Goal: Task Accomplishment & Management: Manage account settings

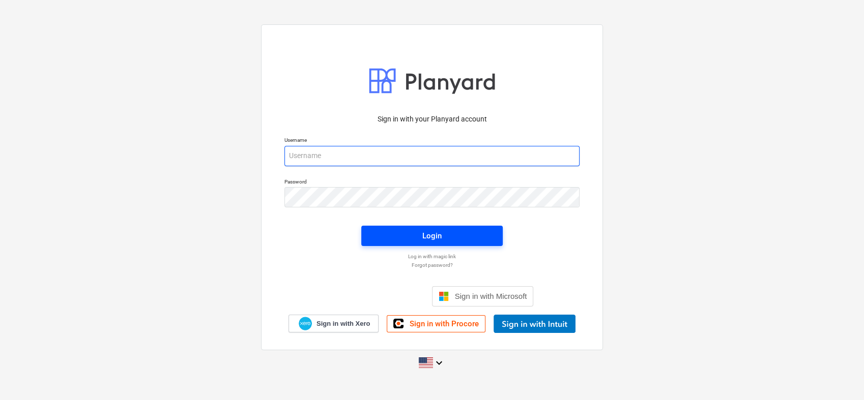
type input "[PERSON_NAME][EMAIL_ADDRESS][PERSON_NAME][DOMAIN_NAME]"
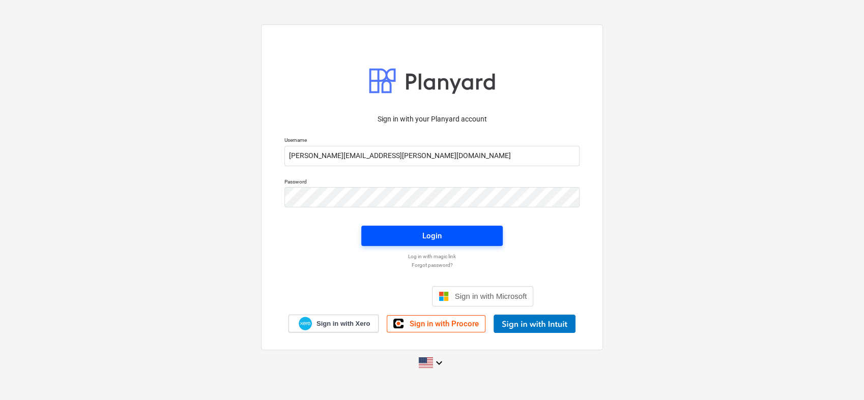
click at [435, 234] on div "Login" at bounding box center [431, 236] width 19 height 13
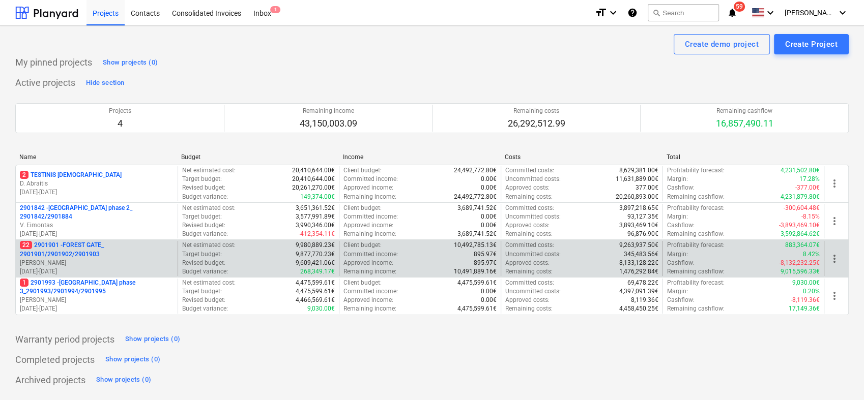
click at [165, 256] on p "22 2901901 - FOREST GATE_ 2901901/2901902/2901903" at bounding box center [97, 249] width 154 height 17
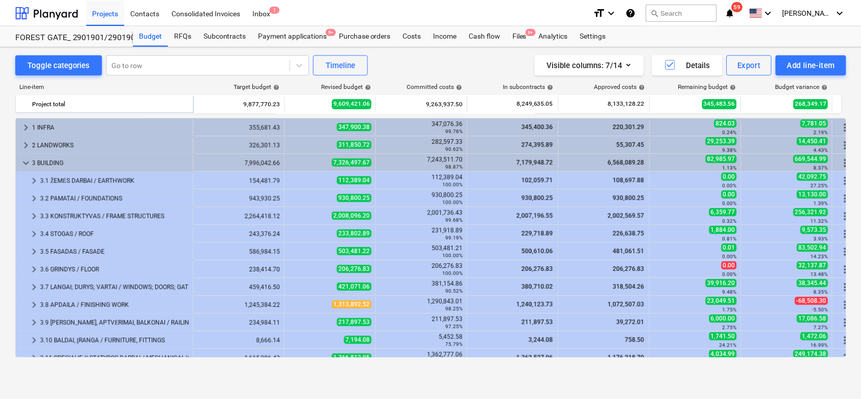
scroll to position [98, 0]
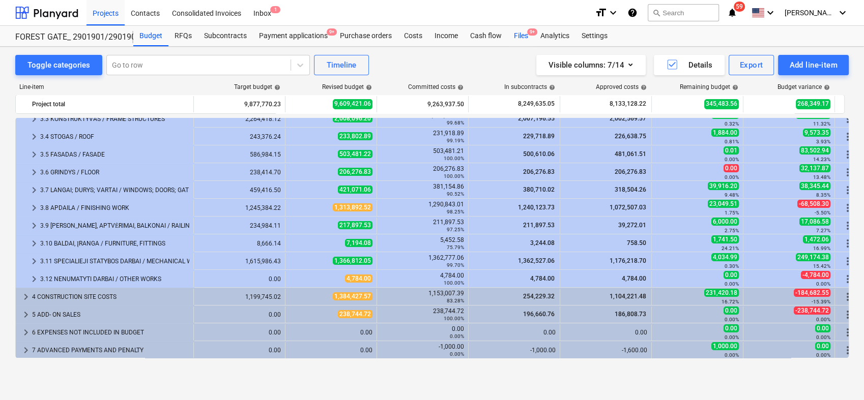
click at [521, 33] on div "Files 9+" at bounding box center [521, 36] width 26 height 20
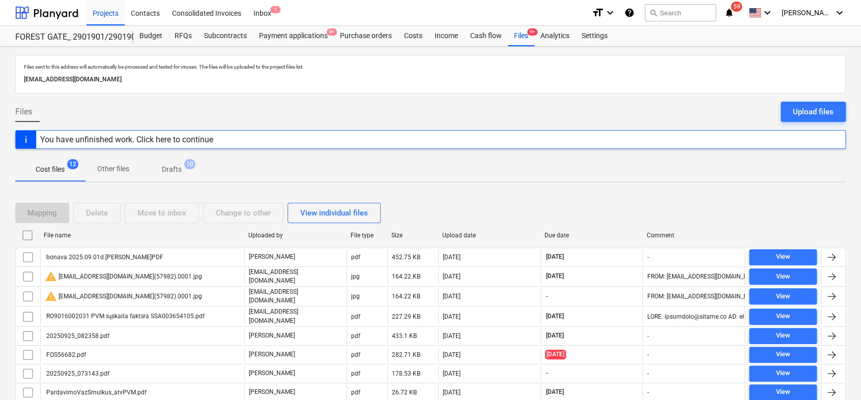
click at [178, 167] on p "Drafts" at bounding box center [172, 169] width 20 height 11
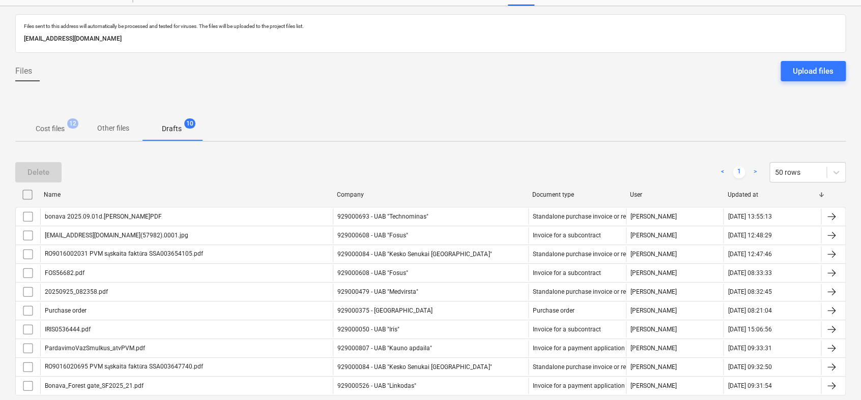
scroll to position [92, 0]
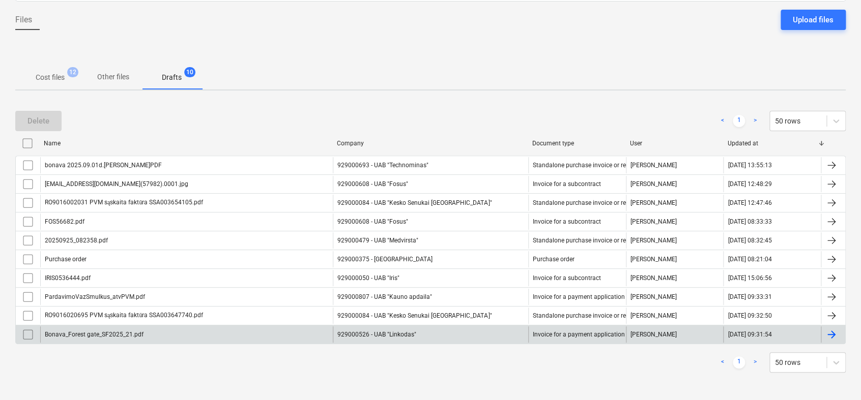
click at [834, 331] on div at bounding box center [831, 335] width 12 height 12
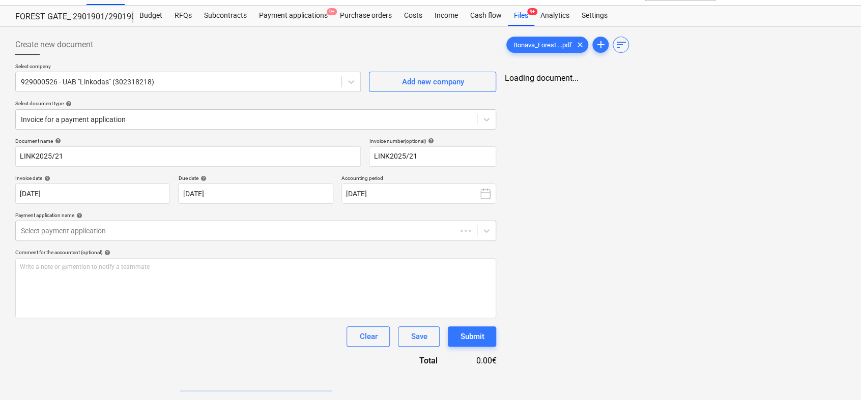
type input "LINK2025/21"
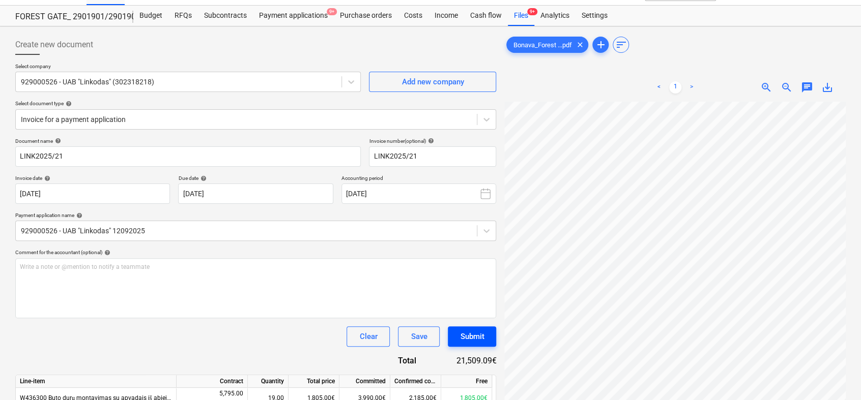
click at [491, 338] on button "Submit" at bounding box center [472, 337] width 48 height 20
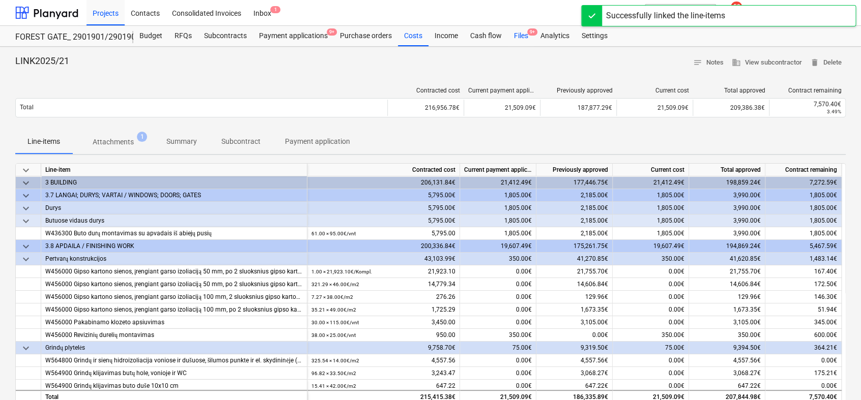
click at [527, 31] on span "9+" at bounding box center [532, 31] width 10 height 7
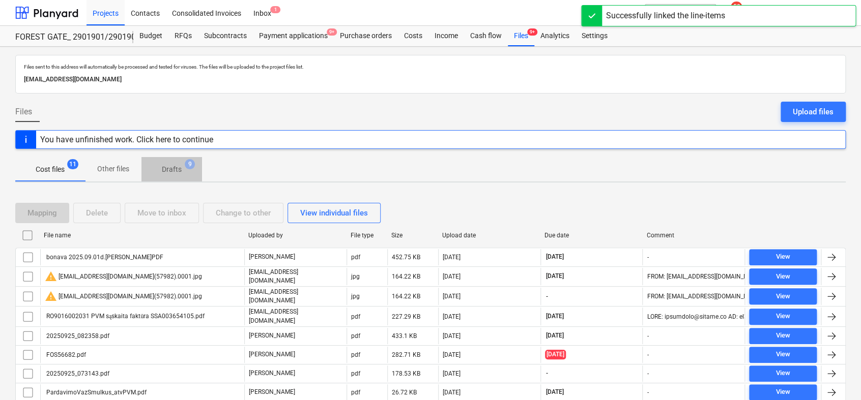
click at [166, 171] on p "Drafts" at bounding box center [172, 169] width 20 height 11
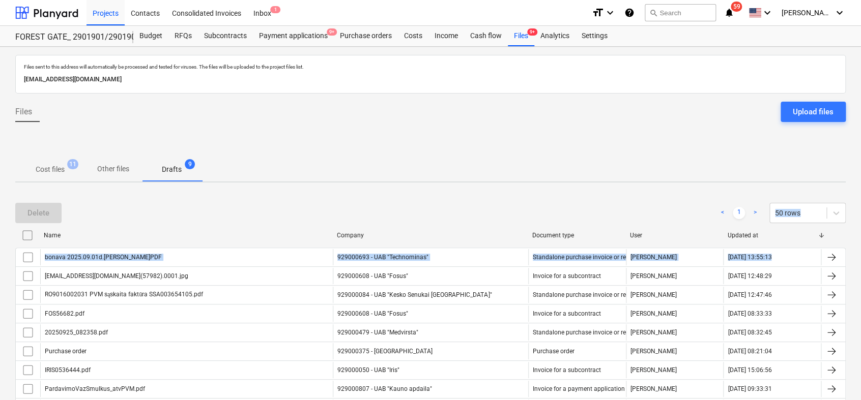
drag, startPoint x: 859, startPoint y: 163, endPoint x: 863, endPoint y: 252, distance: 88.6
click at [861, 252] on html "Projects Contacts Consolidated Invoices Inbox 1 format_size keyboard_arrow_down…" at bounding box center [430, 200] width 861 height 400
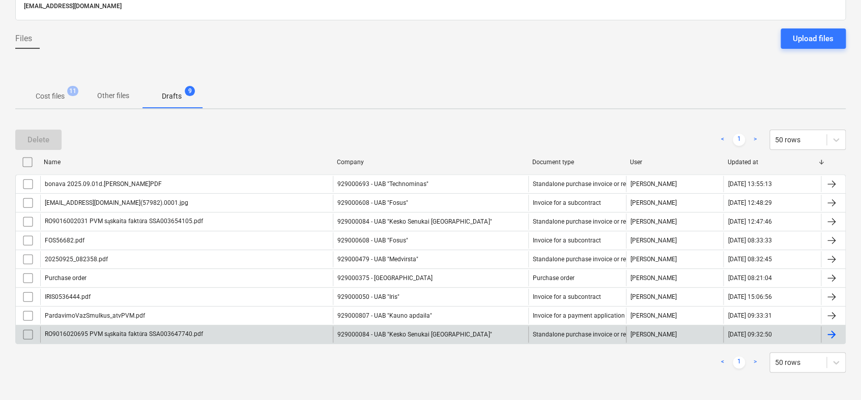
click at [836, 332] on div at bounding box center [831, 335] width 12 height 12
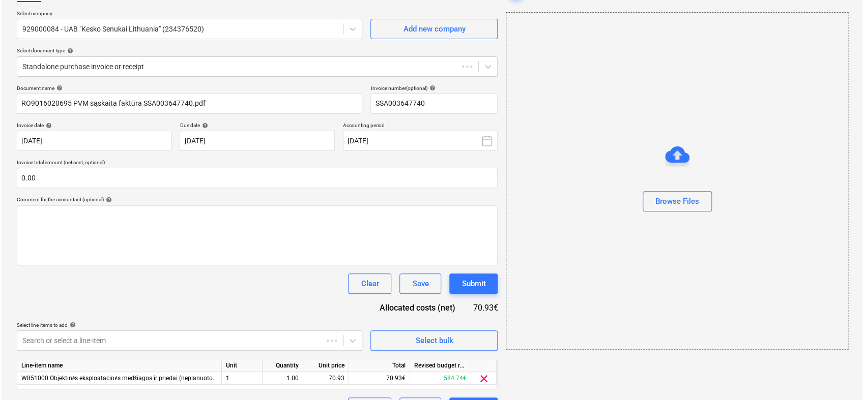
scroll to position [32, 0]
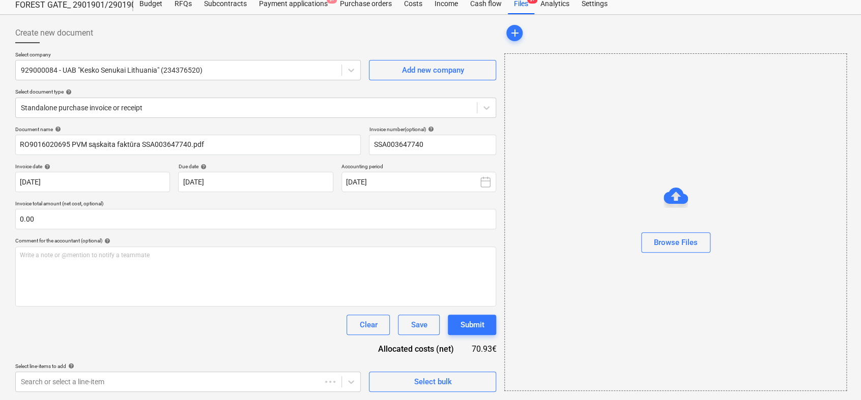
type input "SSA003647740"
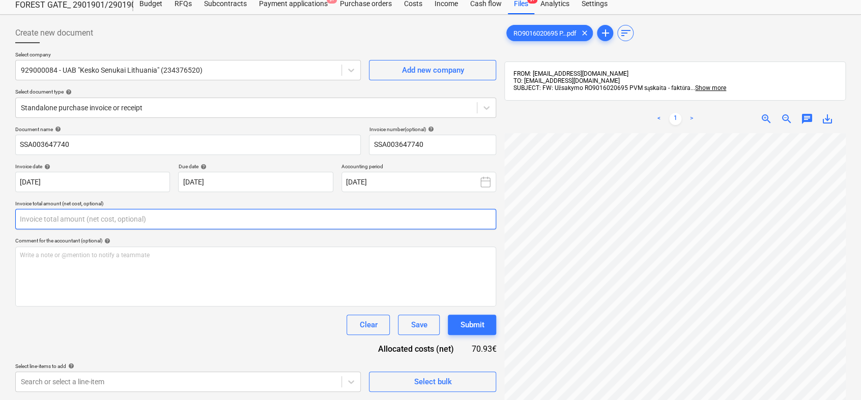
click at [248, 213] on input "text" at bounding box center [255, 219] width 481 height 20
click at [247, 214] on input "text" at bounding box center [255, 219] width 481 height 20
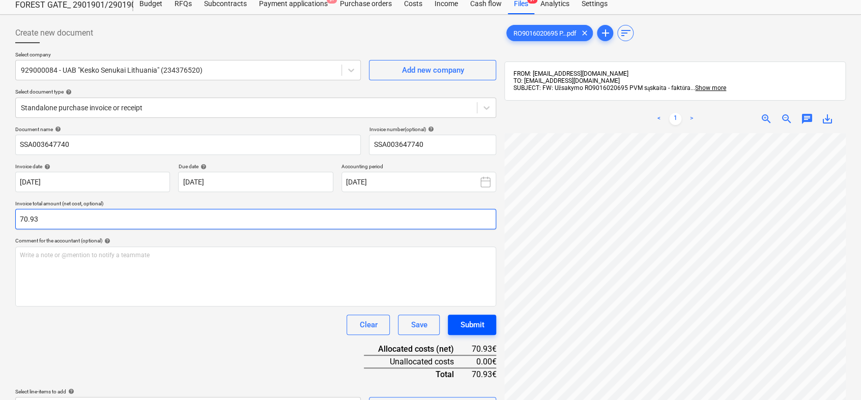
type input "70.93"
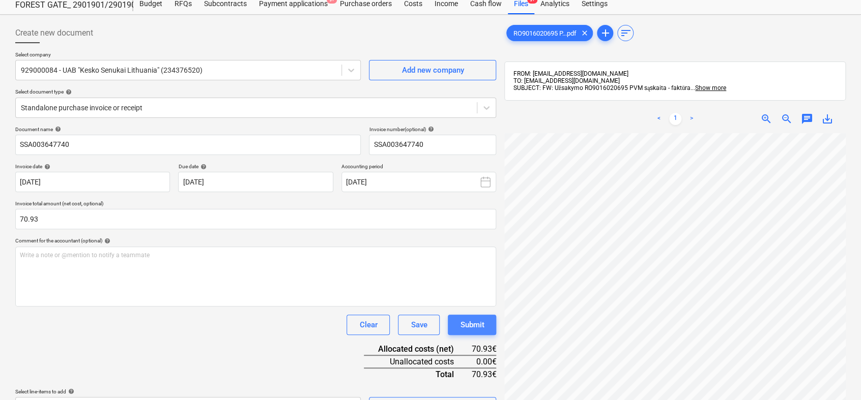
click at [487, 328] on button "Submit" at bounding box center [472, 325] width 48 height 20
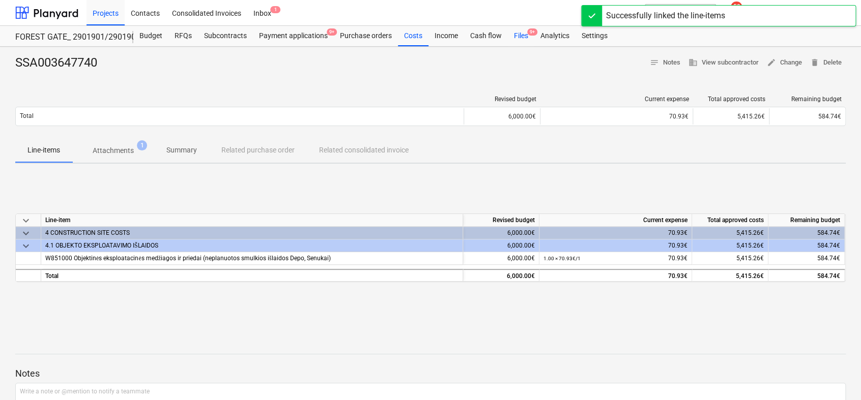
click at [517, 39] on div "Files 9+" at bounding box center [521, 36] width 26 height 20
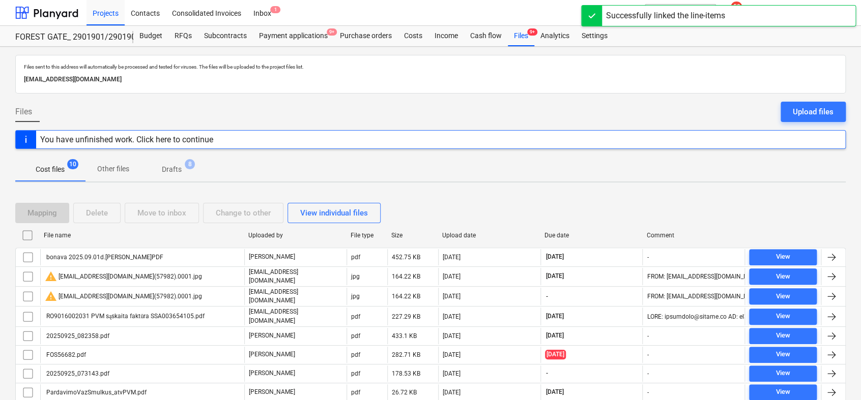
click at [176, 170] on p "Drafts" at bounding box center [172, 169] width 20 height 11
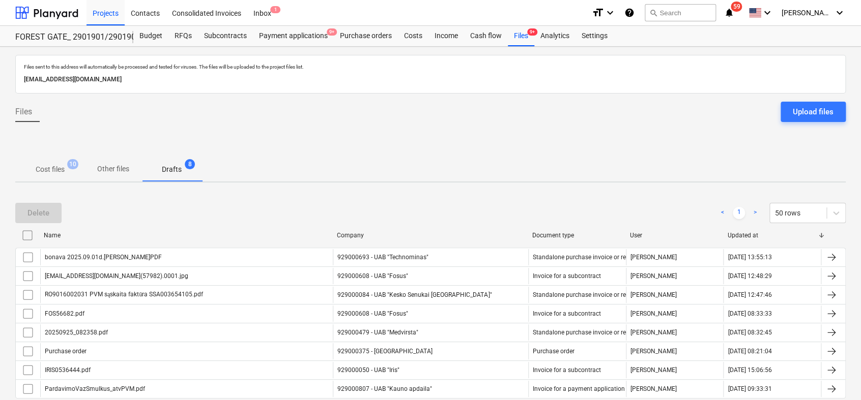
scroll to position [54, 0]
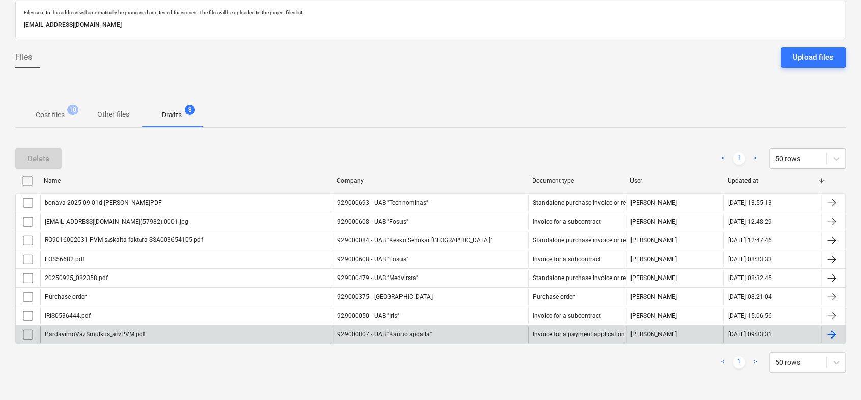
click at [832, 338] on div at bounding box center [831, 335] width 12 height 12
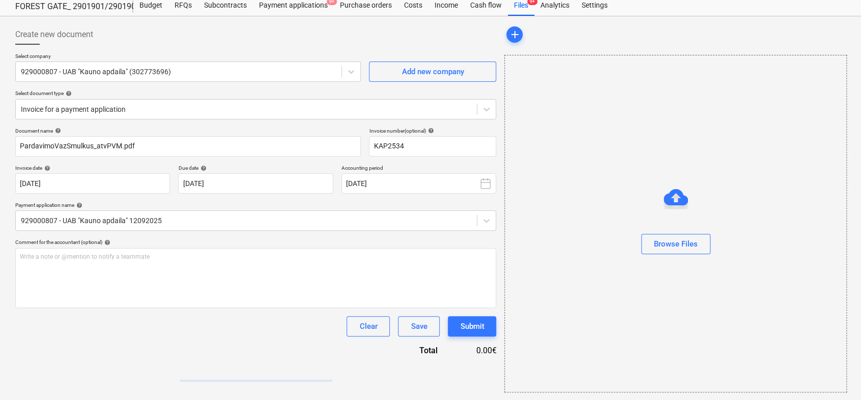
type input "KAP2534"
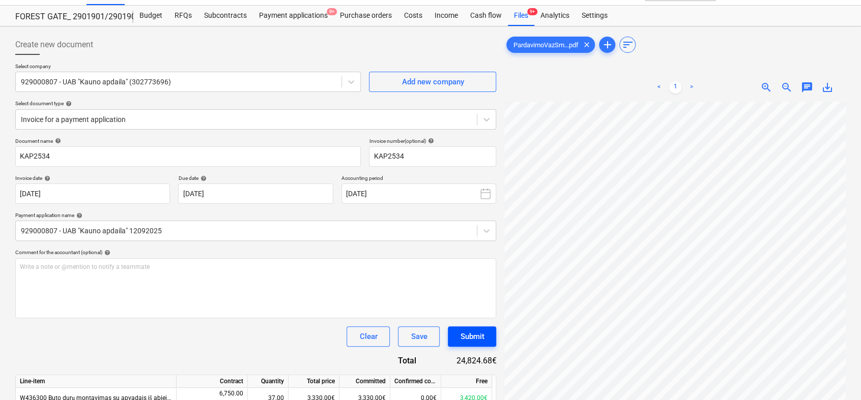
click at [479, 334] on div "Submit" at bounding box center [472, 336] width 24 height 13
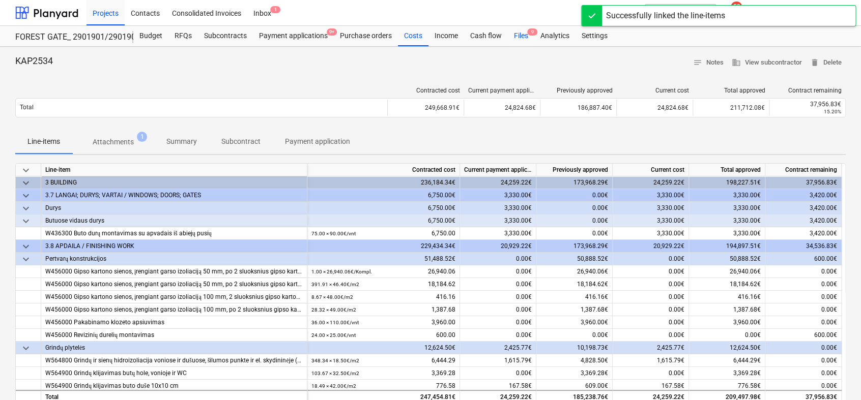
click at [523, 34] on div "Files 9" at bounding box center [521, 36] width 26 height 20
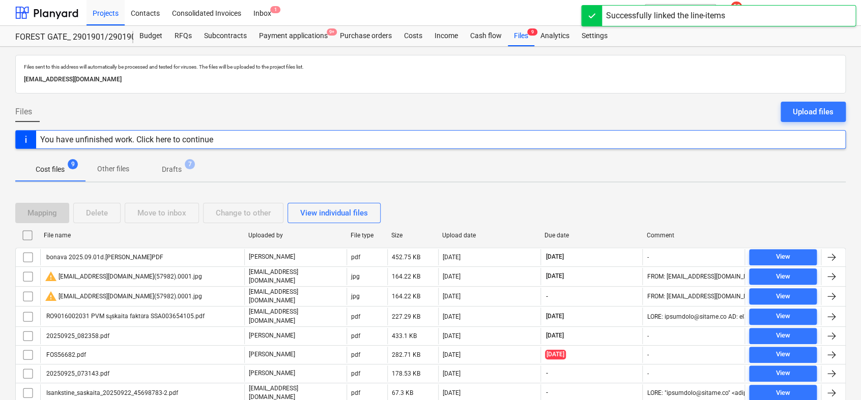
click at [178, 171] on p "Drafts" at bounding box center [172, 169] width 20 height 11
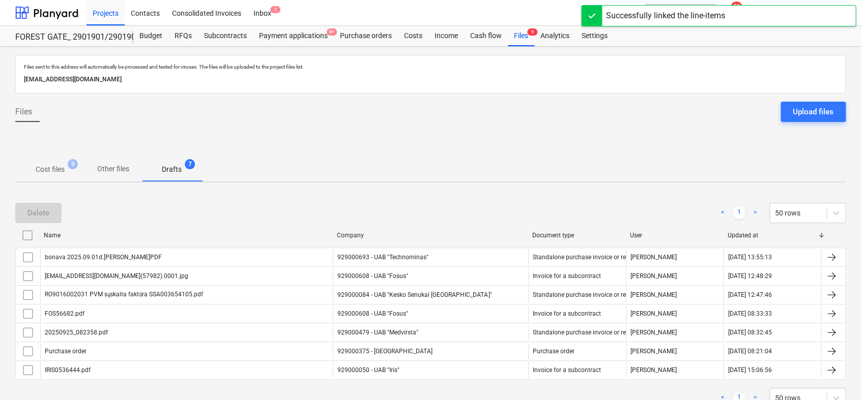
scroll to position [36, 0]
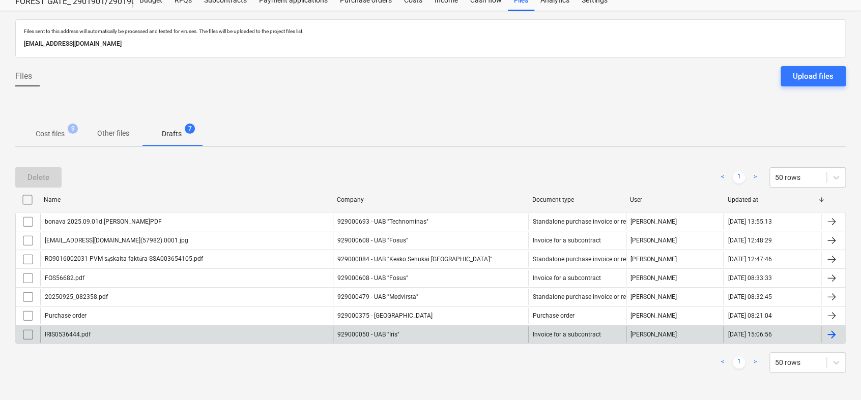
click at [826, 333] on div at bounding box center [831, 335] width 12 height 12
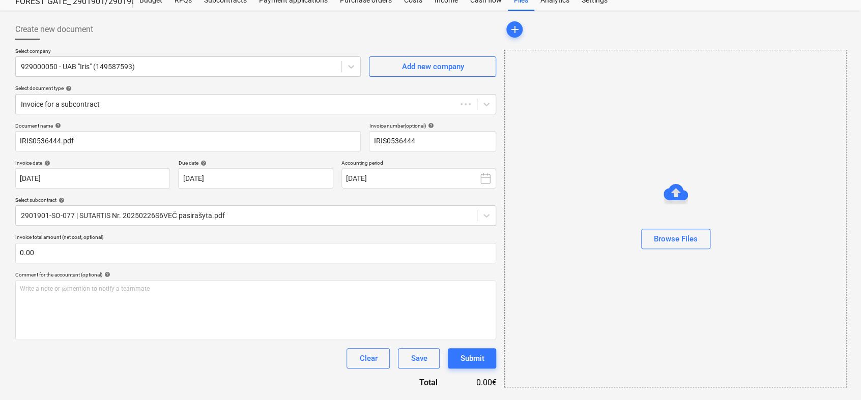
type input "IRIS0536444"
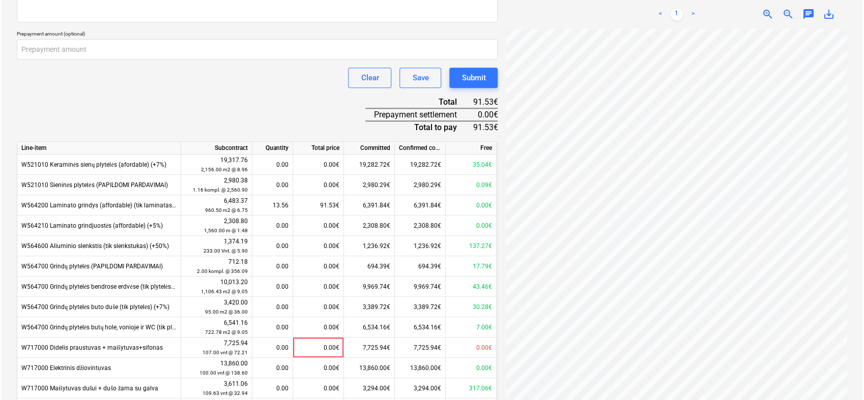
scroll to position [435, 0]
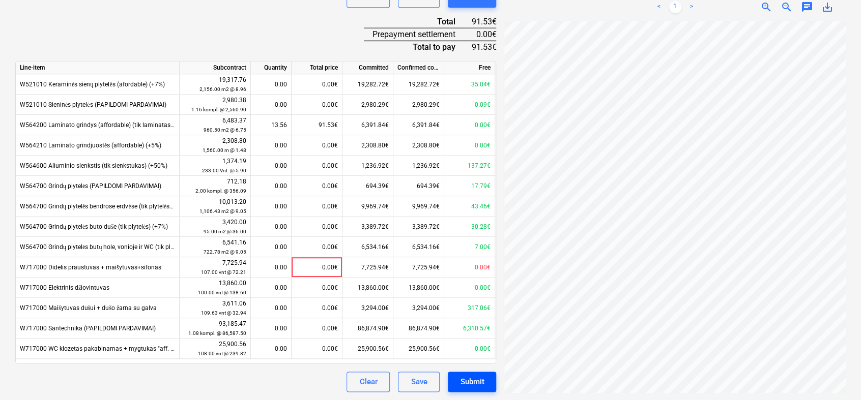
click at [476, 379] on div "Submit" at bounding box center [472, 382] width 24 height 13
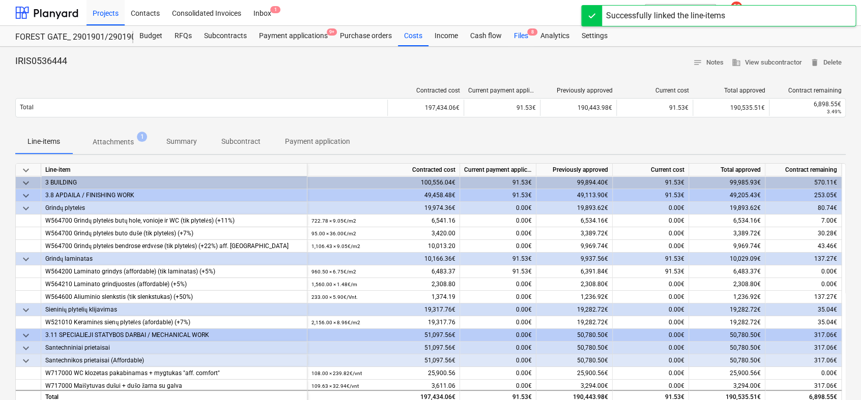
click at [516, 37] on div "Files 8" at bounding box center [521, 36] width 26 height 20
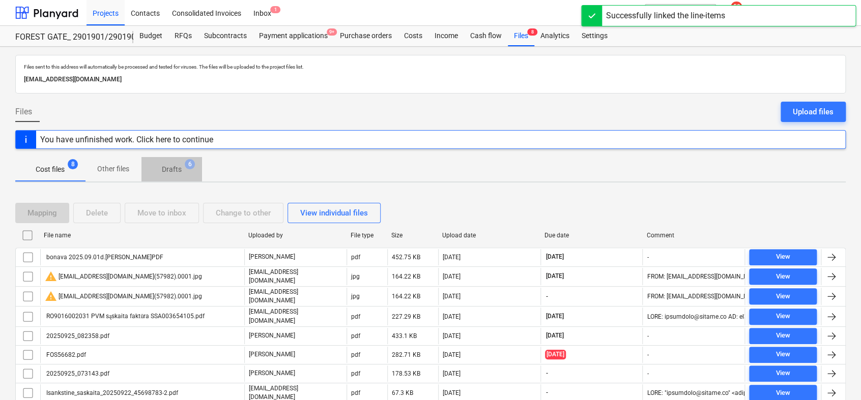
click at [169, 169] on p "Drafts" at bounding box center [172, 169] width 20 height 11
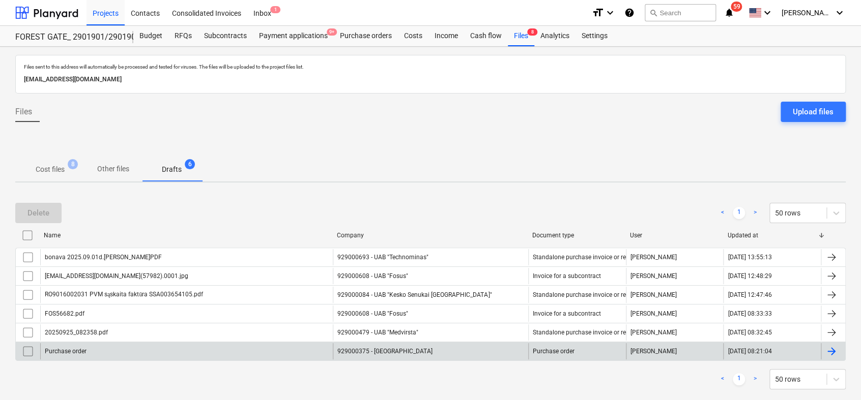
click at [835, 348] on div at bounding box center [831, 352] width 12 height 12
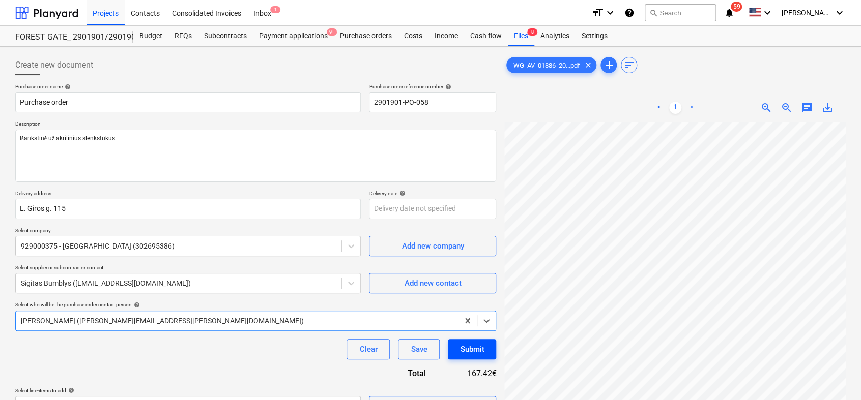
click at [486, 356] on button "Submit" at bounding box center [472, 349] width 48 height 20
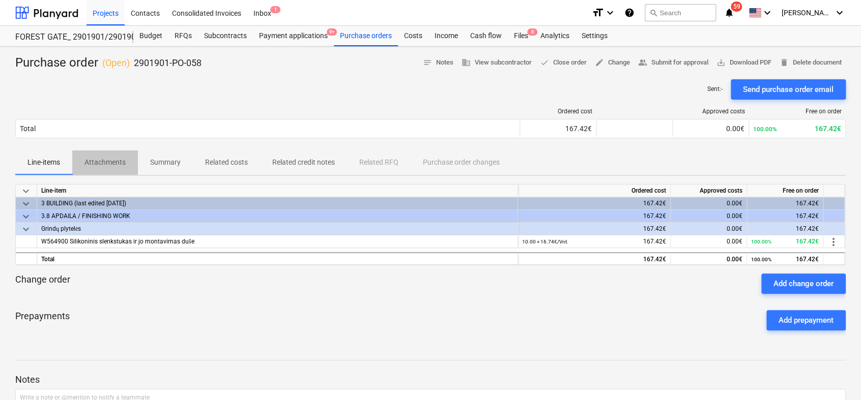
click at [110, 161] on p "Attachments" at bounding box center [104, 162] width 41 height 11
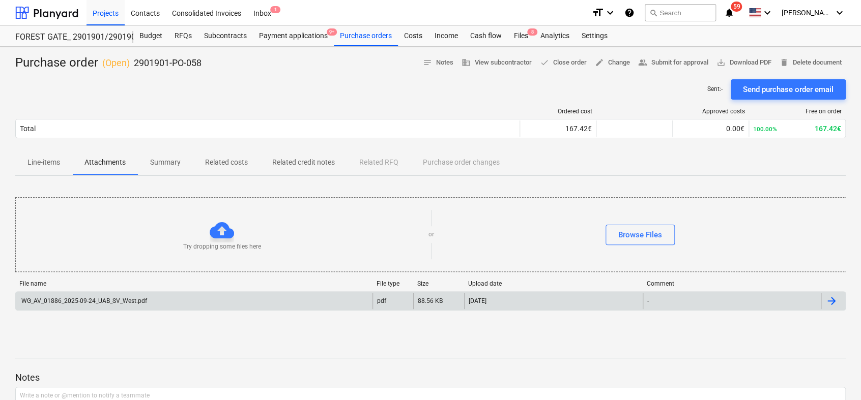
click at [164, 302] on div "WG_AV_01886_2025-09-24_UAB_SV_West.pdf" at bounding box center [194, 301] width 357 height 16
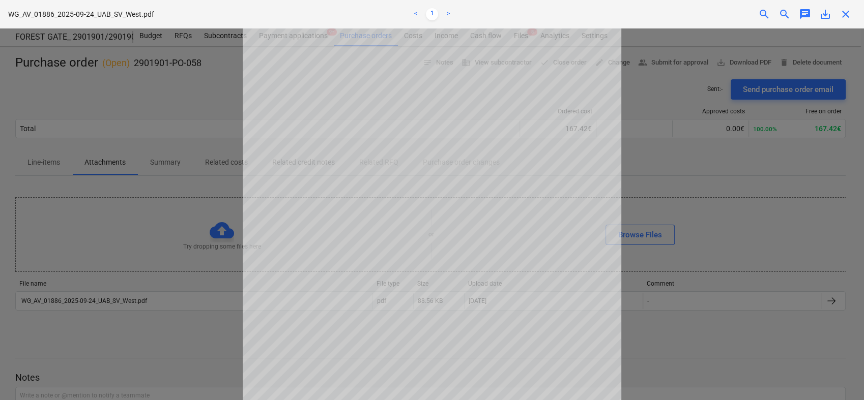
click at [822, 17] on span "save_alt" at bounding box center [825, 14] width 12 height 12
click at [166, 160] on div at bounding box center [432, 214] width 864 height 372
click at [222, 104] on div at bounding box center [432, 214] width 864 height 372
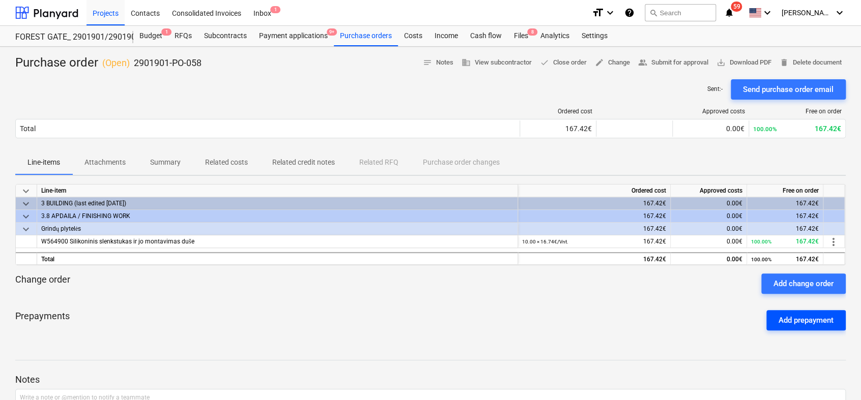
click at [830, 325] on div "Add prepayment" at bounding box center [806, 320] width 55 height 13
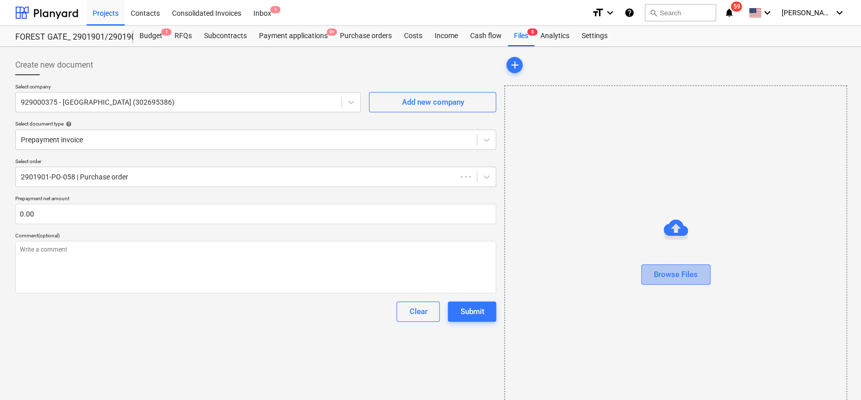
click at [696, 272] on button "Browse Files" at bounding box center [675, 275] width 69 height 20
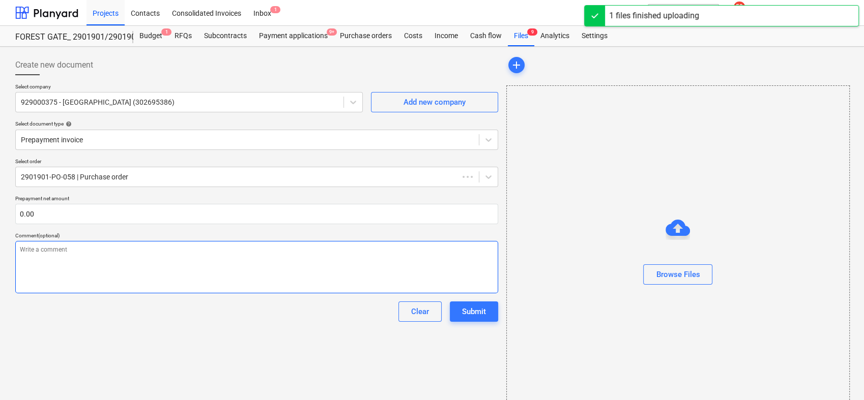
type textarea "x"
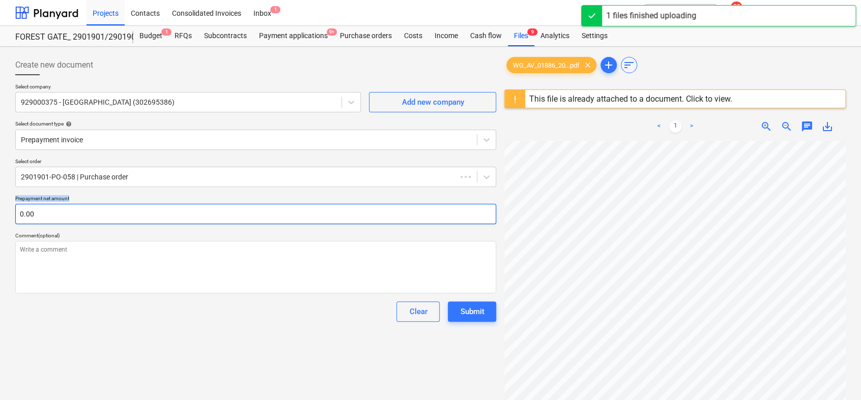
drag, startPoint x: 217, startPoint y: 189, endPoint x: 205, endPoint y: 211, distance: 25.3
click at [205, 211] on div "Select order 2901901-PO-058 | Purchase order Prepayment net amount 0.00 Comment…" at bounding box center [255, 240] width 481 height 164
click at [205, 211] on input "text" at bounding box center [255, 214] width 481 height 20
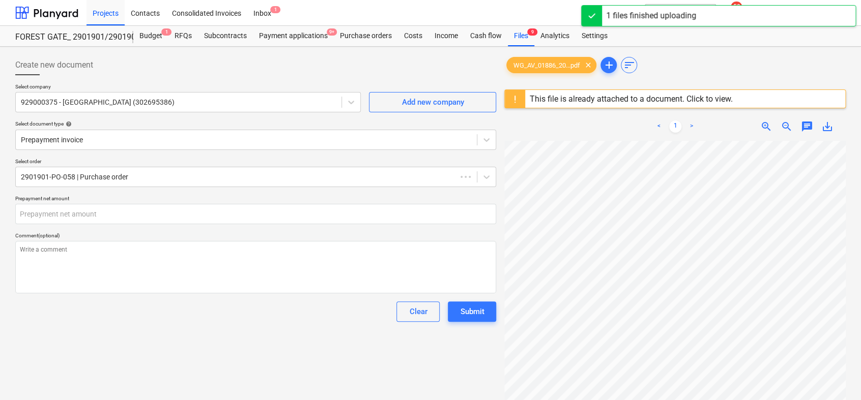
type textarea "x"
type input "0.00"
click at [788, 129] on span "zoom_out" at bounding box center [787, 127] width 12 height 12
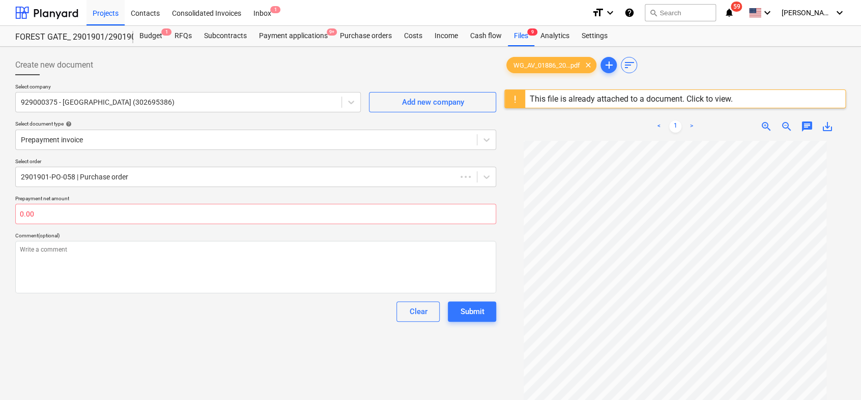
scroll to position [34, 0]
click at [73, 217] on input "text" at bounding box center [255, 214] width 481 height 20
type textarea "x"
type input "1"
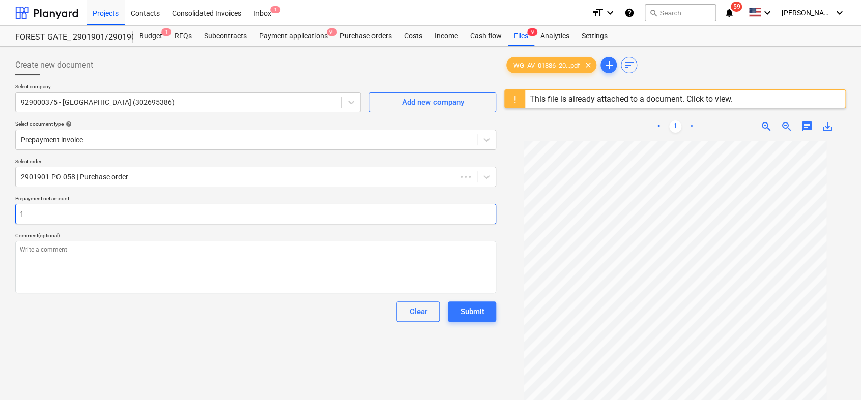
type textarea "x"
type input "16"
type textarea "x"
type input "167"
type textarea "x"
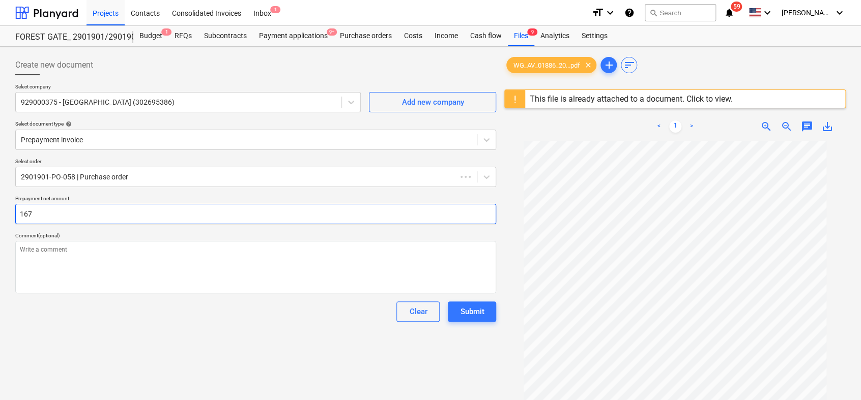
type input "167."
type textarea "x"
type input "167.4"
type textarea "x"
type input "167.42"
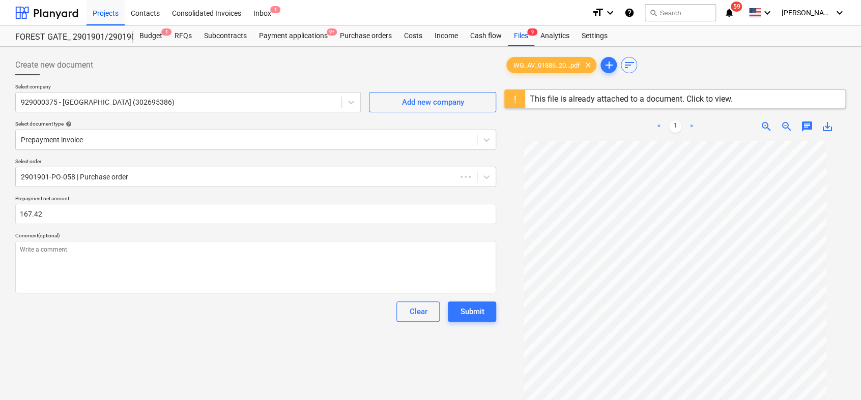
click at [345, 231] on div "Select order 2901901-PO-058 | Purchase order Prepayment net amount 167.42 Comme…" at bounding box center [255, 240] width 481 height 164
click at [472, 313] on div "Submit" at bounding box center [472, 311] width 24 height 13
type textarea "x"
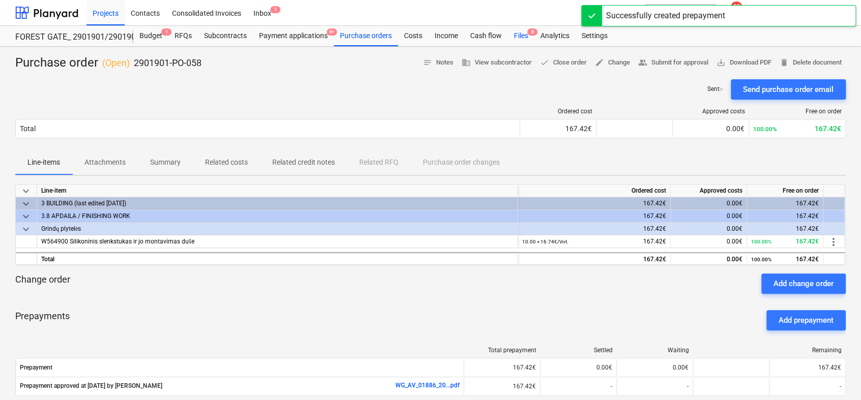
click at [517, 37] on div "Files 8" at bounding box center [521, 36] width 26 height 20
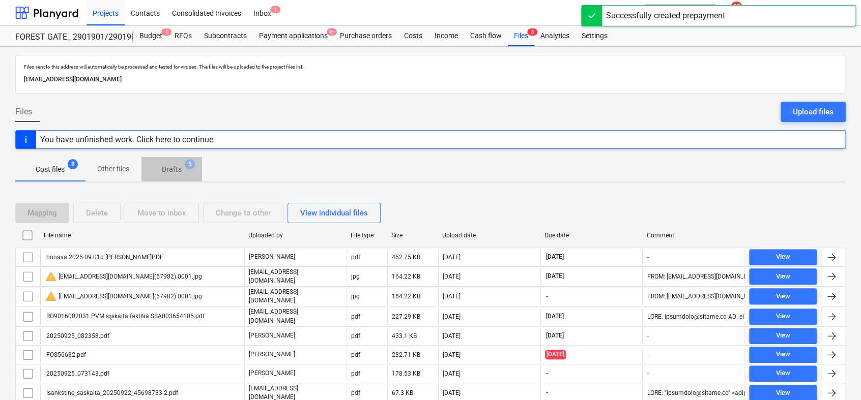
click at [168, 167] on p "Drafts" at bounding box center [172, 169] width 20 height 11
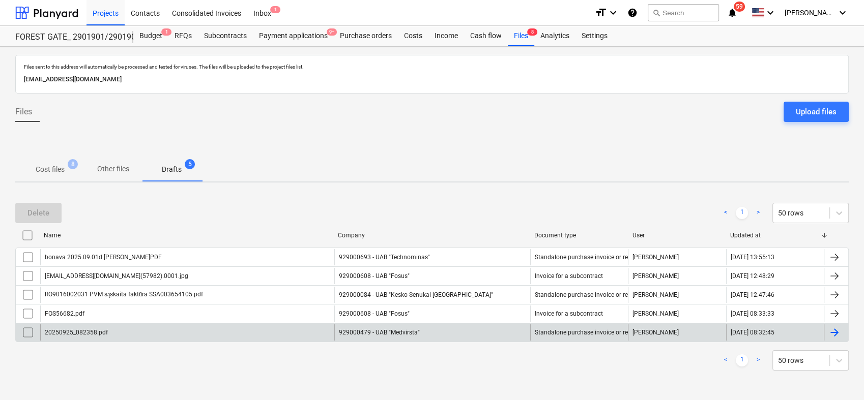
click at [837, 334] on div at bounding box center [834, 333] width 12 height 12
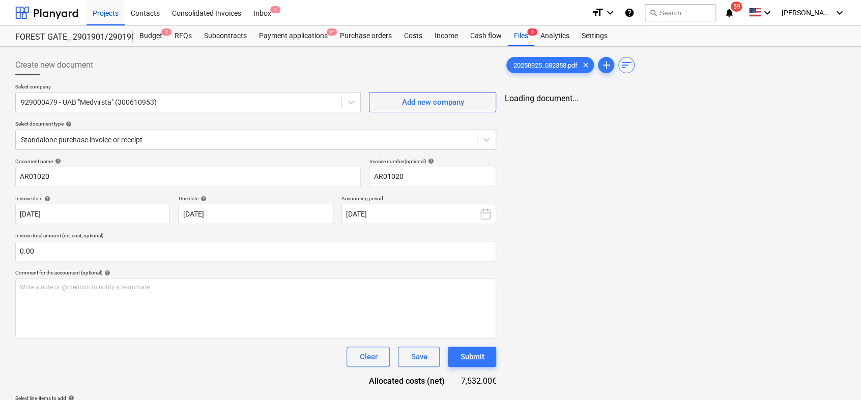
type input "AR01020"
click at [684, 105] on link "2" at bounding box center [685, 108] width 12 height 12
click at [665, 108] on link "1" at bounding box center [665, 108] width 12 height 12
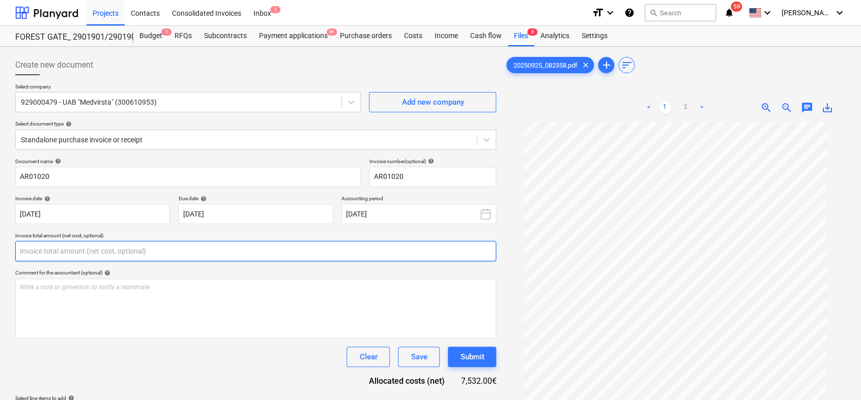
click at [115, 256] on input "text" at bounding box center [255, 251] width 481 height 20
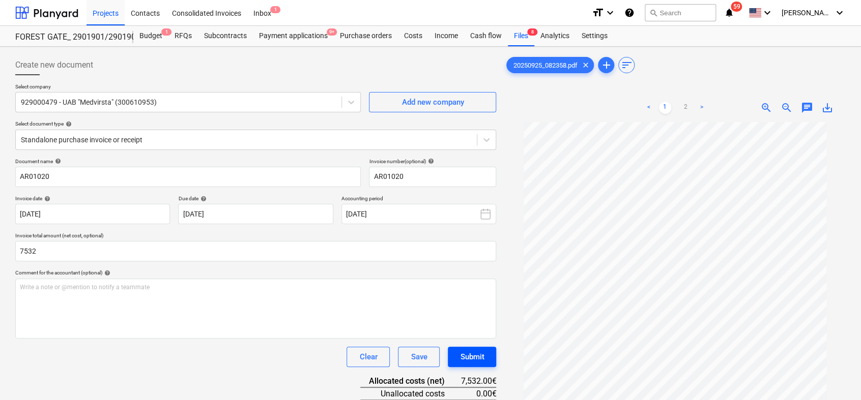
type input "7,532.00"
click at [494, 357] on button "Submit" at bounding box center [472, 357] width 48 height 20
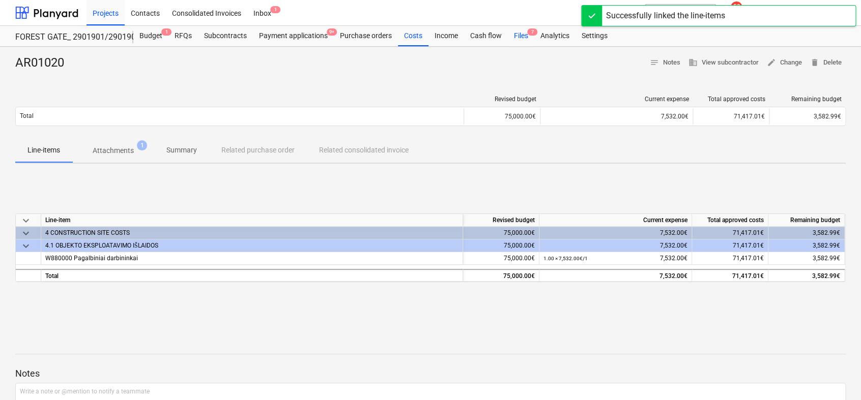
click at [517, 34] on div "Files 7" at bounding box center [521, 36] width 26 height 20
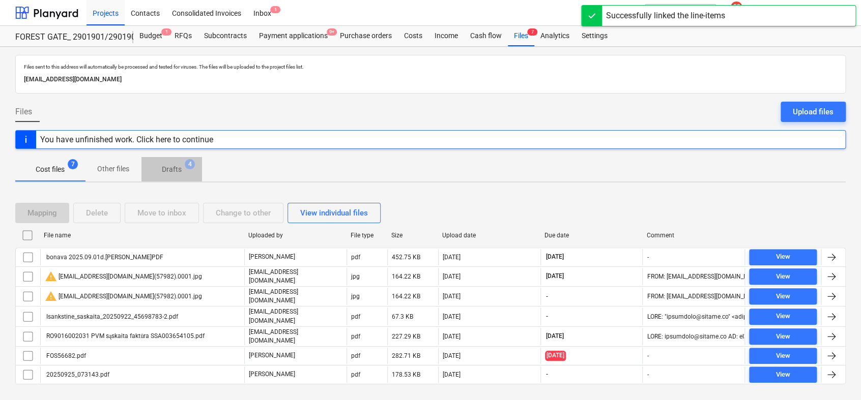
click at [168, 169] on p "Drafts" at bounding box center [172, 169] width 20 height 11
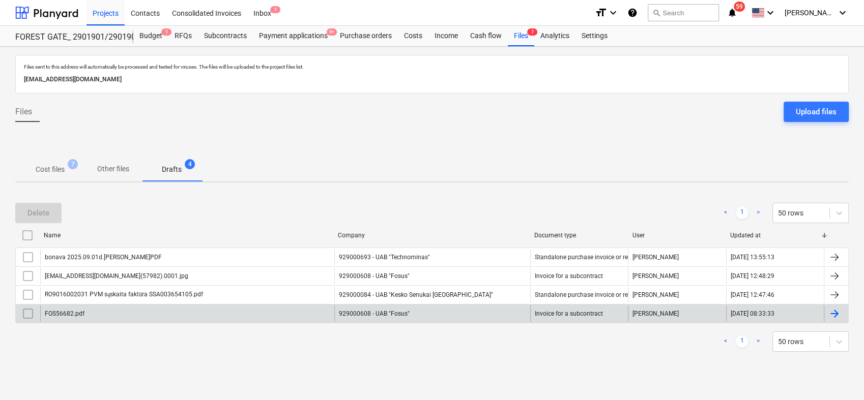
click at [834, 309] on div at bounding box center [834, 314] width 12 height 12
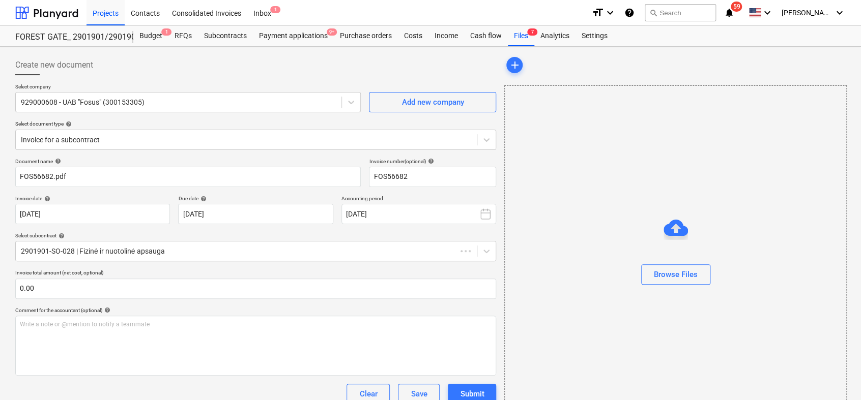
type input "FOS56682"
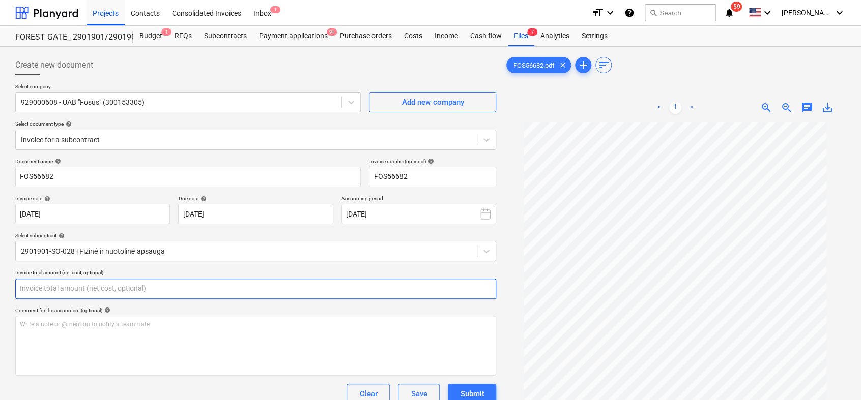
click at [157, 289] on input "text" at bounding box center [255, 289] width 481 height 20
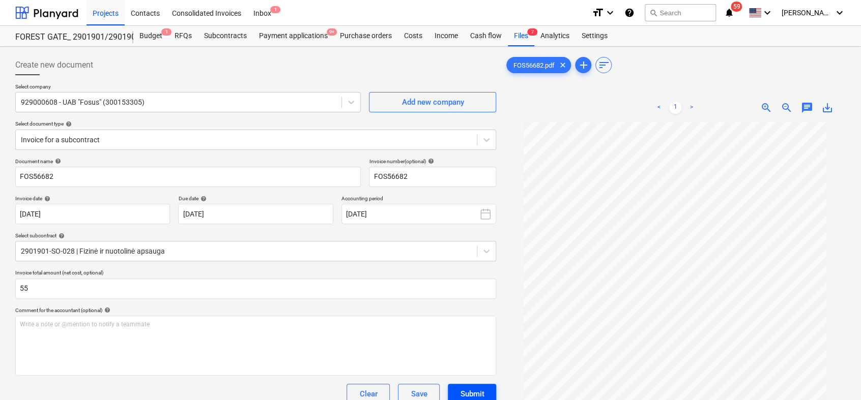
type input "55.00"
click at [469, 389] on div "Submit" at bounding box center [472, 394] width 24 height 13
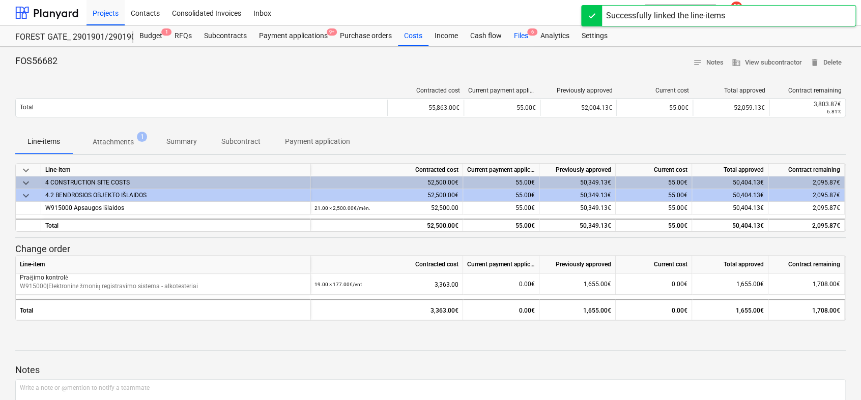
click at [513, 33] on div "Files 6" at bounding box center [521, 36] width 26 height 20
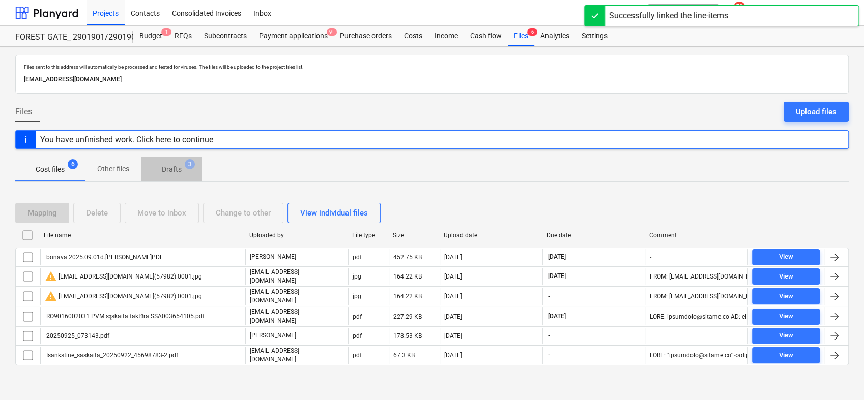
click at [171, 176] on span "Drafts 3" at bounding box center [171, 169] width 61 height 18
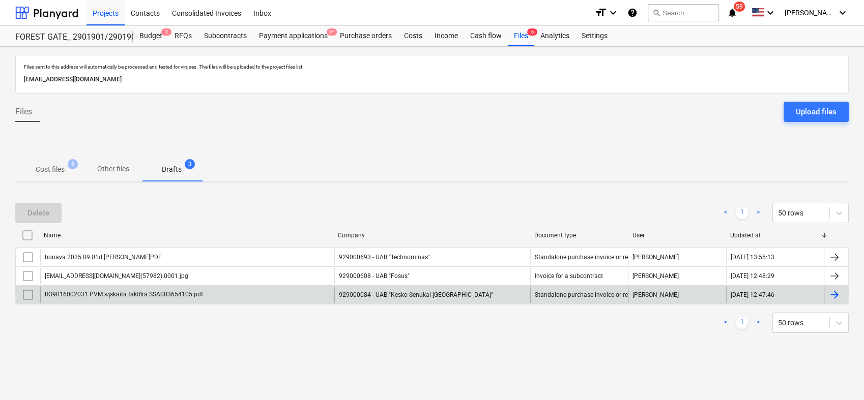
click at [838, 292] on div at bounding box center [834, 295] width 12 height 12
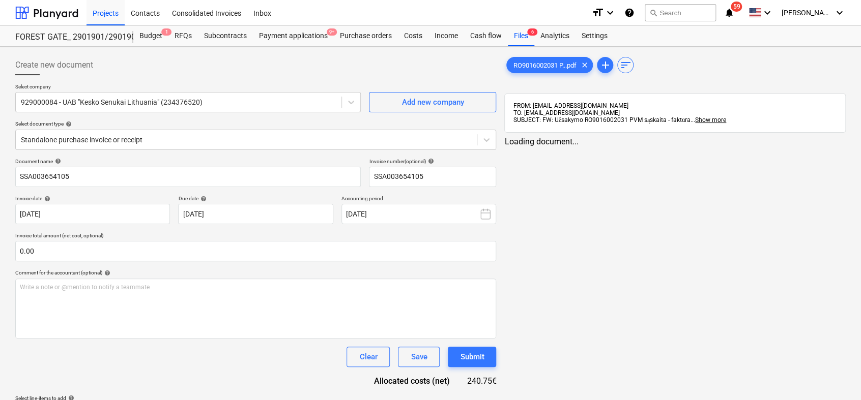
type input "SSA003654105"
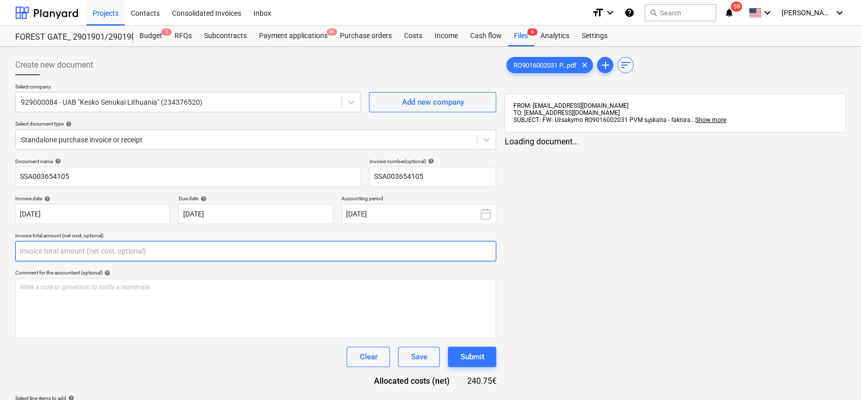
click at [314, 252] on input "text" at bounding box center [255, 251] width 481 height 20
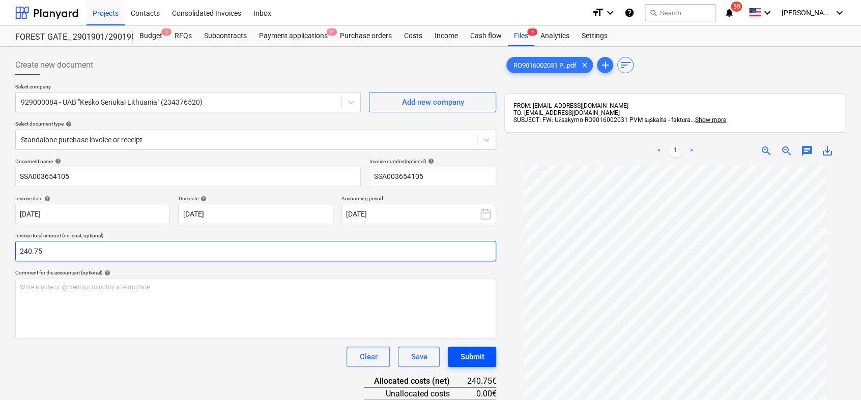
type input "240.75"
click at [478, 359] on div "Submit" at bounding box center [472, 357] width 24 height 13
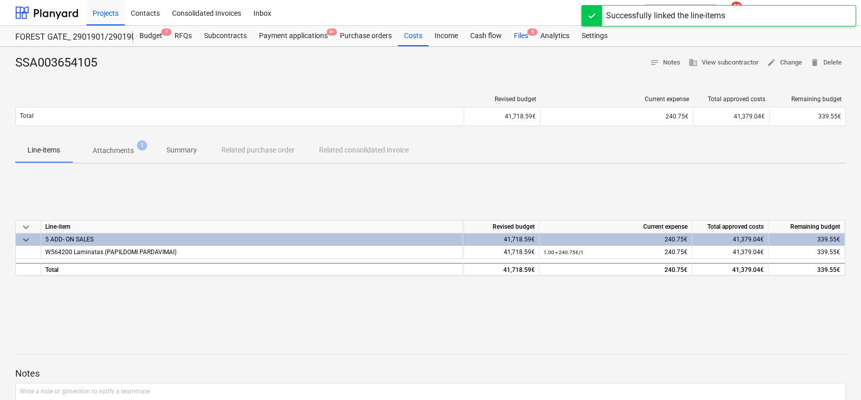
click at [526, 34] on div "Files 5" at bounding box center [521, 36] width 26 height 20
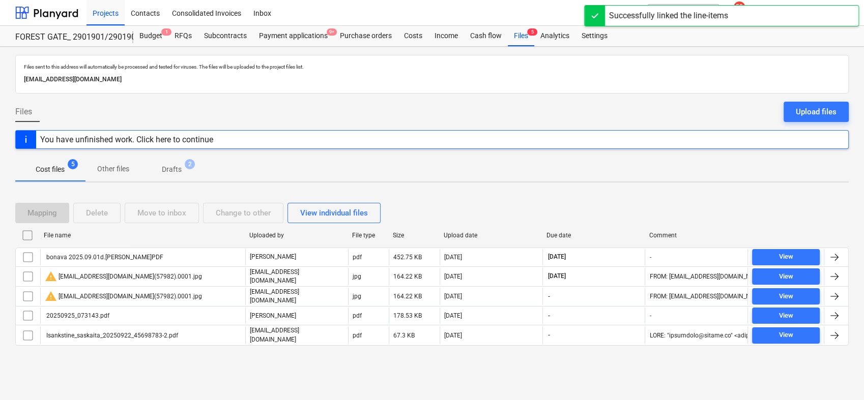
click at [175, 169] on p "Drafts" at bounding box center [172, 169] width 20 height 11
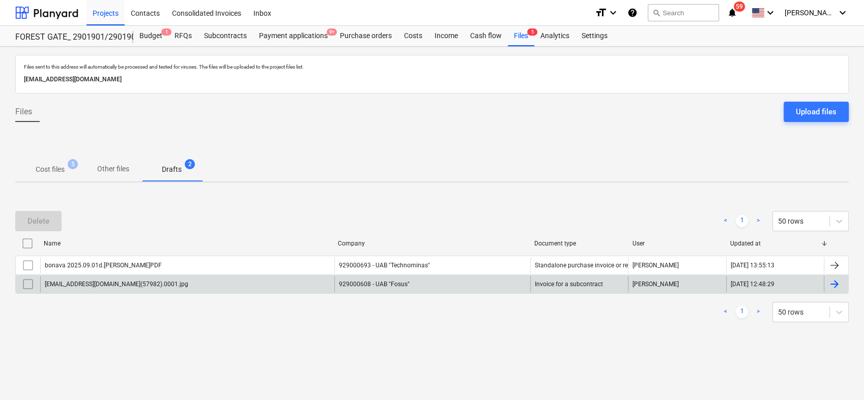
click at [837, 284] on div at bounding box center [834, 284] width 12 height 12
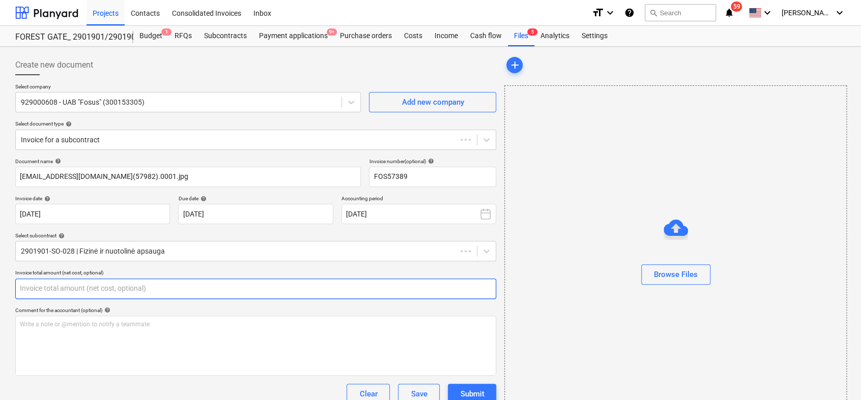
click at [204, 293] on input "text" at bounding box center [255, 289] width 481 height 20
type input "FOS57389"
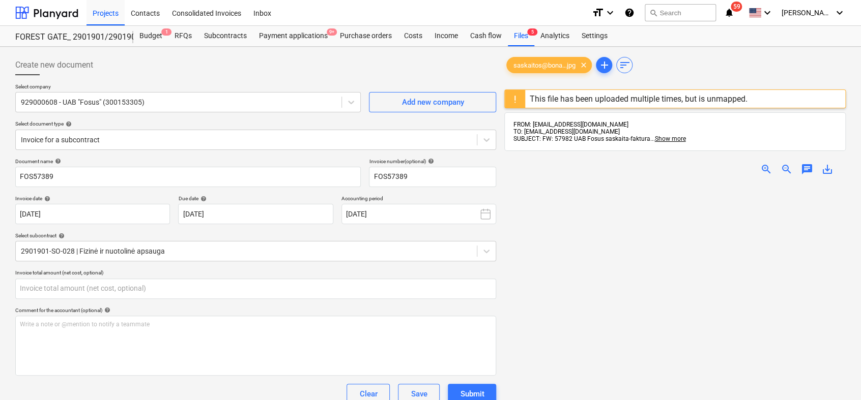
type input "0.00"
click at [764, 169] on span "zoom_in" at bounding box center [766, 169] width 12 height 12
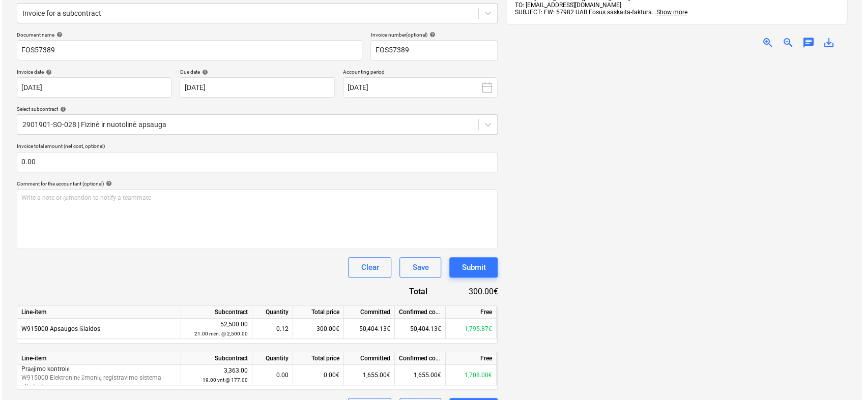
scroll to position [134, 0]
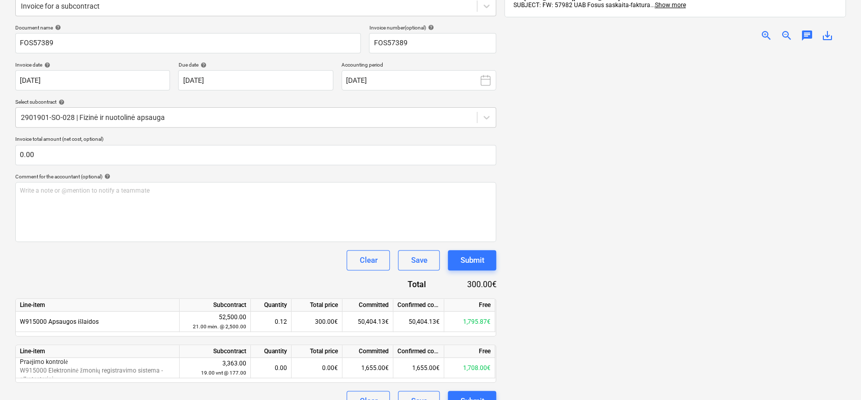
click at [784, 37] on span "zoom_out" at bounding box center [787, 36] width 12 height 12
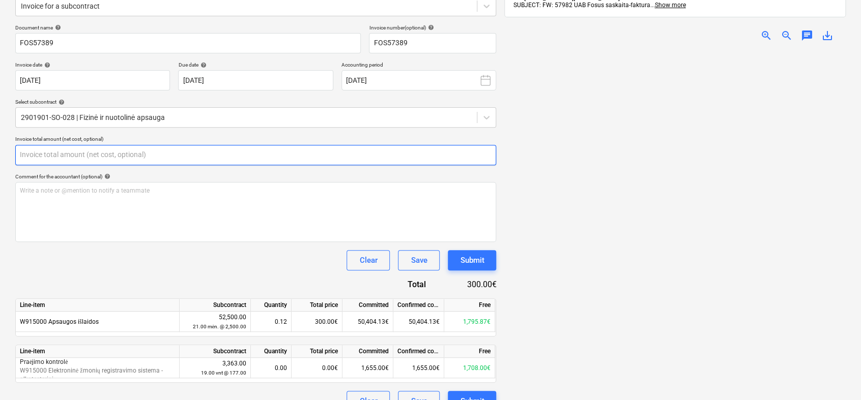
click at [179, 159] on input "text" at bounding box center [255, 155] width 481 height 20
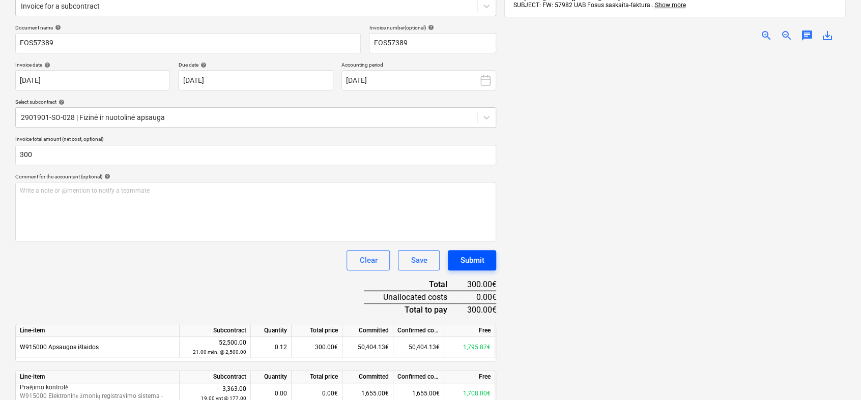
type input "300.00"
click at [482, 262] on div "Submit" at bounding box center [472, 260] width 24 height 13
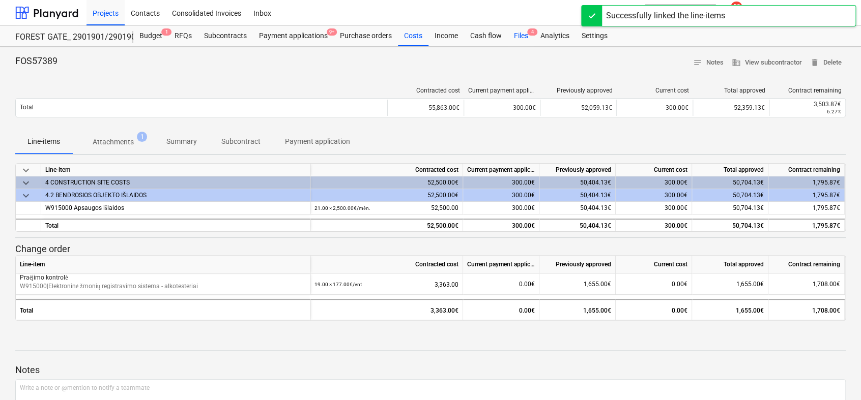
click at [518, 33] on div "Files 4" at bounding box center [521, 36] width 26 height 20
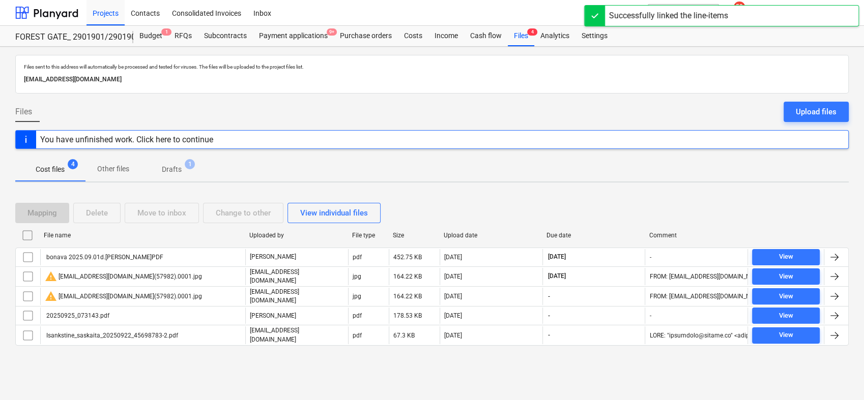
click at [170, 171] on p "Drafts" at bounding box center [172, 169] width 20 height 11
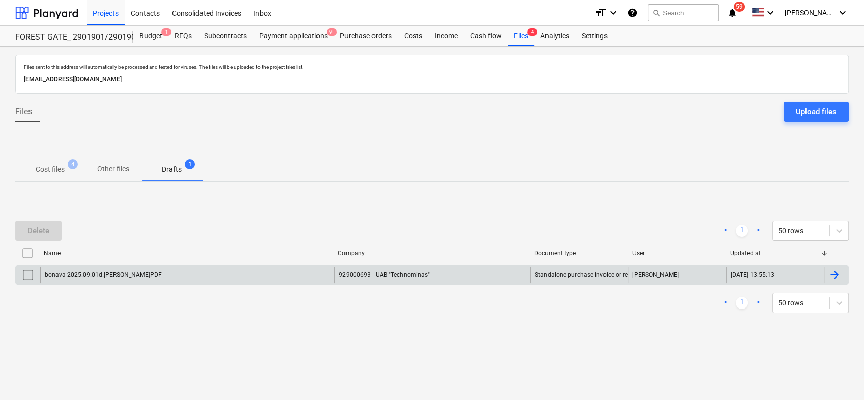
click at [842, 273] on div at bounding box center [836, 275] width 24 height 16
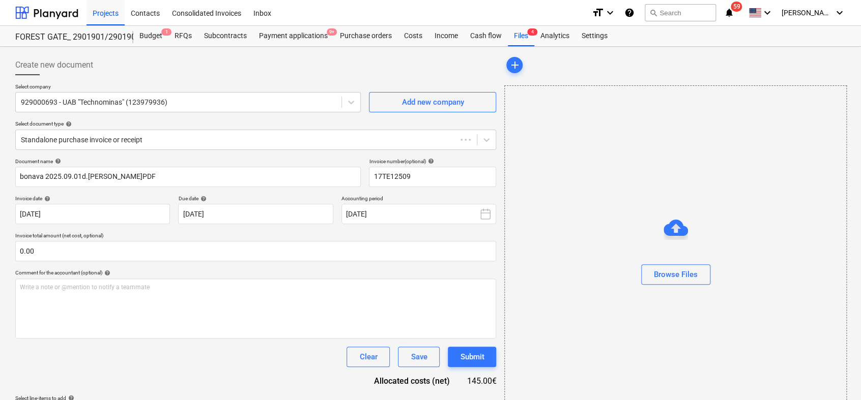
type input "17TE12509"
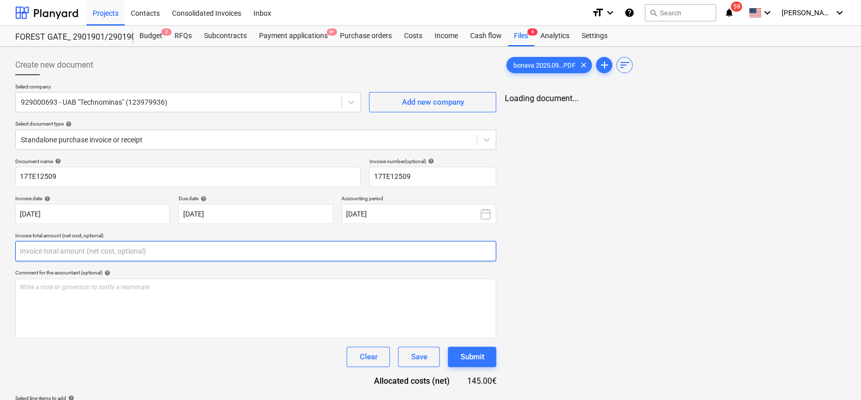
click at [292, 248] on input "text" at bounding box center [255, 251] width 481 height 20
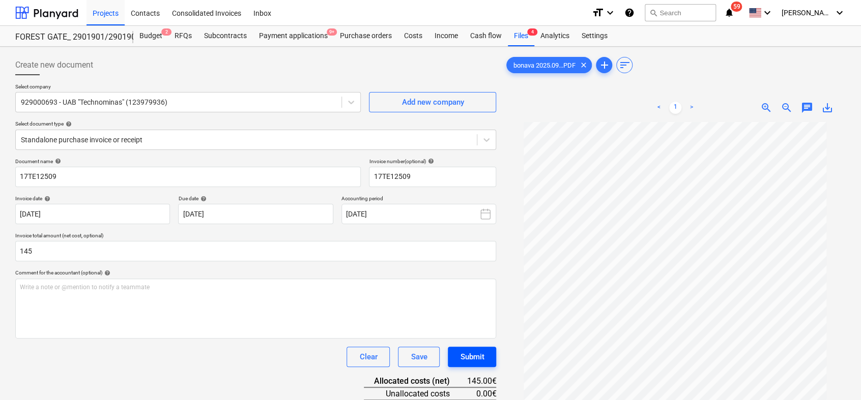
type input "145.00"
click at [482, 356] on div "Submit" at bounding box center [472, 357] width 24 height 13
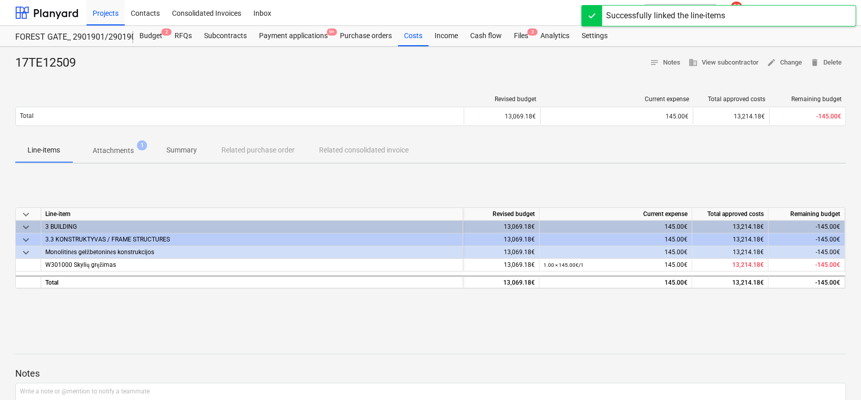
click at [523, 24] on div "Projects Contacts Consolidated Invoices Inbox" at bounding box center [335, 12] width 497 height 25
click at [519, 36] on div "Files 3" at bounding box center [521, 36] width 26 height 20
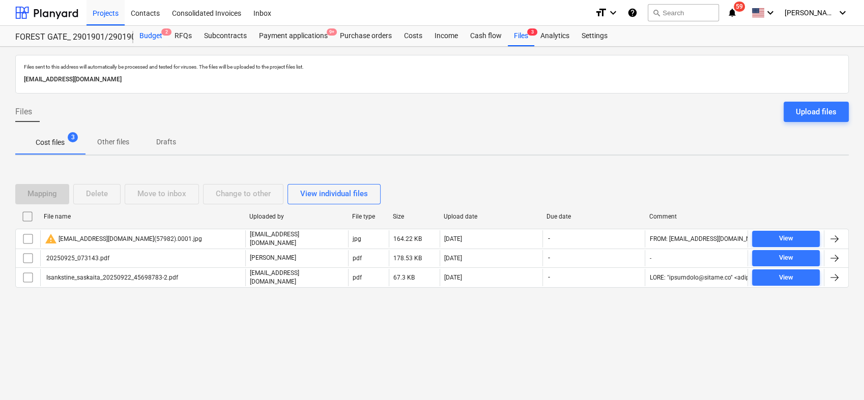
click at [153, 33] on div "Budget 2" at bounding box center [150, 36] width 35 height 20
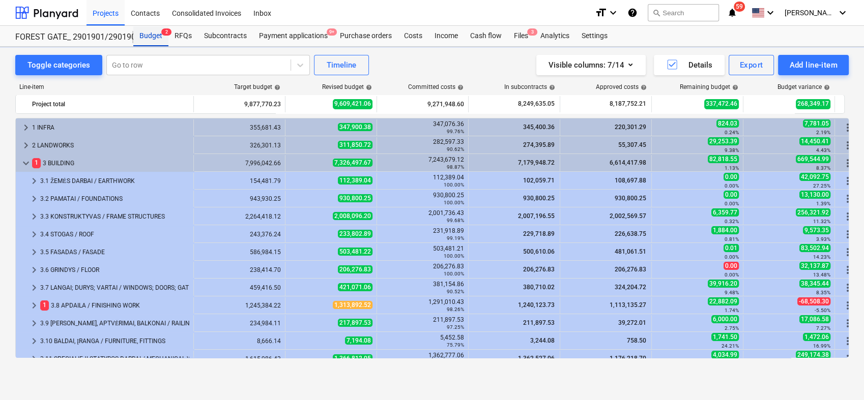
scroll to position [98, 0]
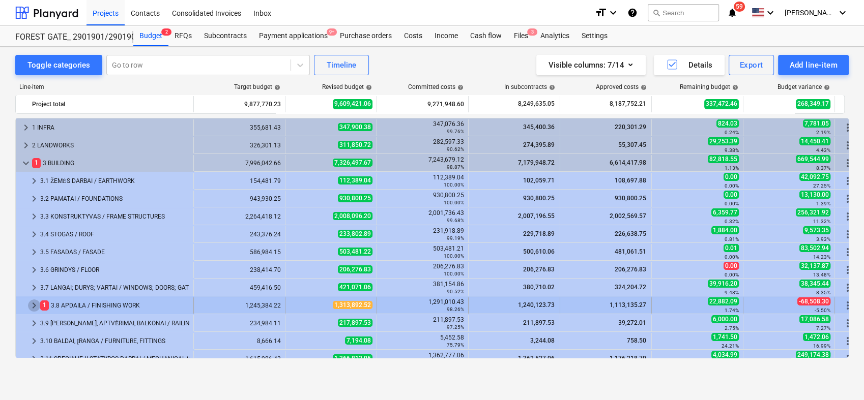
click at [35, 300] on span "keyboard_arrow_right" at bounding box center [34, 306] width 12 height 12
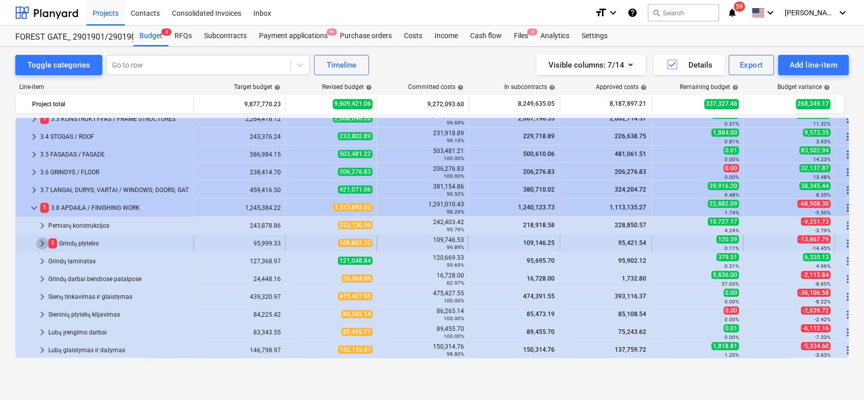
click at [40, 243] on span "keyboard_arrow_right" at bounding box center [42, 244] width 12 height 12
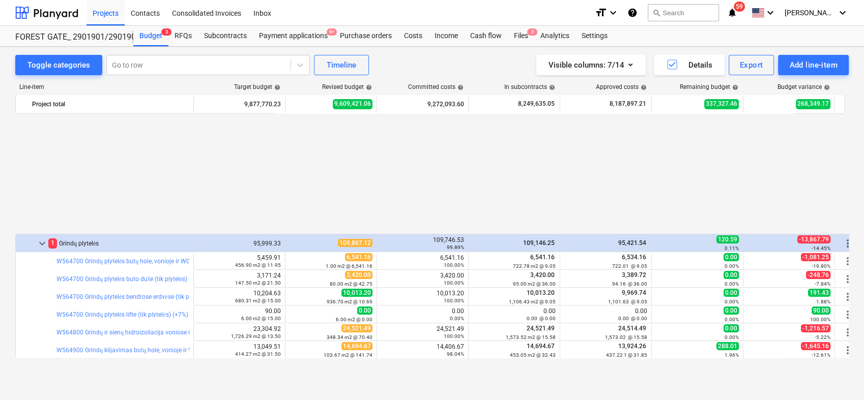
scroll to position [242, 0]
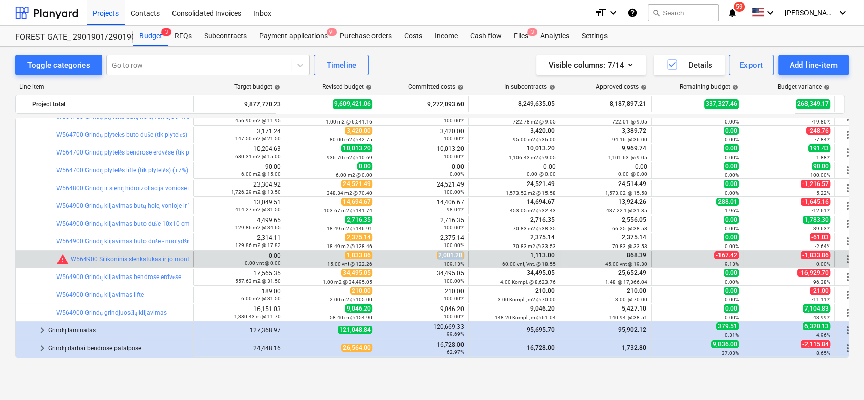
drag, startPoint x: 437, startPoint y: 256, endPoint x: 463, endPoint y: 257, distance: 26.0
click at [463, 257] on div "2,001.28 109.13%" at bounding box center [422, 259] width 83 height 16
drag, startPoint x: 463, startPoint y: 257, endPoint x: 457, endPoint y: 257, distance: 5.1
copy span "2,001.28"
click at [297, 257] on span "edit" at bounding box center [296, 259] width 8 height 8
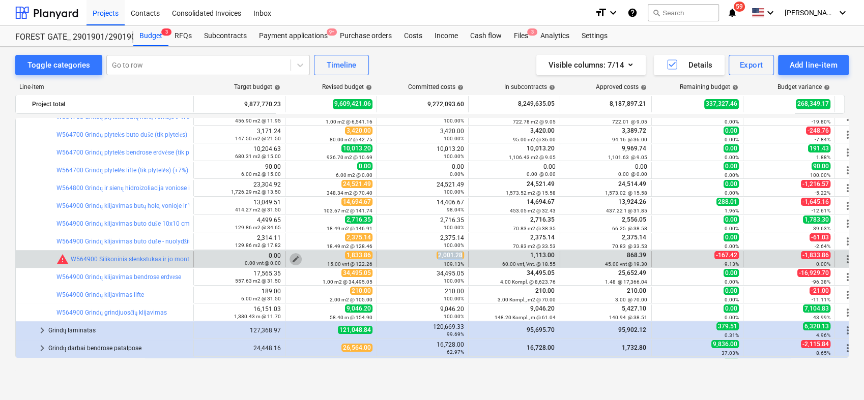
type textarea "x"
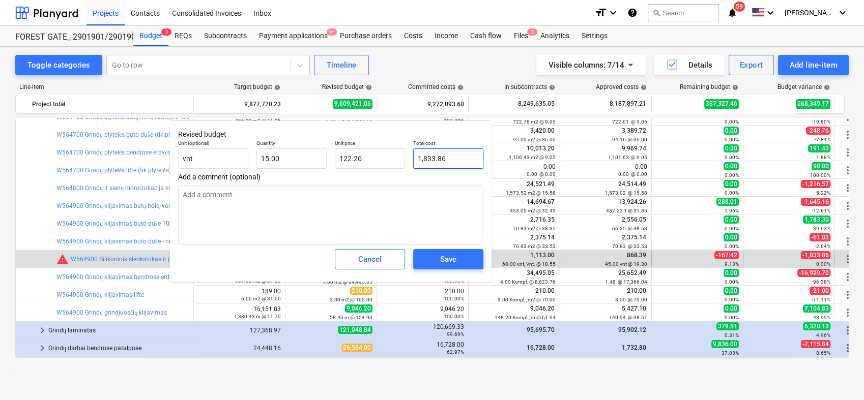
type input "1833.86"
drag, startPoint x: 458, startPoint y: 158, endPoint x: 411, endPoint y: 167, distance: 47.7
click at [411, 167] on div "Total cost 1833.86" at bounding box center [448, 154] width 78 height 37
paste input "2,001.28"
type textarea "x"
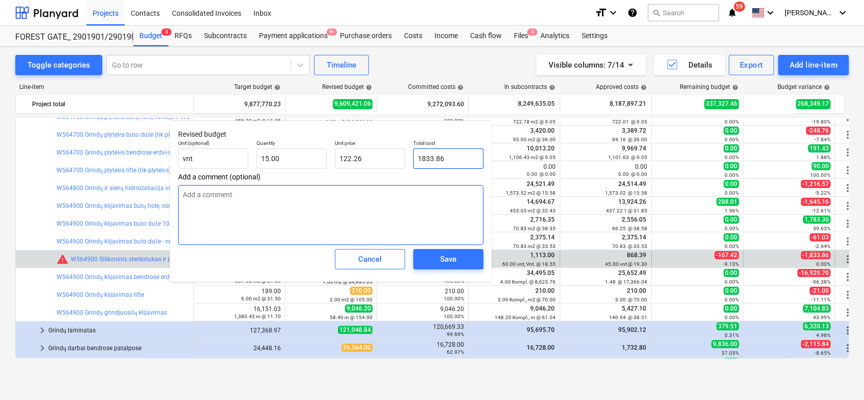
type input "2,001.28"
type input "133.42"
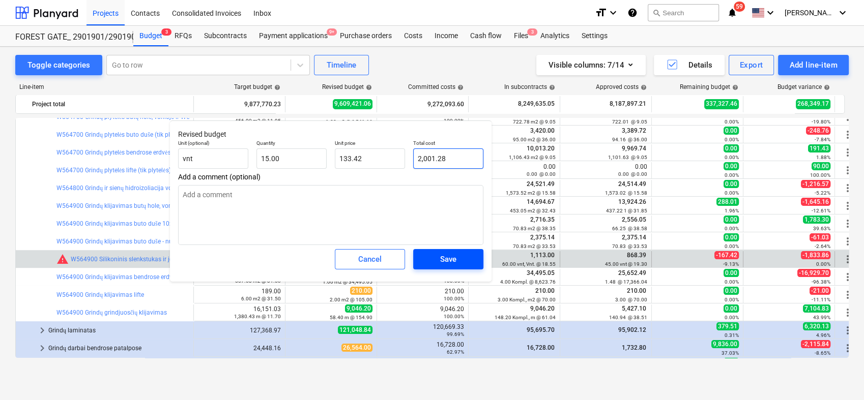
type input "2,001.28"
click at [458, 256] on span "Save" at bounding box center [448, 259] width 46 height 13
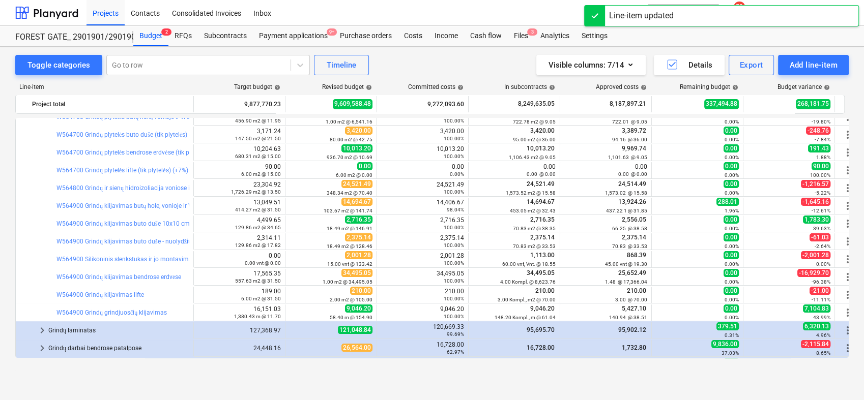
drag, startPoint x: 845, startPoint y: 242, endPoint x: 847, endPoint y: 211, distance: 31.1
click at [847, 211] on div "keyboard_arrow_right 1 INFRA 355,681.43 347,900.38 347,076.36 99.76% 345,400.36…" at bounding box center [432, 238] width 834 height 240
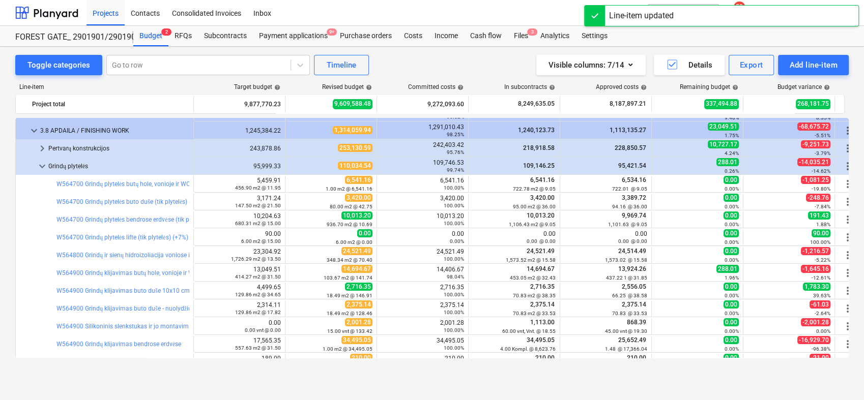
scroll to position [169, 0]
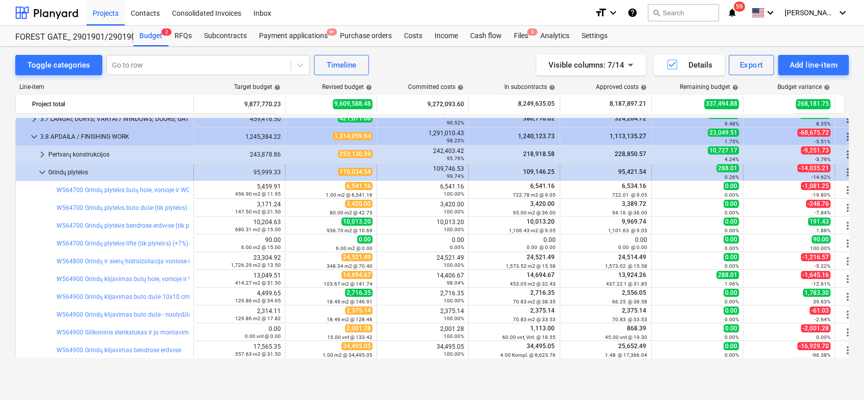
click at [40, 168] on span "keyboard_arrow_down" at bounding box center [42, 172] width 12 height 12
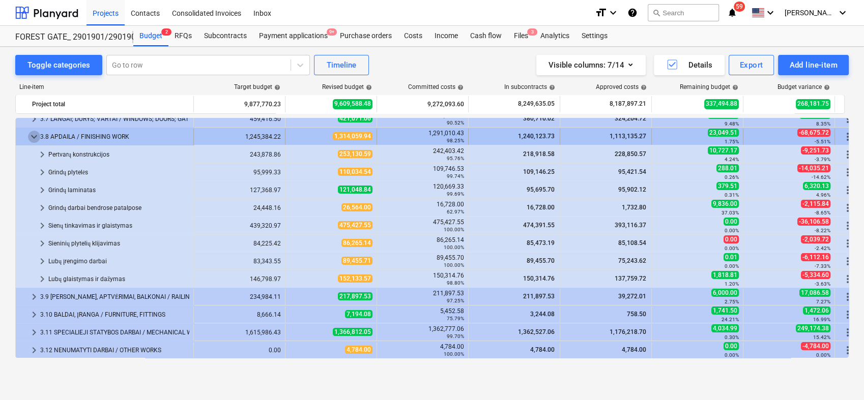
click at [34, 140] on span "keyboard_arrow_down" at bounding box center [34, 137] width 12 height 12
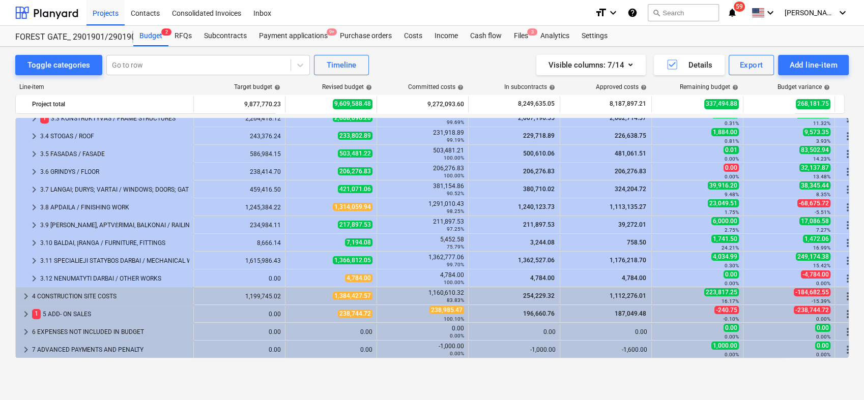
scroll to position [98, 0]
click at [33, 117] on div "Line-item Target budget help Revised budget help Committed costs help In subcon…" at bounding box center [432, 222] width 834 height 295
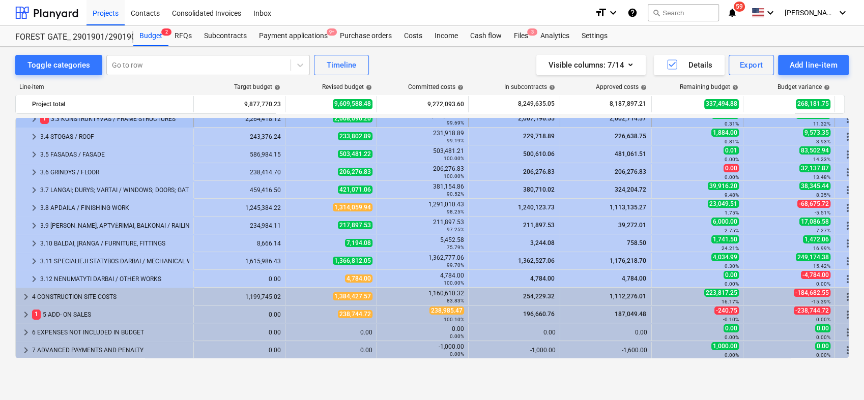
click at [33, 122] on span "keyboard_arrow_right" at bounding box center [34, 119] width 12 height 12
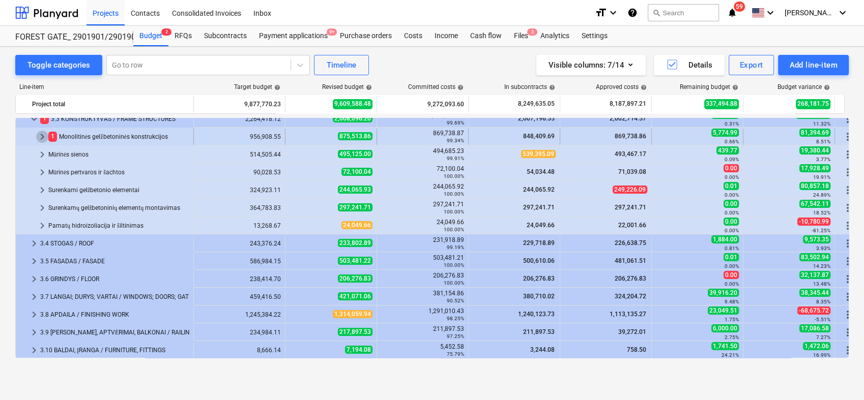
click at [42, 134] on span "keyboard_arrow_right" at bounding box center [42, 137] width 12 height 12
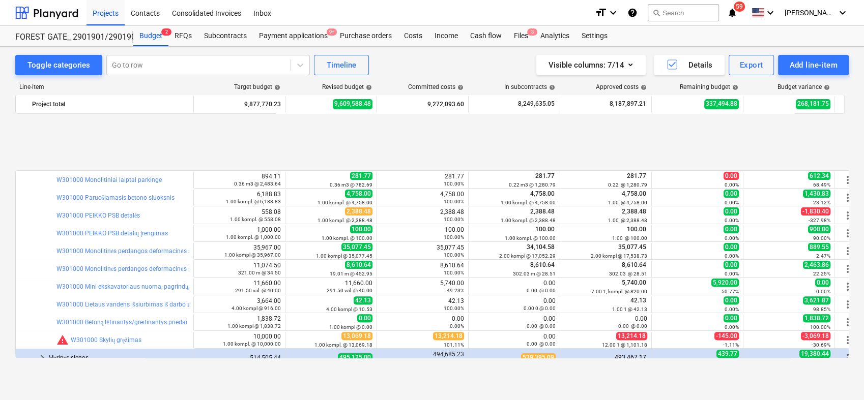
scroll to position [411, 0]
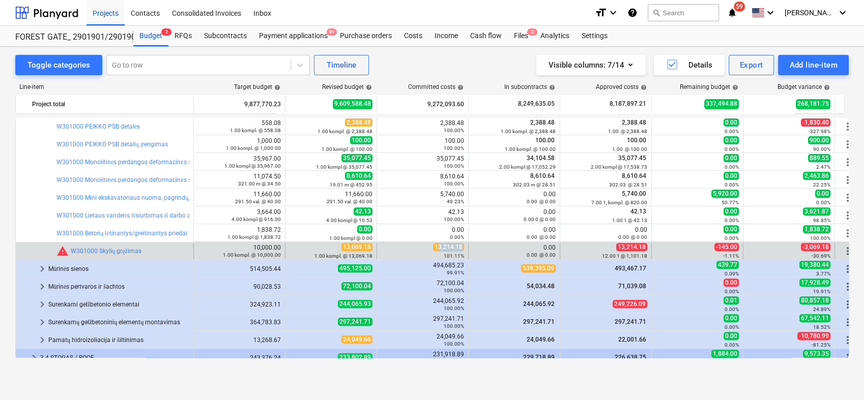
drag, startPoint x: 437, startPoint y: 246, endPoint x: 465, endPoint y: 245, distance: 27.5
click at [465, 245] on div "13,214.18 101.11%" at bounding box center [423, 251] width 92 height 16
click at [464, 245] on span "13,214.18" at bounding box center [448, 247] width 31 height 8
drag, startPoint x: 462, startPoint y: 245, endPoint x: 435, endPoint y: 248, distance: 27.1
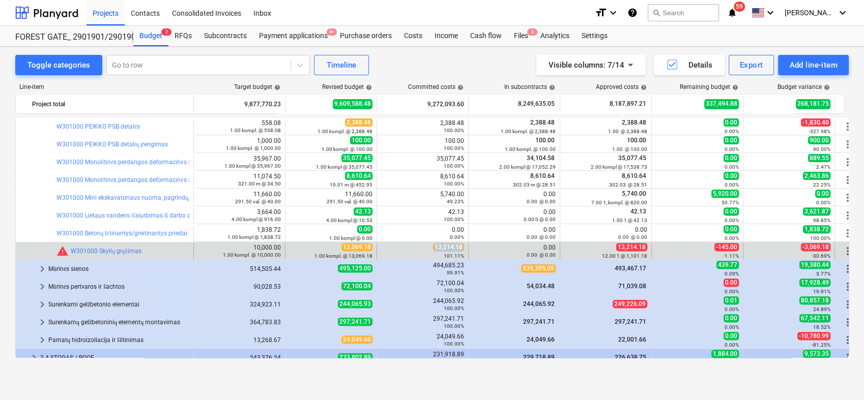
click at [435, 248] on span "13,214.18" at bounding box center [448, 247] width 31 height 8
copy span "13,214.18"
click at [299, 248] on button "edit" at bounding box center [296, 251] width 12 height 12
type textarea "x"
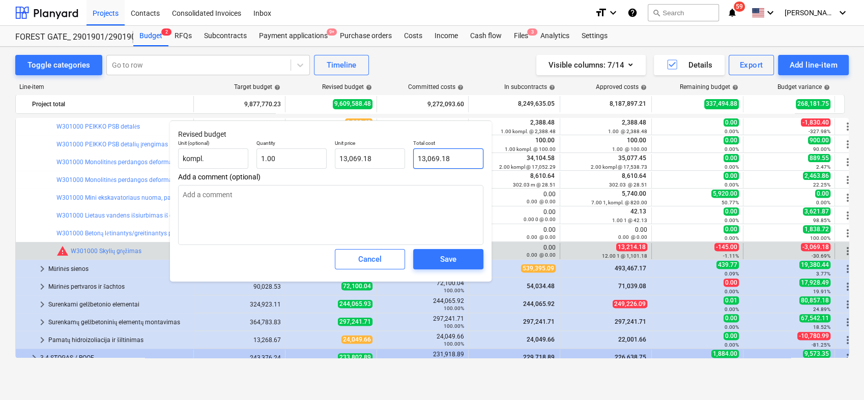
type input "13069.18"
drag, startPoint x: 467, startPoint y: 158, endPoint x: 419, endPoint y: 159, distance: 47.8
click at [419, 159] on input "13069.18" at bounding box center [448, 159] width 70 height 20
paste input ",214"
type textarea "x"
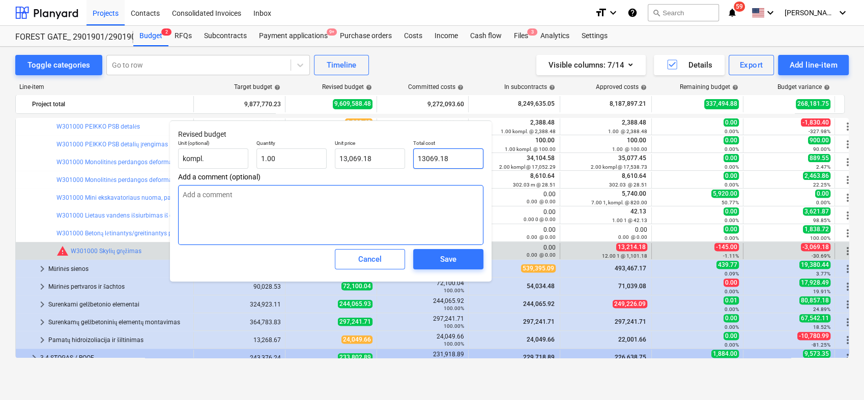
type input "13,214.18"
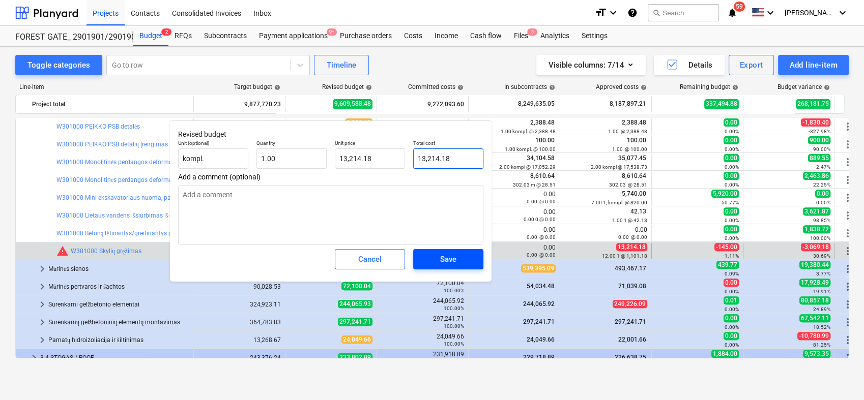
type input "13,214.18"
click at [450, 257] on div "Save" at bounding box center [448, 259] width 16 height 13
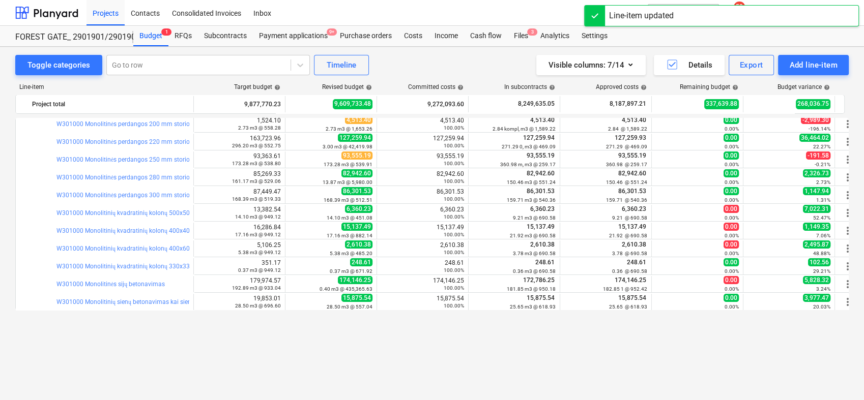
scroll to position [0, 0]
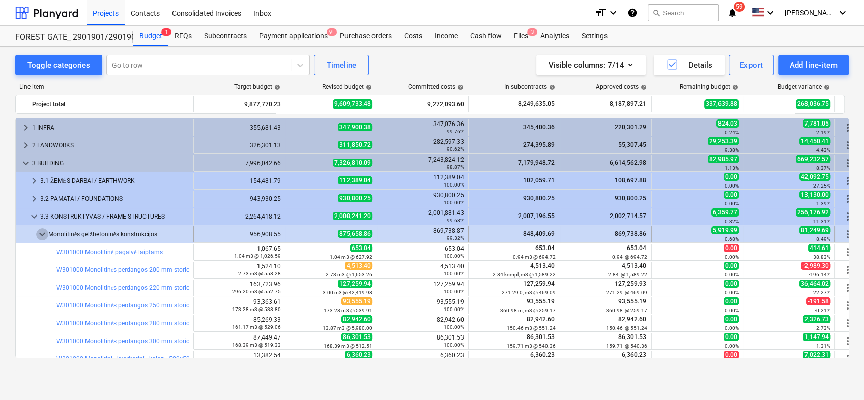
click at [42, 234] on span "keyboard_arrow_down" at bounding box center [42, 234] width 12 height 12
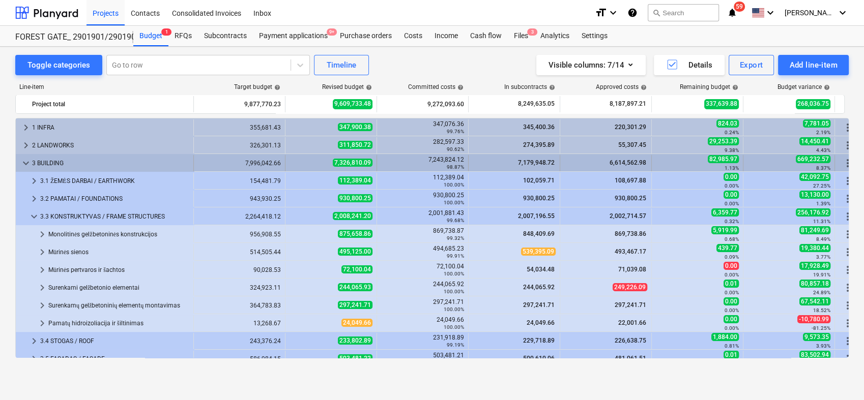
click at [24, 161] on span "keyboard_arrow_down" at bounding box center [26, 163] width 12 height 12
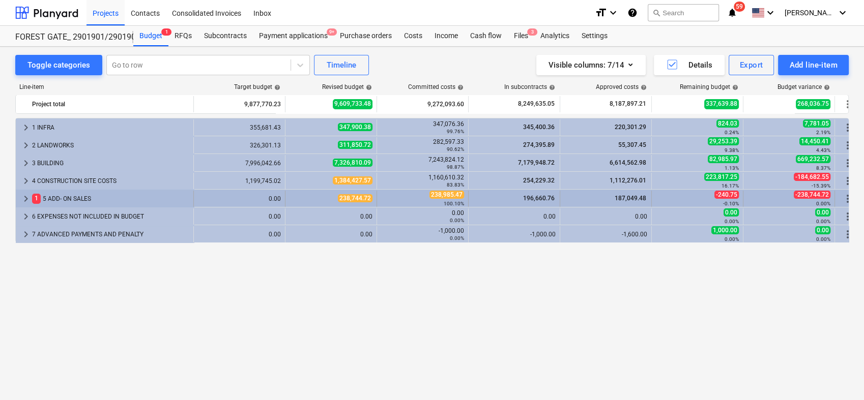
click at [23, 199] on span "keyboard_arrow_right" at bounding box center [26, 199] width 12 height 12
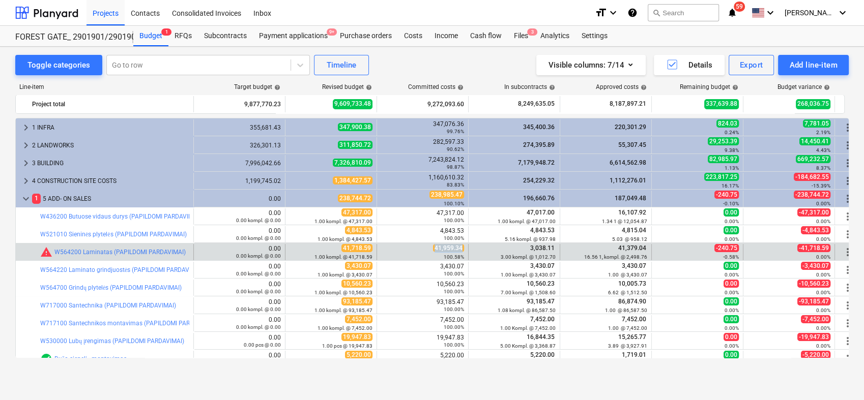
drag, startPoint x: 437, startPoint y: 248, endPoint x: 464, endPoint y: 246, distance: 27.6
click at [464, 246] on div "41,959.34 100.58%" at bounding box center [422, 252] width 83 height 16
copy span "41,959.34"
click at [294, 252] on span "edit" at bounding box center [296, 252] width 8 height 8
type textarea "x"
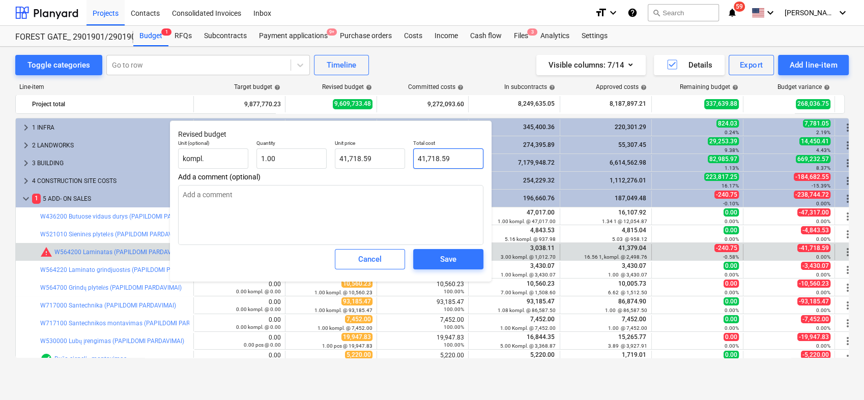
type input "41718.59"
drag, startPoint x: 456, startPoint y: 165, endPoint x: 415, endPoint y: 165, distance: 41.2
click at [415, 165] on input "41718.59" at bounding box center [448, 159] width 70 height 20
paste input ",959.34"
type textarea "x"
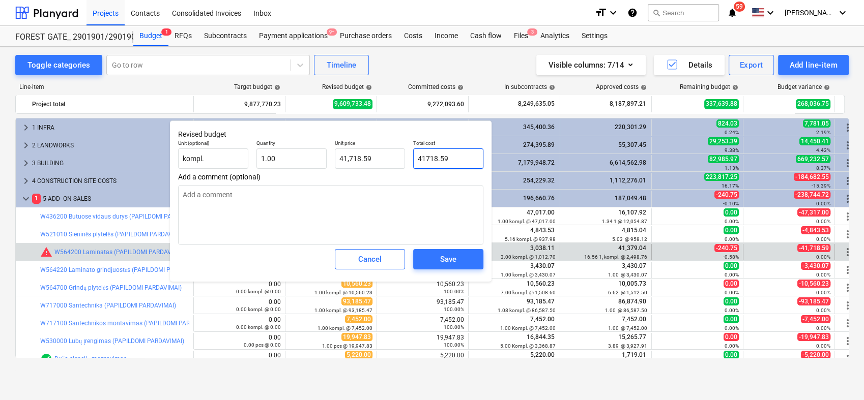
type input "41,959.34"
click at [447, 258] on div "Save" at bounding box center [448, 259] width 16 height 13
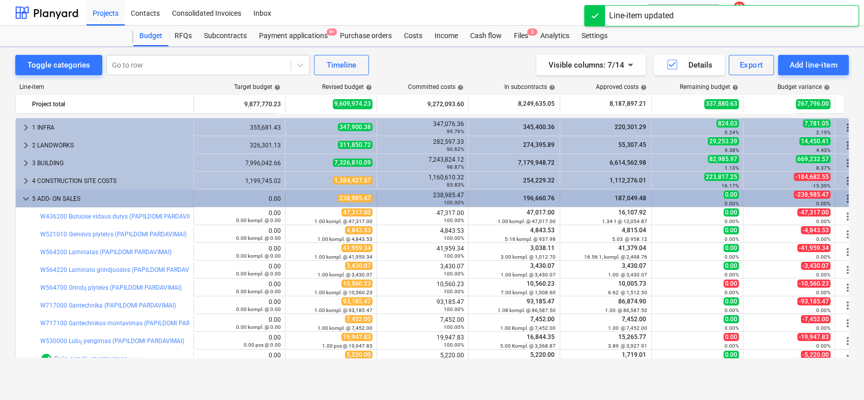
click at [28, 197] on span "keyboard_arrow_down" at bounding box center [26, 199] width 12 height 12
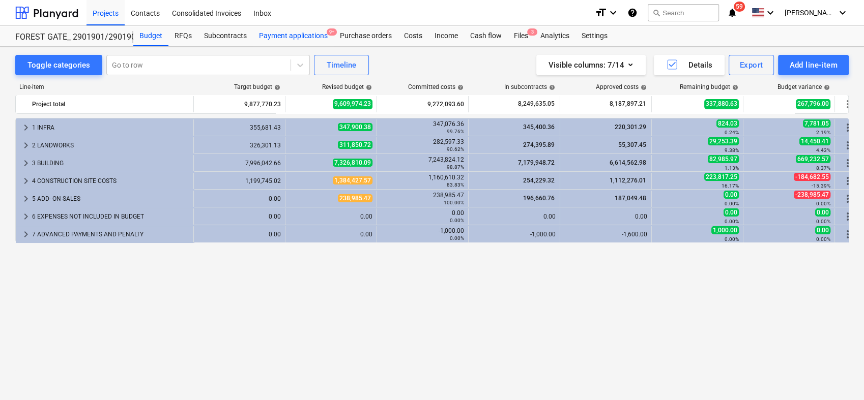
click at [281, 32] on div "Payment applications 9+" at bounding box center [293, 36] width 81 height 20
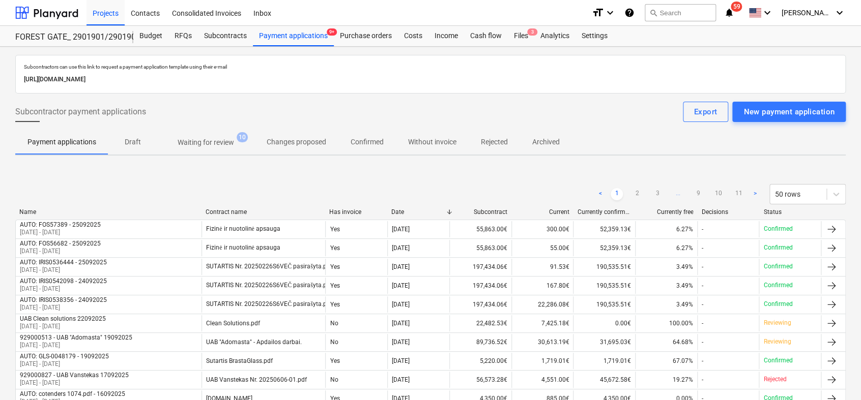
click at [218, 146] on p "Waiting for review" at bounding box center [206, 142] width 56 height 11
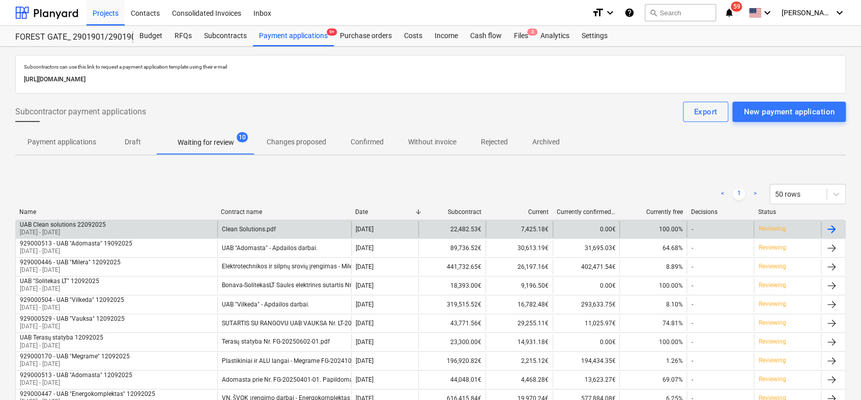
click at [835, 225] on div at bounding box center [831, 229] width 12 height 12
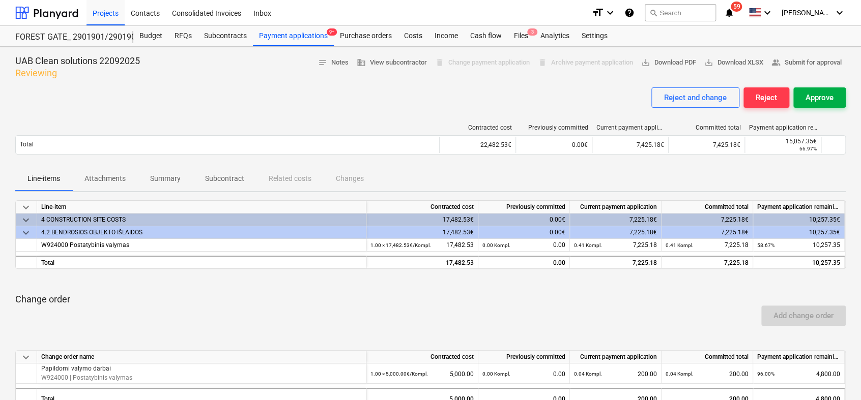
click at [828, 101] on div "Approve" at bounding box center [820, 97] width 28 height 13
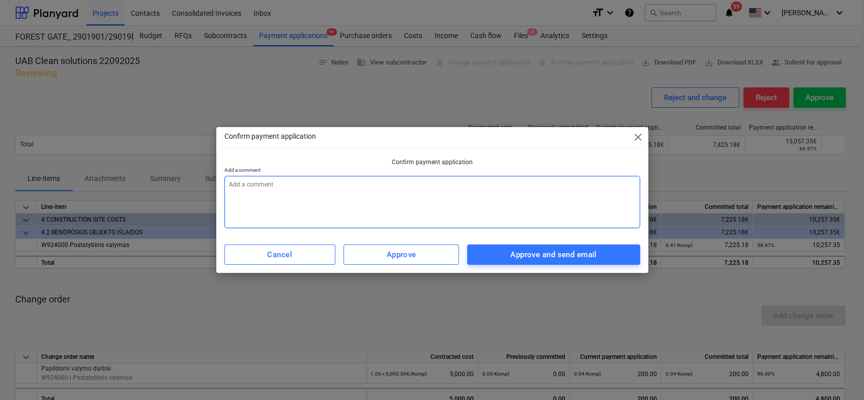
click at [379, 200] on textarea at bounding box center [432, 202] width 416 height 52
type textarea "x"
type textarea "0"
type textarea "x"
type textarea "09"
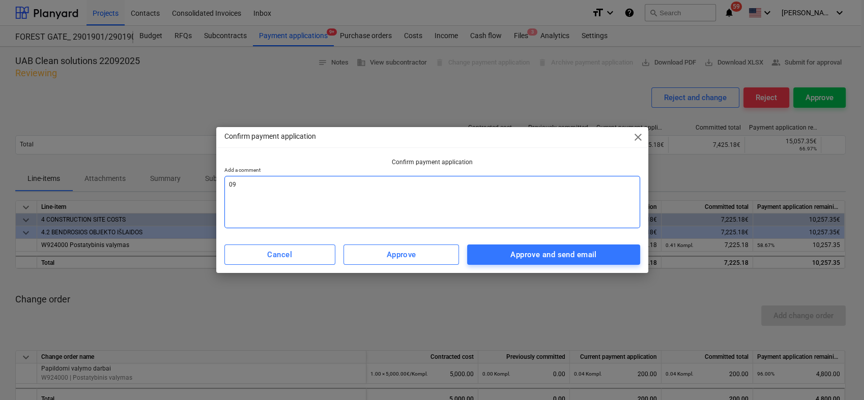
type textarea "x"
type textarea "09"
type textarea "x"
type textarea "09 m"
type textarea "x"
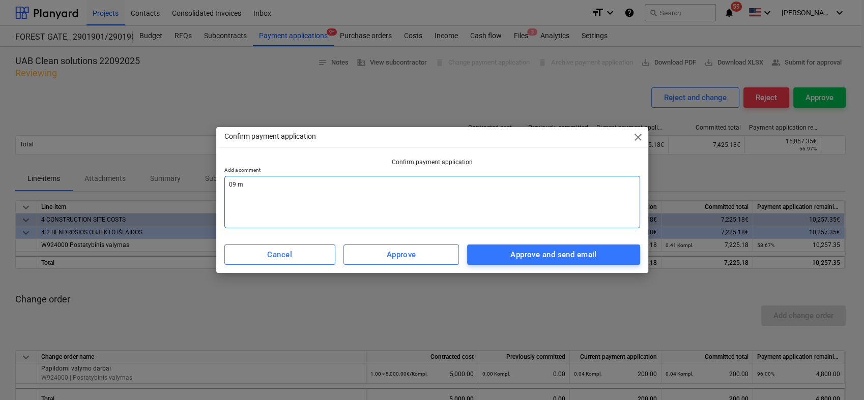
type textarea "09 mė"
type textarea "x"
type textarea "09 mėn"
type textarea "x"
type textarea "09 mėn"
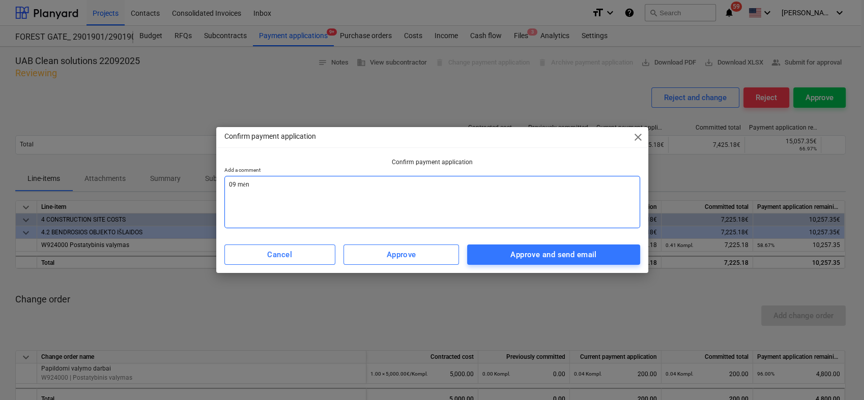
type textarea "x"
type textarea "09 mėn a"
type textarea "x"
type textarea "09 mėn ak"
type textarea "x"
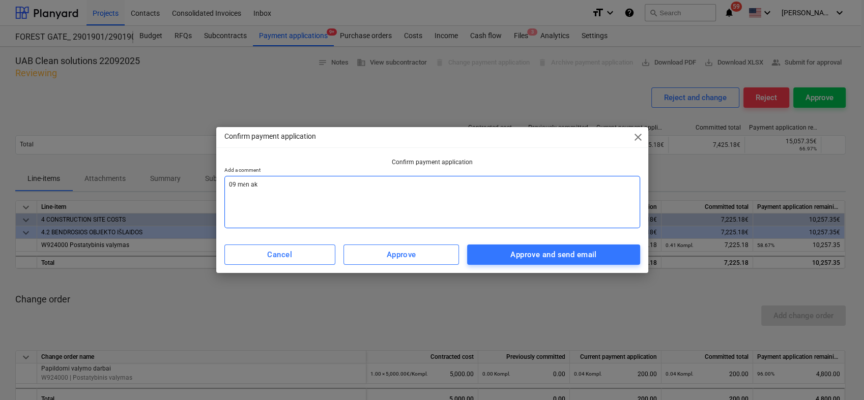
type textarea "09 mėn akt"
type textarea "x"
type textarea "09 mėn akta"
type textarea "x"
type textarea "09 mėn aktas"
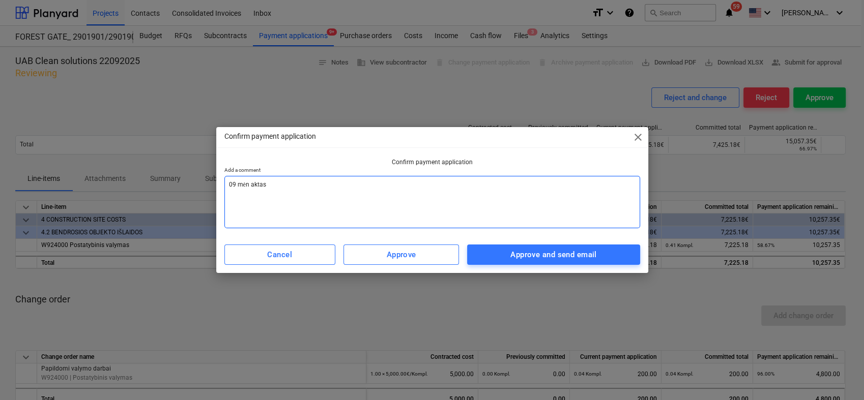
type textarea "x"
type textarea "09 mėn aktas"
type textarea "x"
type textarea "09 mėn aktas s"
type textarea "x"
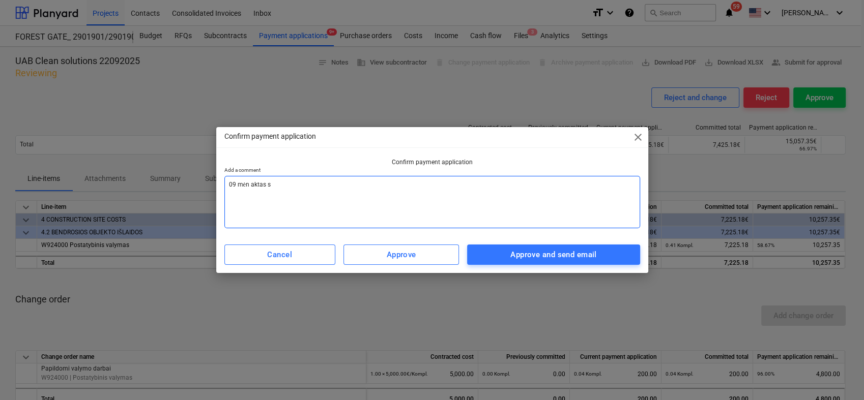
type textarea "09 mėn aktas su"
type textarea "x"
type textarea "09 mėn aktas sud"
type textarea "x"
type textarea "09 mėn aktas sude"
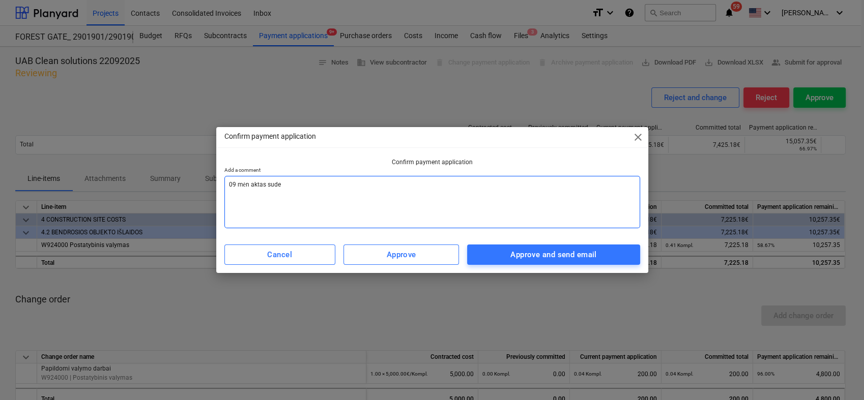
type textarea "x"
type textarea "09 mėn aktas suder"
type textarea "x"
type textarea "09 mėn aktas suderi"
type textarea "x"
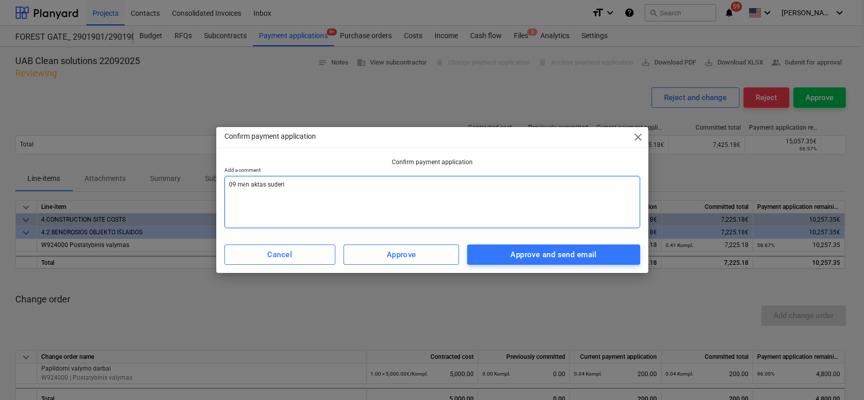
type textarea "09 mėn aktas suderin"
type textarea "x"
type textarea "09 mėn aktas suderint"
type textarea "x"
type textarea "09 mėn aktas suderinta"
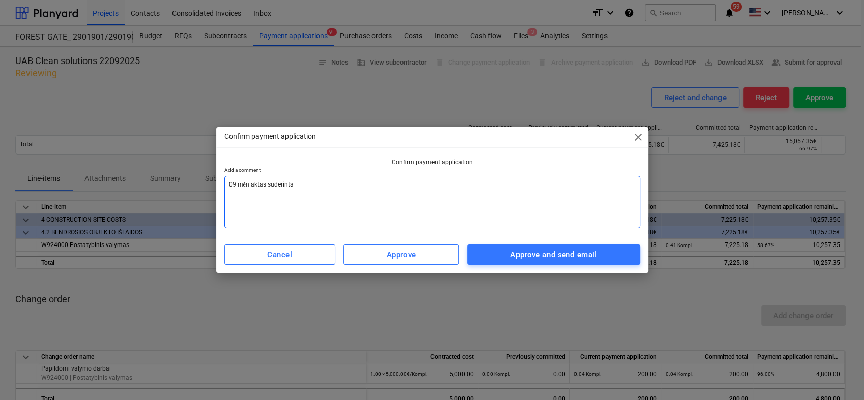
type textarea "x"
type textarea "09 mėn aktas suderintas"
type textarea "x"
type textarea "09 mėn aktas suderintas"
type textarea "x"
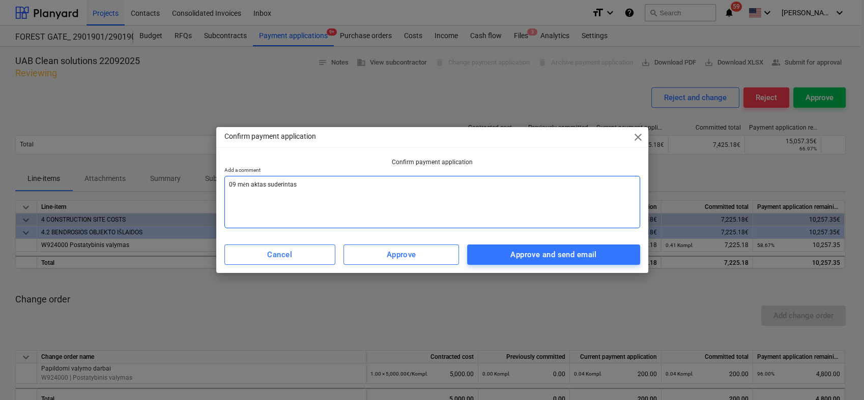
type textarea "09 mėn aktas suderintas"
type textarea "x"
type textarea "09 mėn aktas suderintas,"
type textarea "x"
type textarea "09 mėn aktas suderintas,"
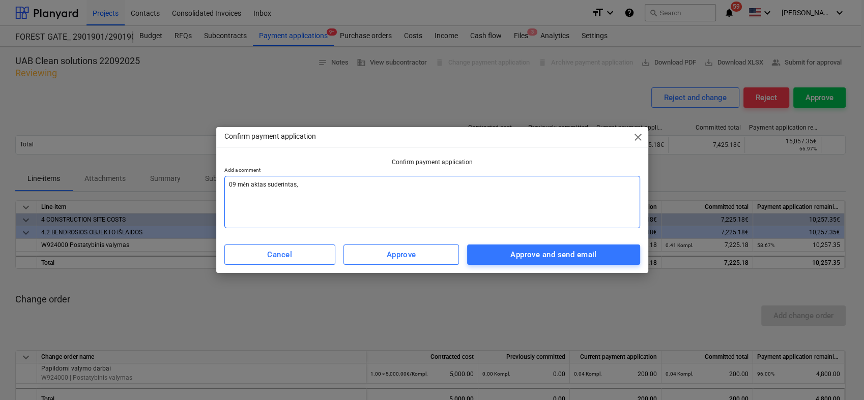
type textarea "x"
type textarea "09 mėn aktas suderintas, p"
type textarea "x"
type textarea "09 mėn aktas suderintas, [GEOGRAPHIC_DATA]"
type textarea "x"
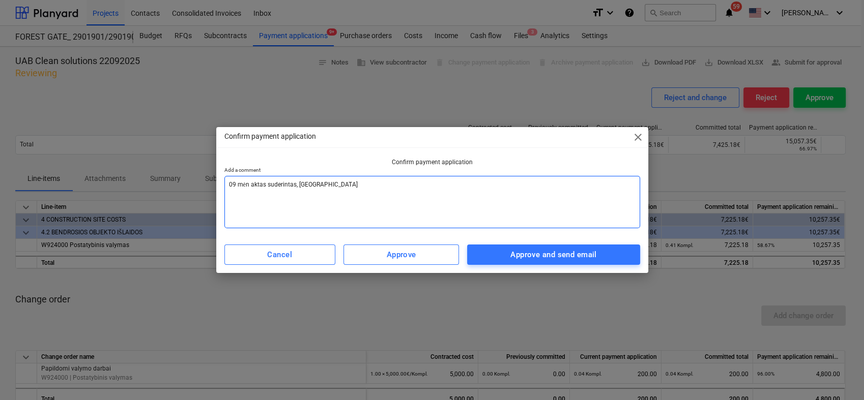
type textarea "09 mėn aktas suderintas, pat"
type textarea "x"
type textarea "09 mėn aktas suderintas, pate"
type textarea "x"
type textarea "09 mėn aktas suderintas, patei"
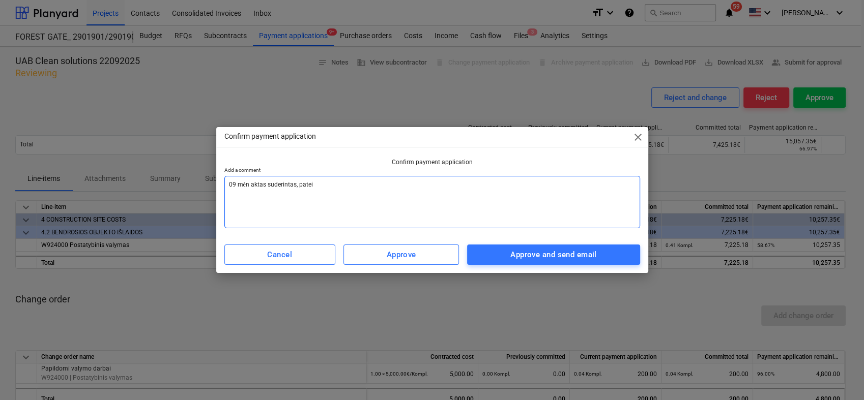
type textarea "x"
type textarea "09 mėn aktas suderintas, [GEOGRAPHIC_DATA]"
type textarea "x"
type textarea "09 mėn aktas suderintas, pateiki"
type textarea "x"
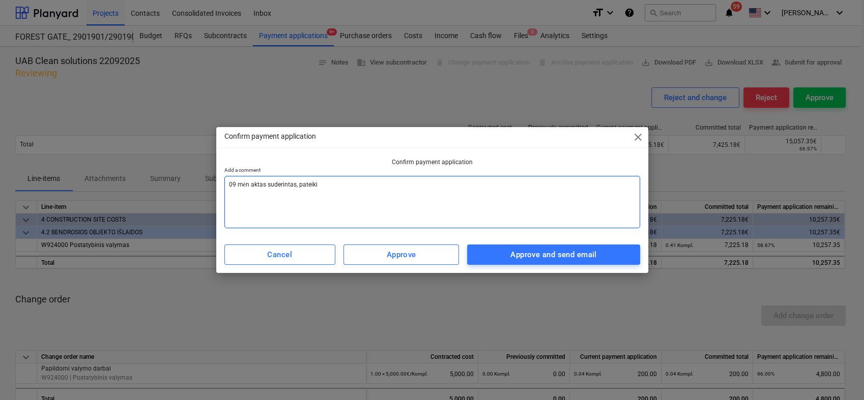
type textarea "09 mėn aktas suderintas, pateikit"
type textarea "x"
type textarea "09 mėn aktas suderintas, pateikite"
type textarea "x"
type textarea "09 mėn aktas suderintas, pateikite"
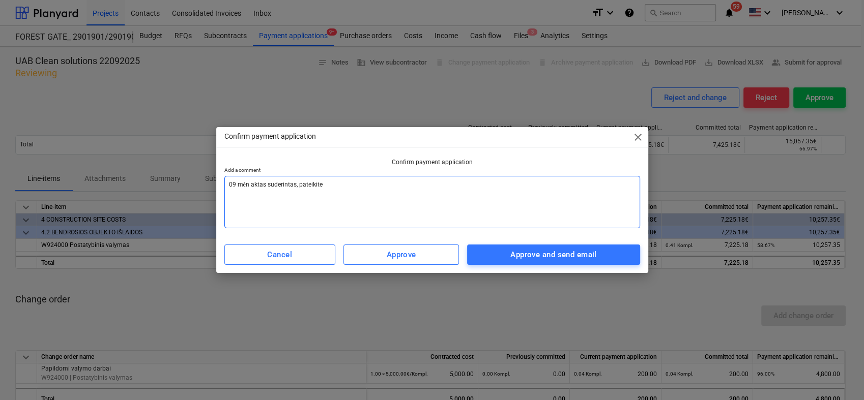
type textarea "x"
type textarea "09 mėn aktas suderintas, pateikite s"
type textarea "x"
type textarea "09 mėn aktas suderintas, pateikite sąs"
type textarea "x"
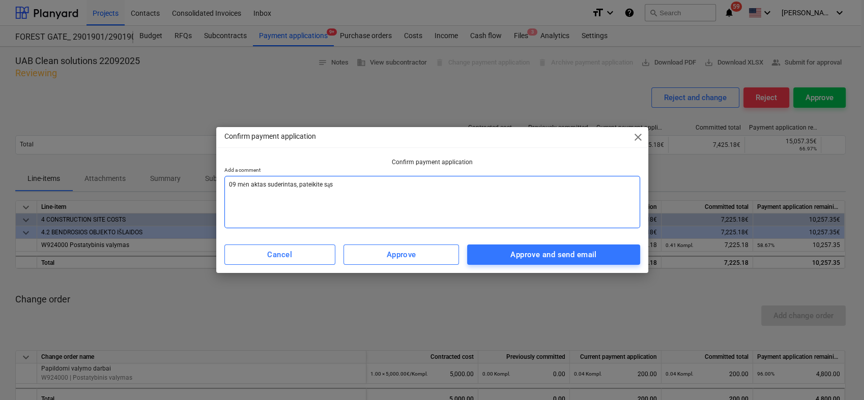
type textarea "09 mėn aktas suderintas, pateikite sąsk"
type textarea "x"
type textarea "09 mėn aktas suderintas, pateikite sąska"
type textarea "x"
type textarea "09 mėn aktas suderintas, pateikite sąskai"
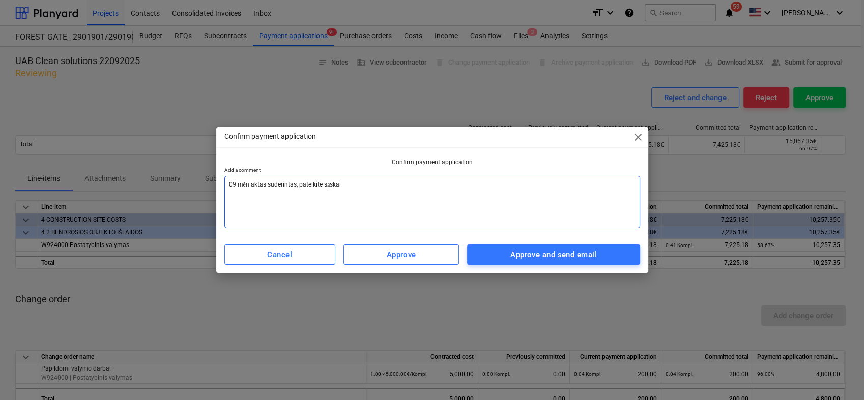
type textarea "x"
type textarea "09 mėn aktas suderintas, pateikite sąskait"
type textarea "x"
type textarea "09 mėn aktas suderintas, pateikite sąskaitą"
type textarea "x"
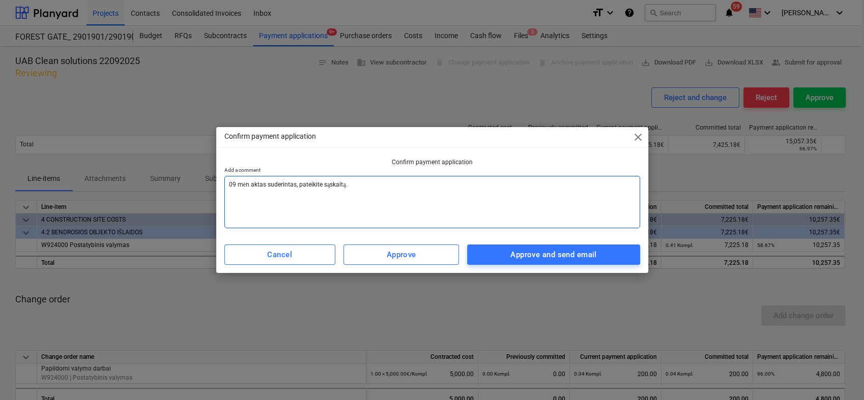
drag, startPoint x: 359, startPoint y: 187, endPoint x: 203, endPoint y: 180, distance: 156.4
click at [203, 180] on div "Confirm payment application close Confirm payment application Add a comment 09 …" at bounding box center [432, 200] width 864 height 400
type textarea "09 mėn aktas suderintas, pateikite sąskaitą."
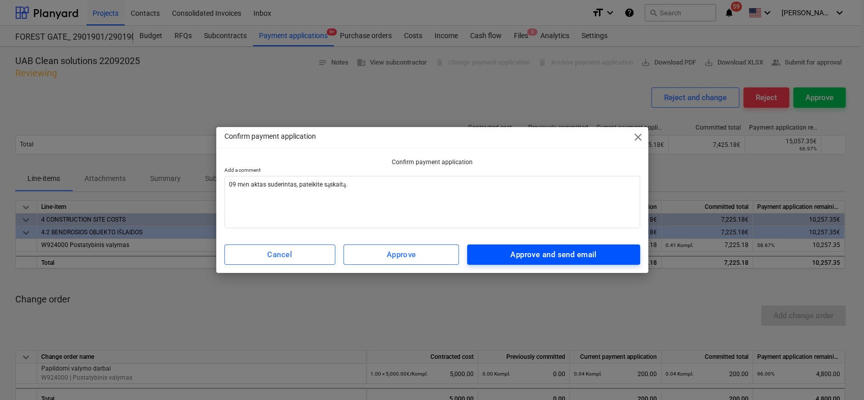
click at [553, 255] on div "Approve and send email" at bounding box center [553, 254] width 86 height 13
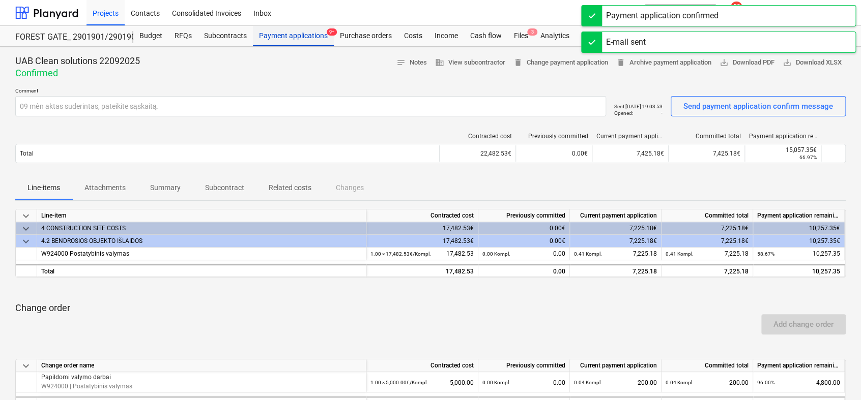
click at [292, 33] on div "Payment applications 9+" at bounding box center [293, 36] width 81 height 20
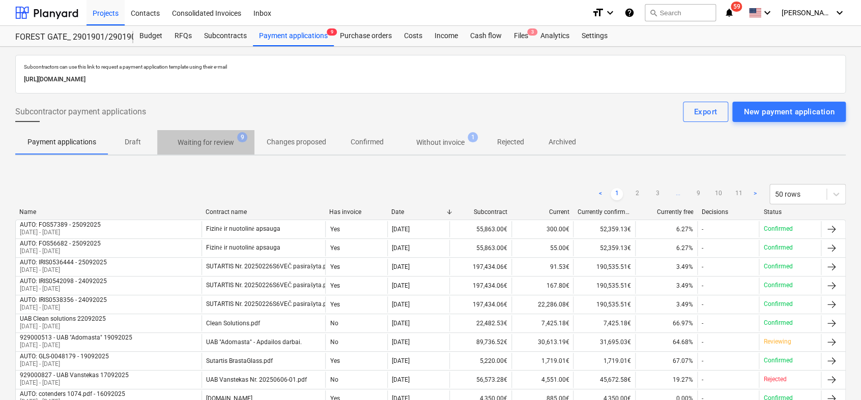
click at [217, 140] on p "Waiting for review" at bounding box center [206, 142] width 56 height 11
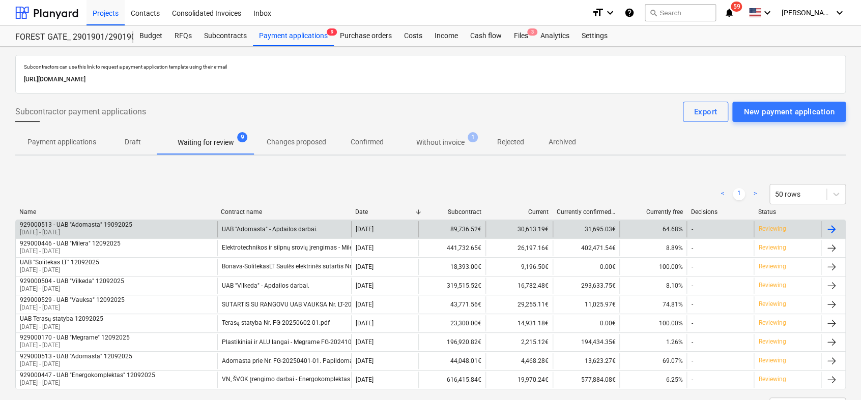
click at [833, 227] on div at bounding box center [831, 229] width 12 height 12
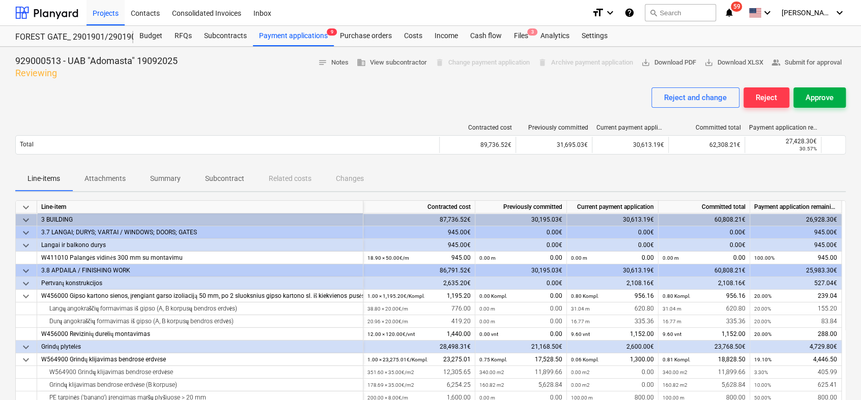
click at [830, 94] on div "Approve" at bounding box center [820, 97] width 28 height 13
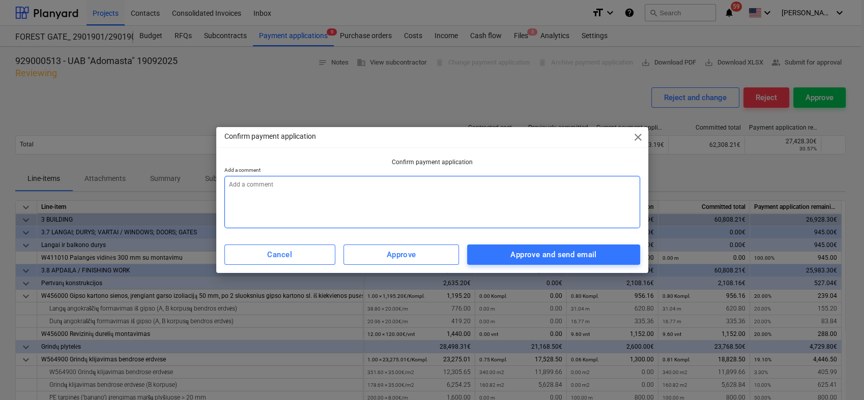
paste textarea "09 mėn aktas suderintas, pateikite sąskaitą."
type textarea "x"
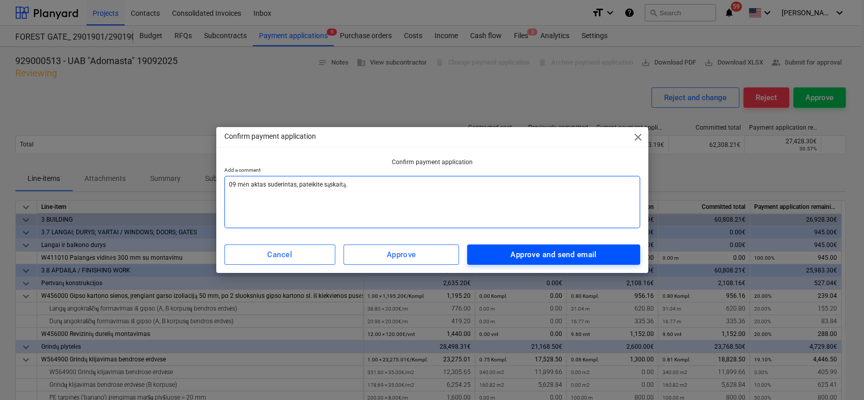
type textarea "09 mėn aktas suderintas, pateikite sąskaitą."
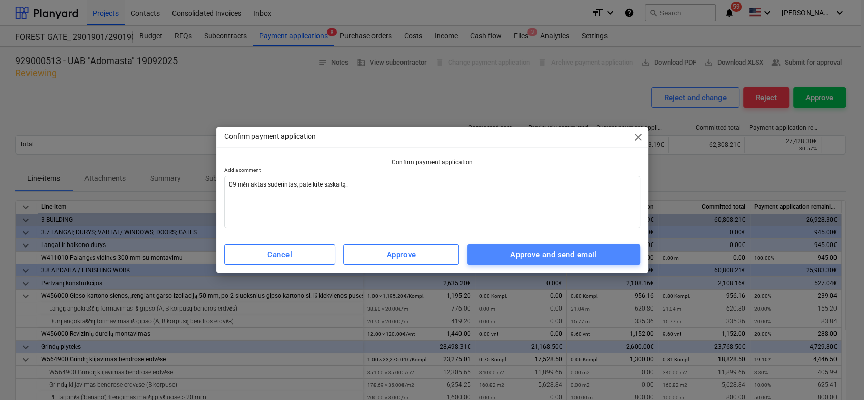
click at [549, 253] on div "Approve and send email" at bounding box center [553, 254] width 86 height 13
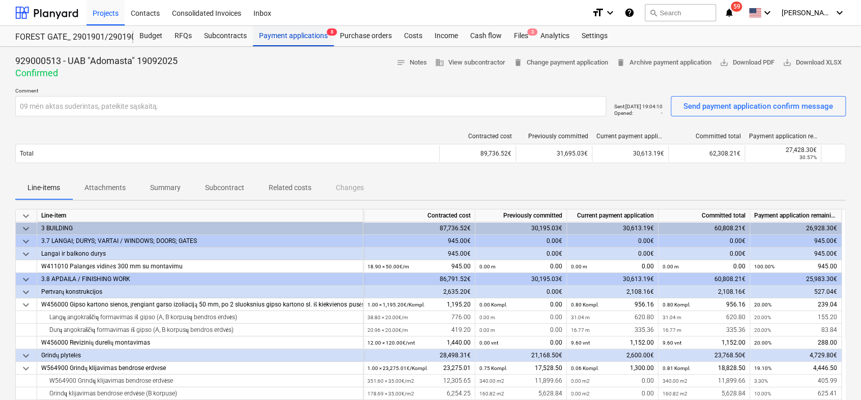
click at [294, 33] on div "Payment applications 8" at bounding box center [293, 36] width 81 height 20
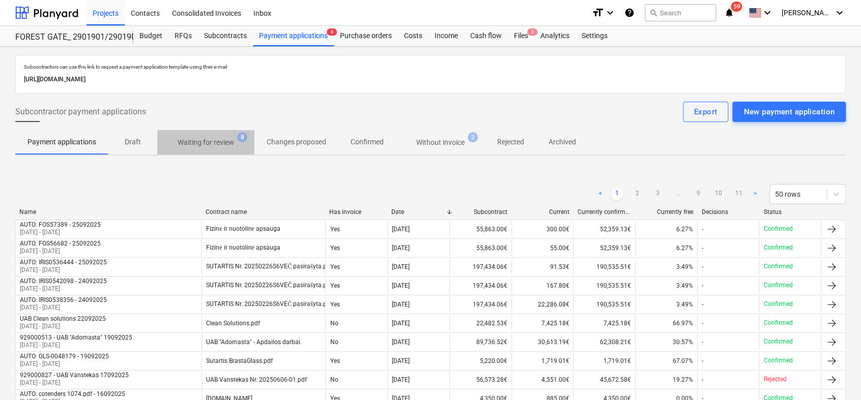
click at [220, 144] on p "Waiting for review" at bounding box center [206, 142] width 56 height 11
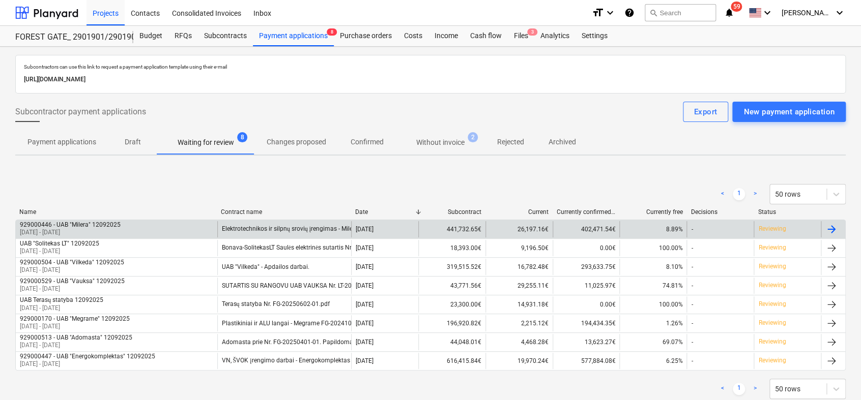
click at [835, 230] on div at bounding box center [831, 229] width 12 height 12
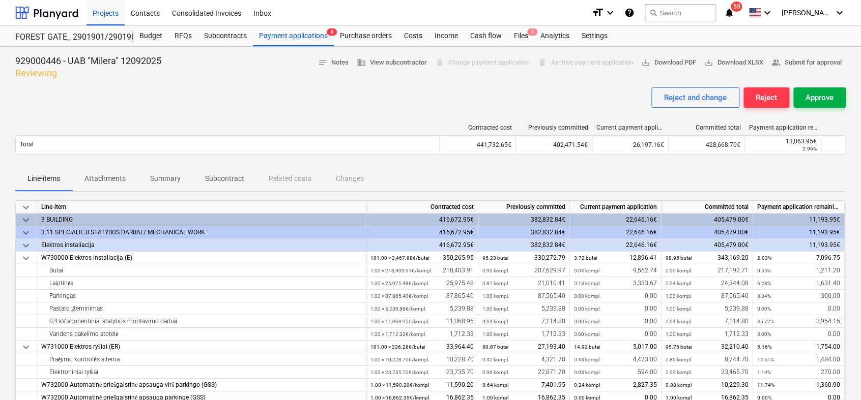
click at [822, 92] on div "Approve" at bounding box center [820, 97] width 28 height 13
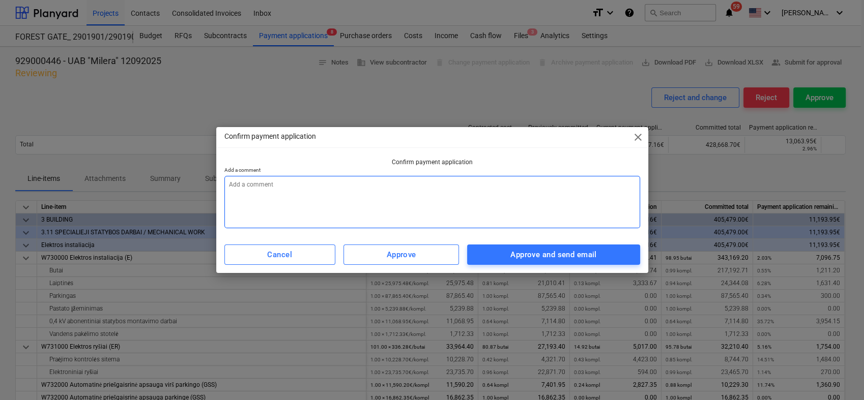
click at [371, 188] on textarea at bounding box center [432, 202] width 416 height 52
paste textarea "09 mėn aktas suderintas, pateikite sąskaitą."
type textarea "x"
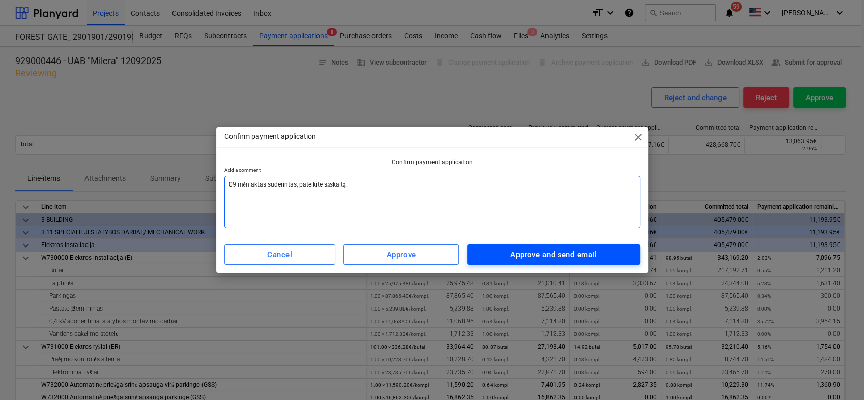
type textarea "09 mėn aktas suderintas, pateikite sąskaitą."
click at [590, 256] on div "Approve and send email" at bounding box center [553, 254] width 86 height 13
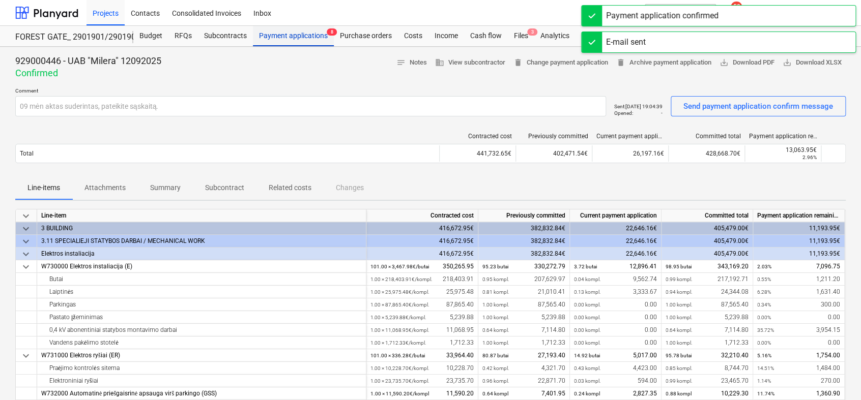
click at [289, 41] on div "Payment applications 8" at bounding box center [293, 36] width 81 height 20
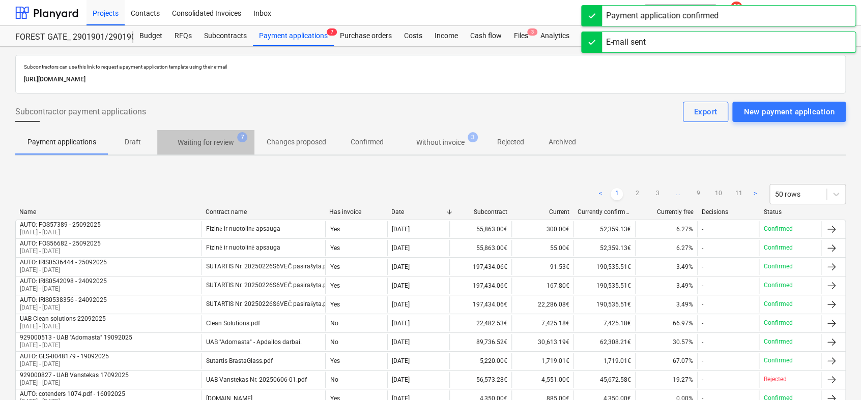
click at [220, 140] on p "Waiting for review" at bounding box center [206, 142] width 56 height 11
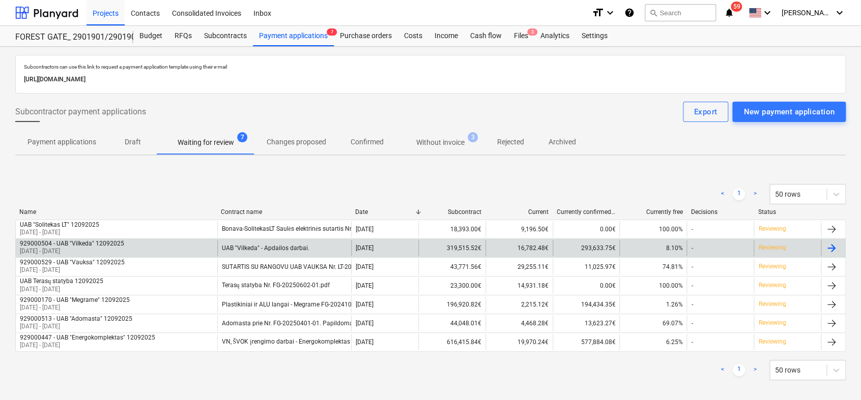
click at [834, 243] on div at bounding box center [831, 248] width 12 height 12
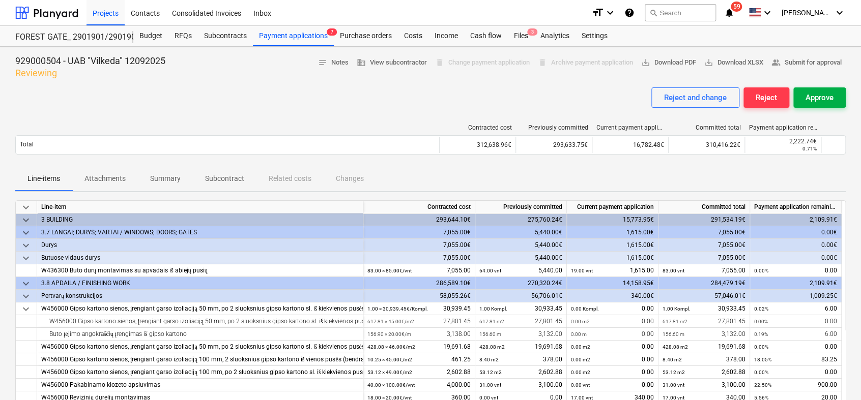
click at [823, 94] on div "Approve" at bounding box center [820, 97] width 28 height 13
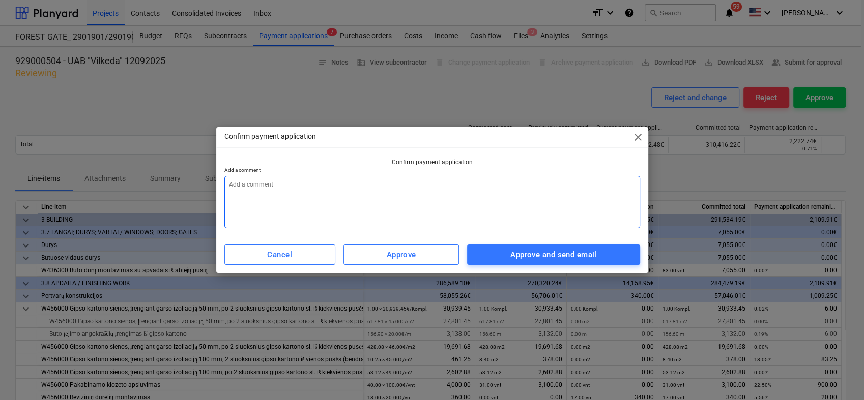
click at [454, 178] on textarea at bounding box center [432, 202] width 416 height 52
paste textarea "09 mėn aktas suderintas, pateikite sąskaitą."
type textarea "x"
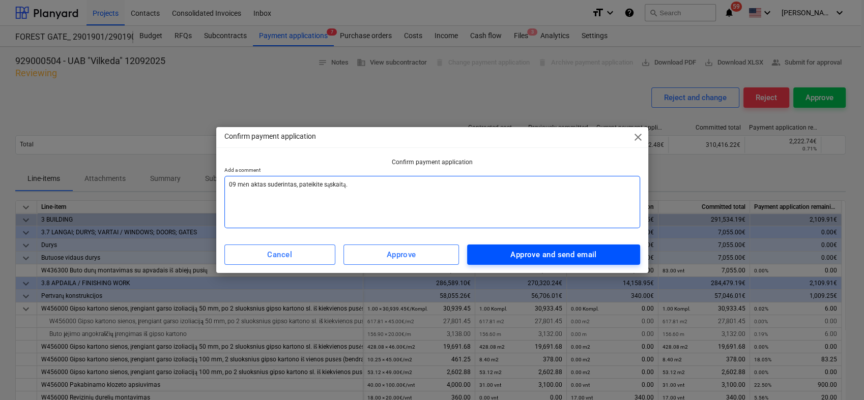
type textarea "09 mėn aktas suderintas, pateikite sąskaitą."
click at [543, 260] on div "Approve and send email" at bounding box center [553, 254] width 86 height 13
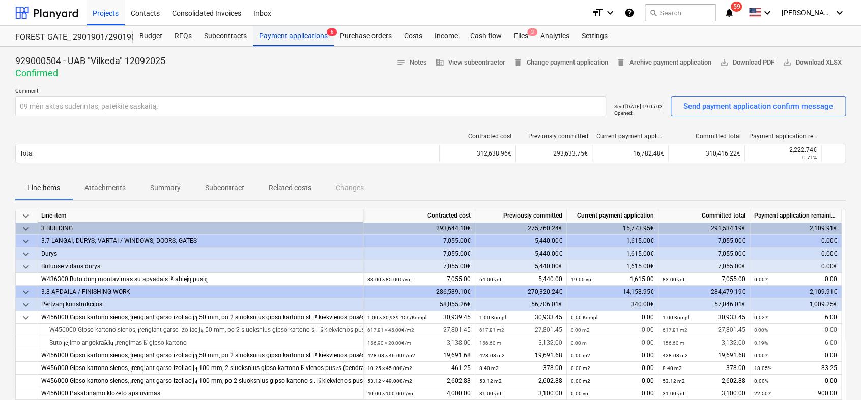
click at [313, 35] on div "Payment applications 6" at bounding box center [293, 36] width 81 height 20
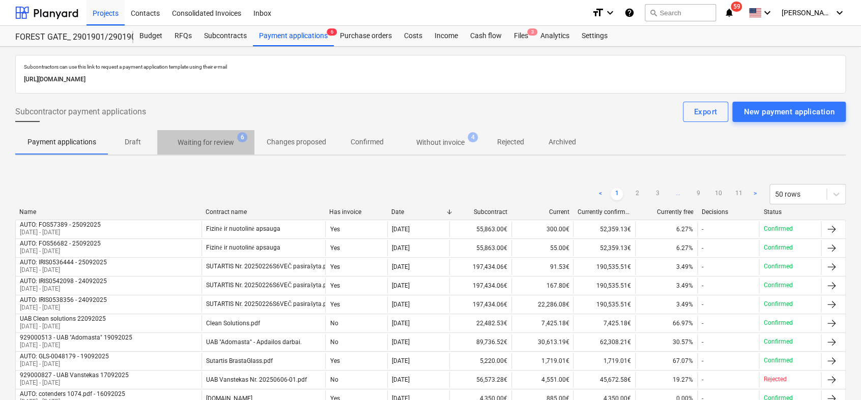
click at [226, 144] on p "Waiting for review" at bounding box center [206, 142] width 56 height 11
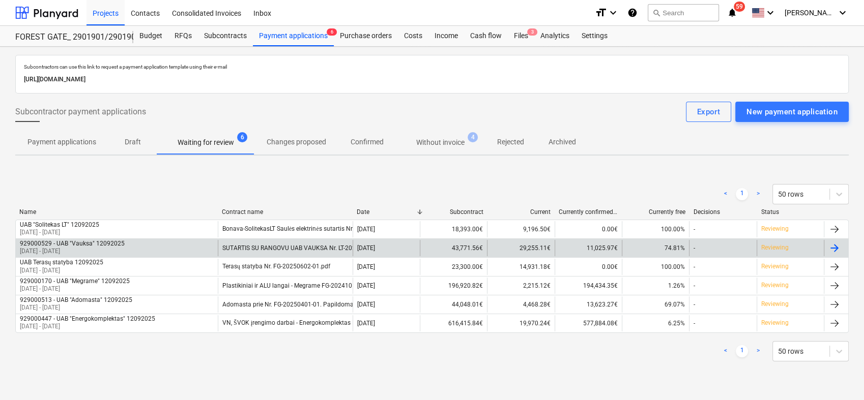
click at [838, 249] on div at bounding box center [834, 248] width 12 height 12
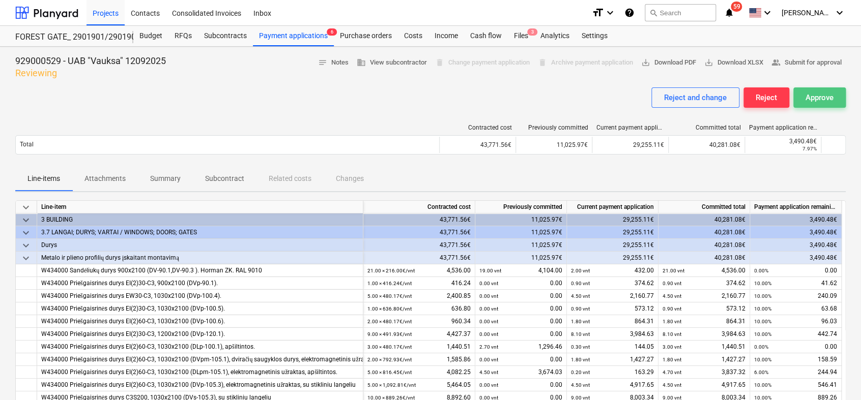
click at [835, 100] on button "Approve" at bounding box center [819, 98] width 52 height 20
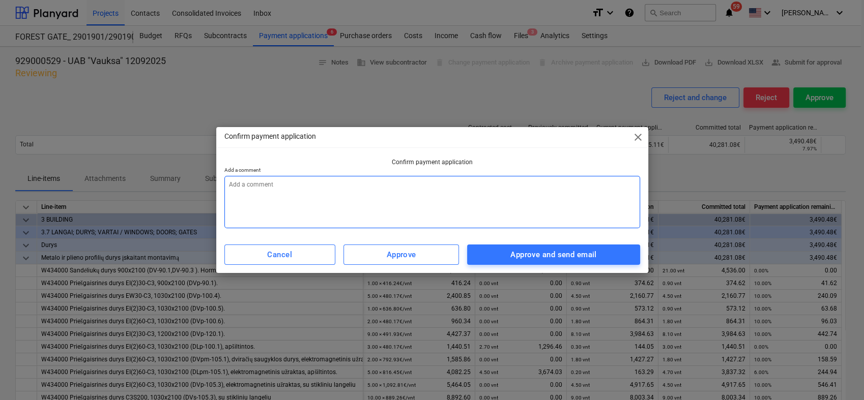
click at [431, 183] on textarea at bounding box center [432, 202] width 416 height 52
paste textarea "09 mėn aktas suderintas, pateikite sąskaitą."
type textarea "x"
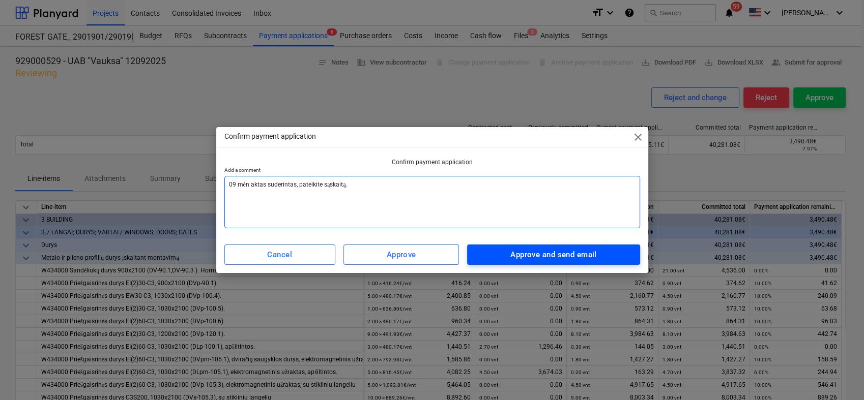
type textarea "09 mėn aktas suderintas, pateikite sąskaitą."
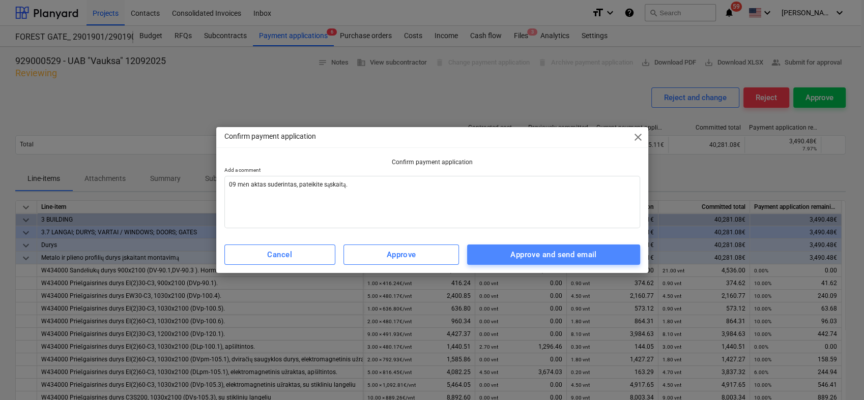
click at [597, 253] on span "Approve and send email" at bounding box center [553, 254] width 150 height 13
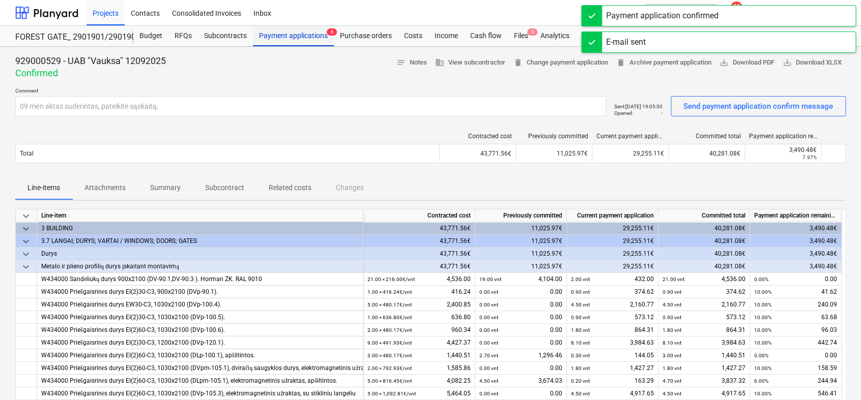
click at [312, 35] on div "Payment applications 6" at bounding box center [293, 36] width 81 height 20
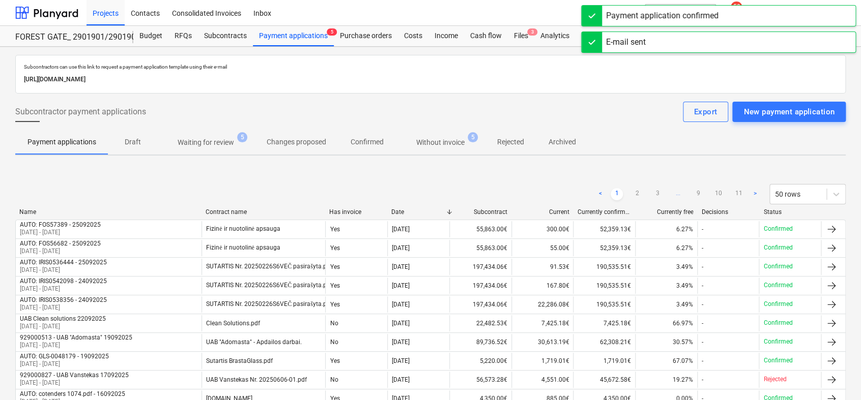
click at [214, 139] on p "Waiting for review" at bounding box center [206, 142] width 56 height 11
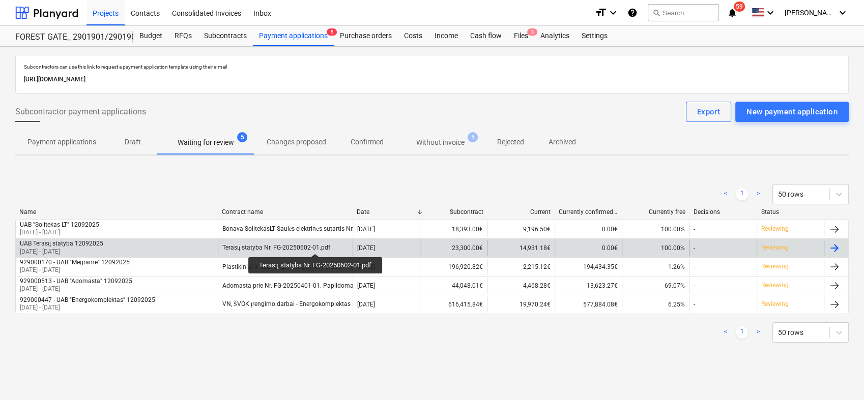
click at [317, 245] on div "Terasų statyba Nr. FG-20250602-01.pdf" at bounding box center [276, 248] width 108 height 8
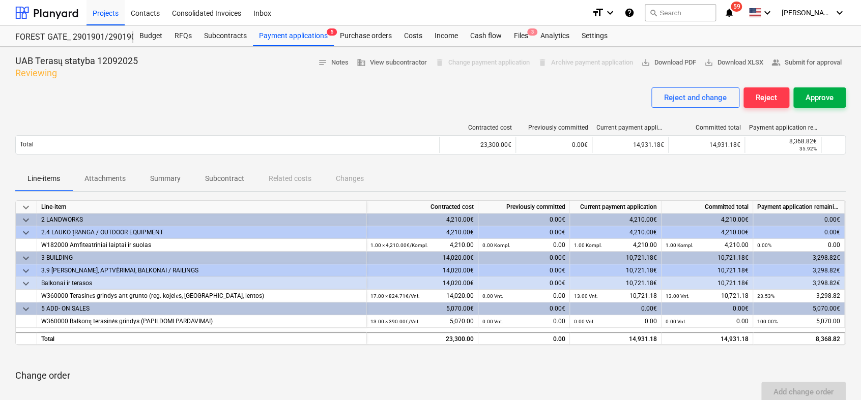
click at [813, 91] on div "Approve" at bounding box center [820, 97] width 28 height 13
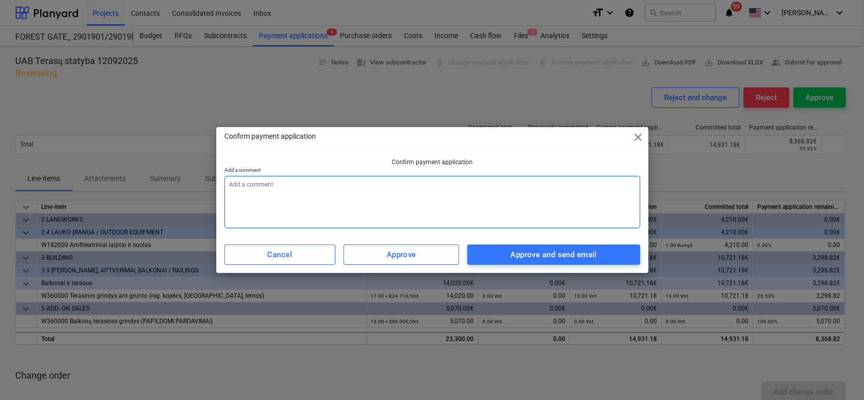
click at [532, 194] on textarea at bounding box center [432, 202] width 416 height 52
paste textarea "09 mėn aktas suderintas, pateikite sąskaitą."
type textarea "x"
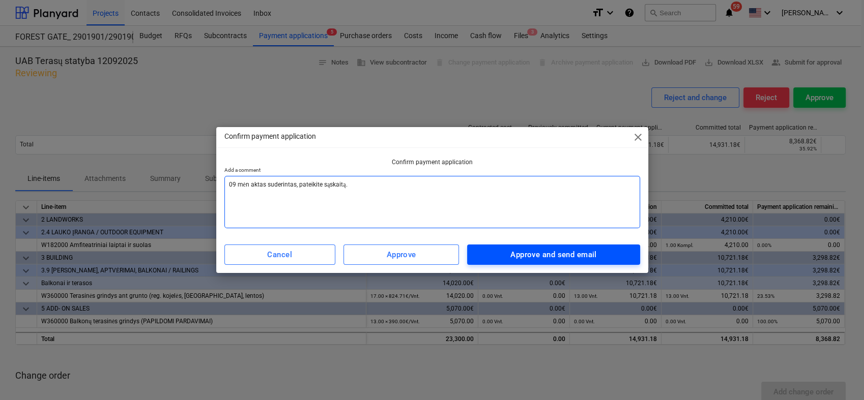
type textarea "09 mėn aktas suderintas, pateikite sąskaitą."
click at [562, 257] on div "Approve and send email" at bounding box center [553, 254] width 86 height 13
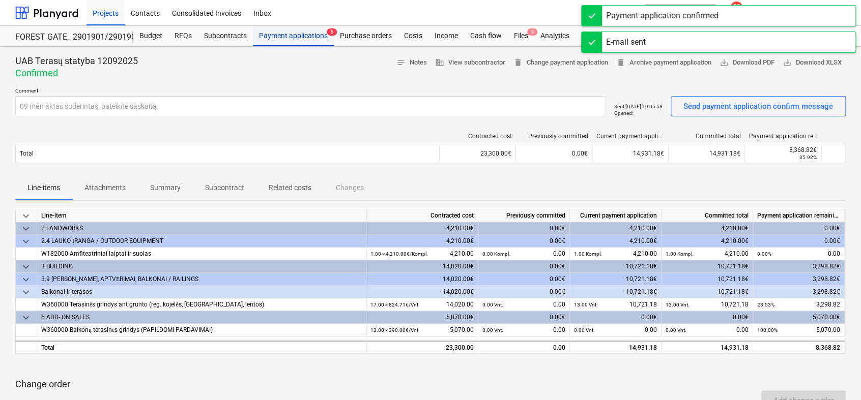
click at [284, 34] on div "Payment applications 5" at bounding box center [293, 36] width 81 height 20
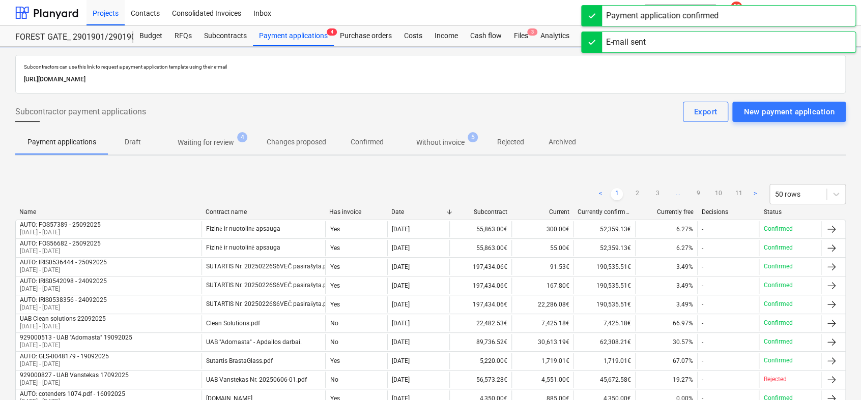
click at [190, 139] on p "Waiting for review" at bounding box center [206, 142] width 56 height 11
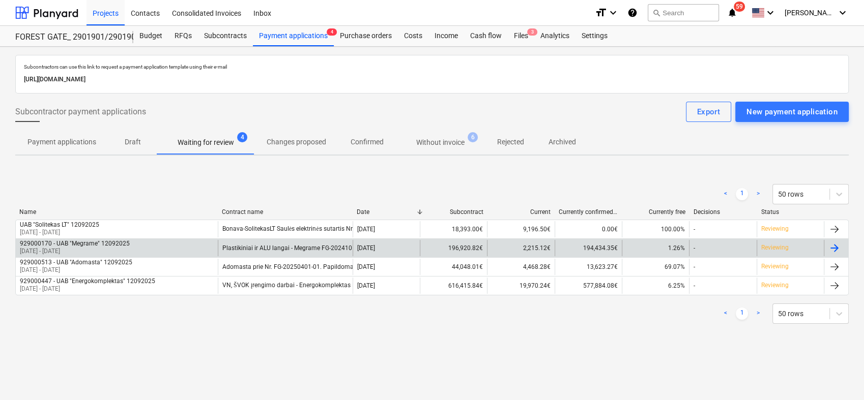
click at [839, 245] on div at bounding box center [834, 248] width 12 height 12
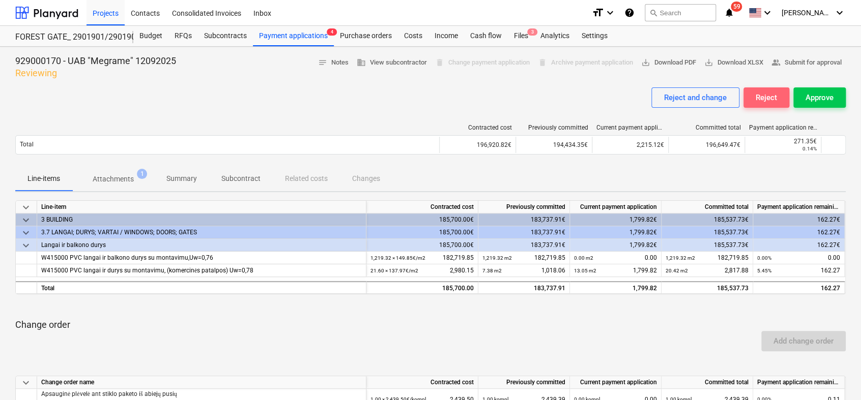
click at [757, 95] on div "Reject" at bounding box center [766, 97] width 21 height 13
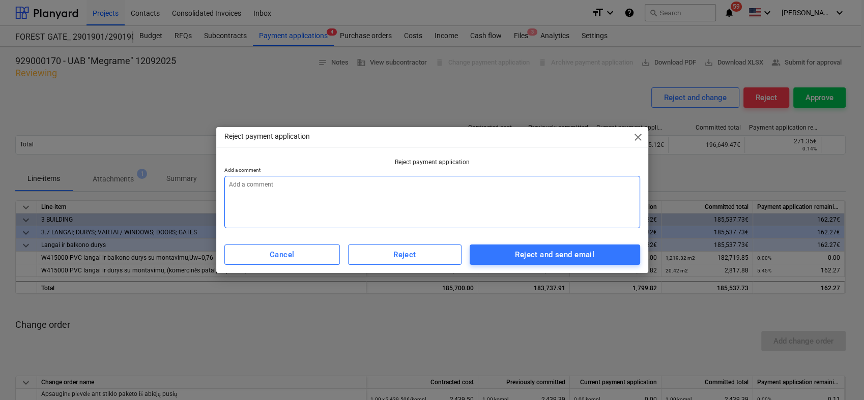
click at [393, 184] on textarea at bounding box center [432, 202] width 416 height 52
type textarea "x"
type textarea "0"
type textarea "x"
type textarea "09"
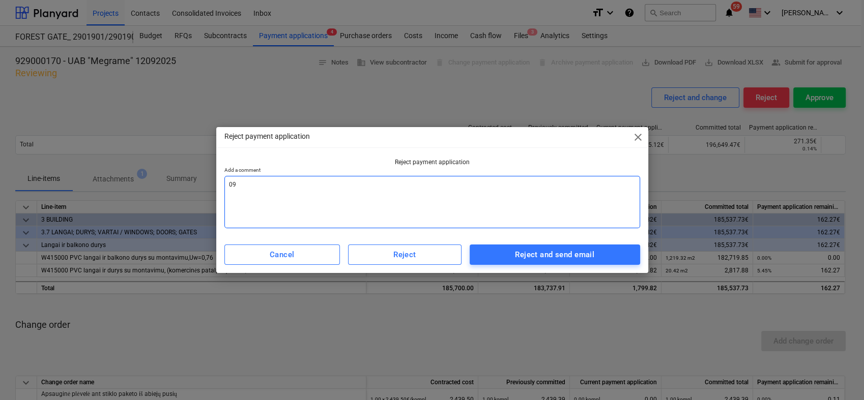
type textarea "x"
type textarea "09"
type textarea "x"
type textarea "09 m"
type textarea "x"
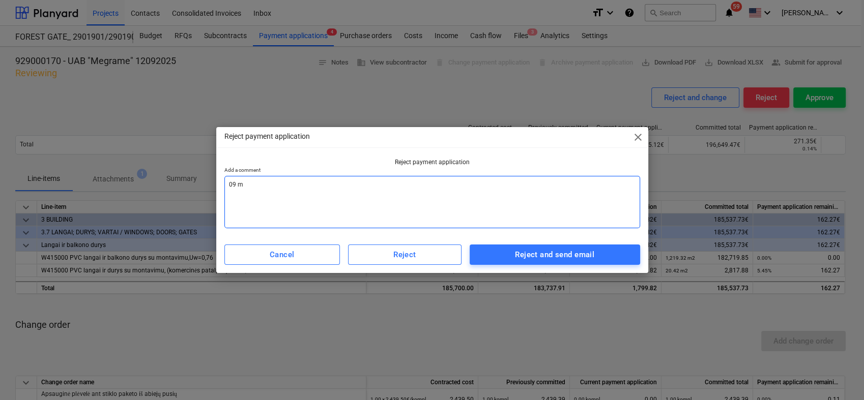
type textarea "09 mė"
type textarea "x"
type textarea "09 mėn"
type textarea "x"
type textarea "09 mėn"
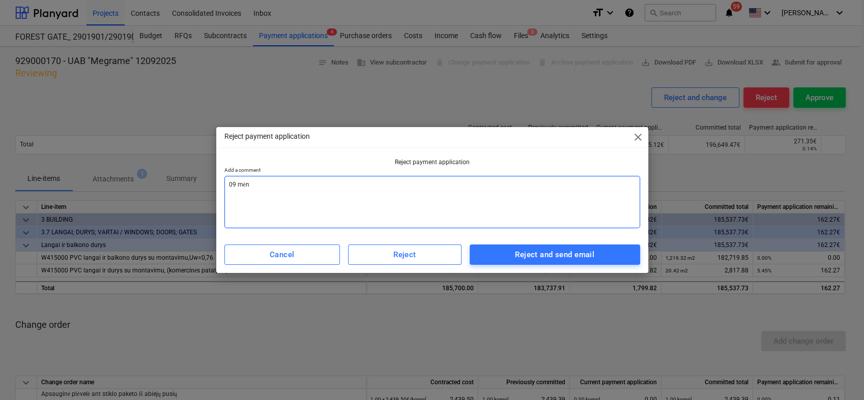
type textarea "x"
type textarea "09 mėn a"
type textarea "x"
type textarea "09 mėn ak"
type textarea "x"
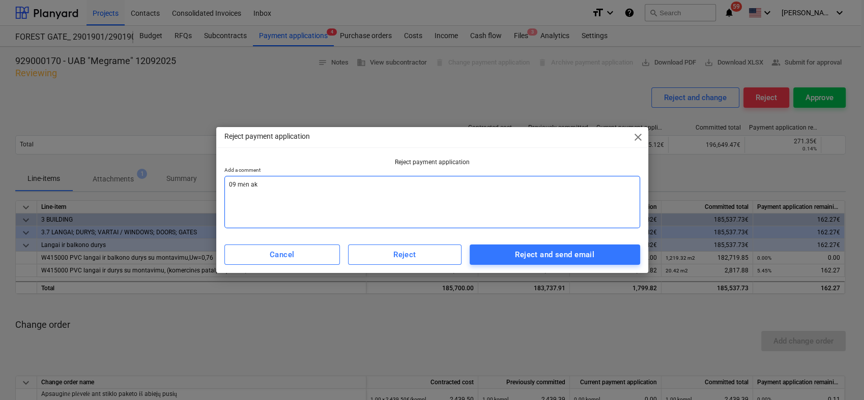
type textarea "09 mėn akt"
type textarea "x"
type textarea "09 mėn akta"
type textarea "x"
type textarea "09 mėn aktas"
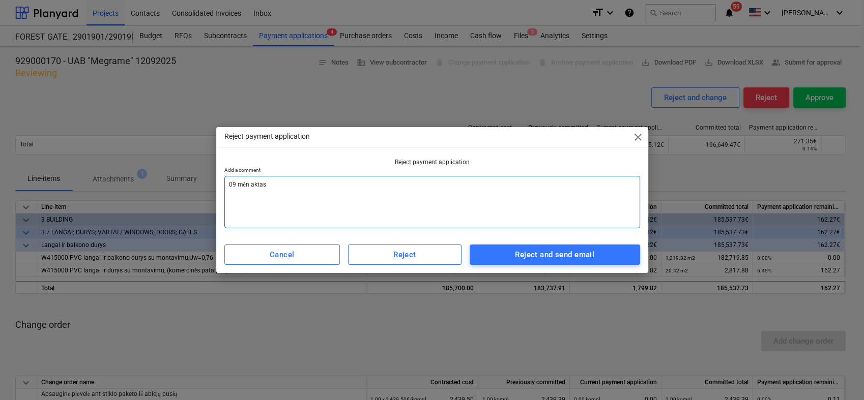
type textarea "x"
type textarea "09 mėn aktas"
type textarea "x"
type textarea "09 mėn aktas a"
type textarea "x"
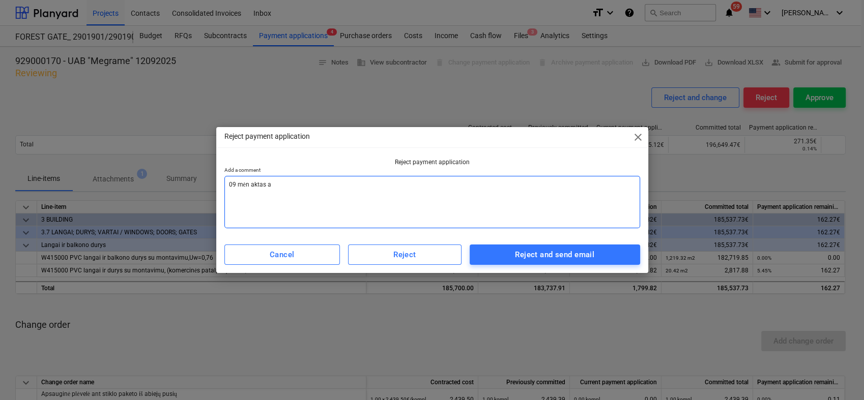
type textarea "09 mėn aktas at"
type textarea "x"
type textarea "09 mėn aktas atm"
type textarea "x"
type textarea "09 mėn aktas atme"
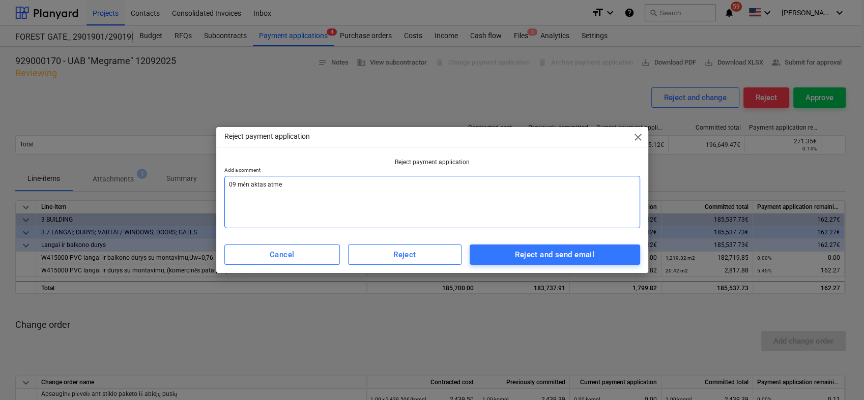
type textarea "x"
type textarea "09 mėn aktas atmes"
type textarea "x"
type textarea "09 mėn aktas atmest"
type textarea "x"
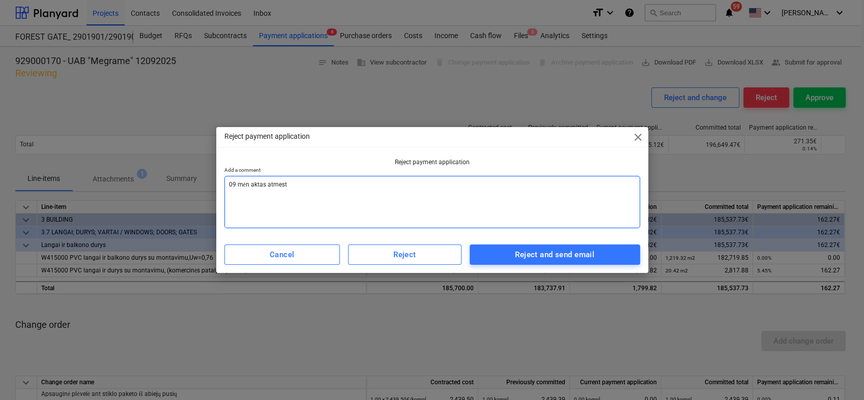
type textarea "09 mėn aktas atmesta"
type textarea "x"
type textarea "09 mėn aktas atmestas"
type textarea "x"
type textarea "09 mėn aktas atmestas,"
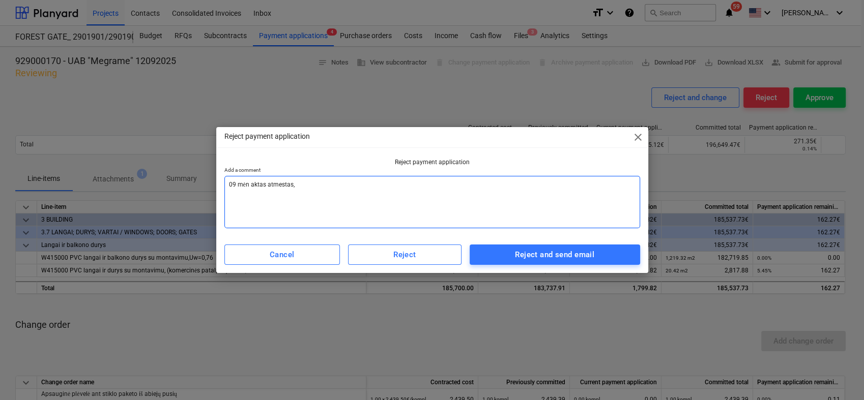
type textarea "x"
type textarea "09 mėn aktas atmestas,"
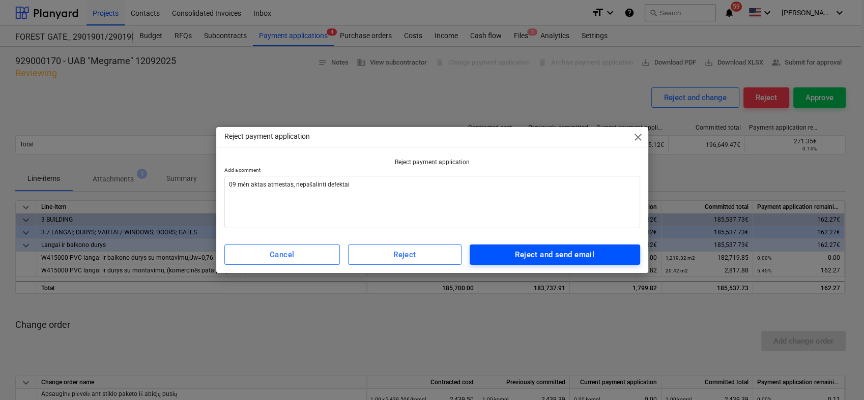
click at [554, 253] on div "Reject and send email" at bounding box center [554, 254] width 79 height 13
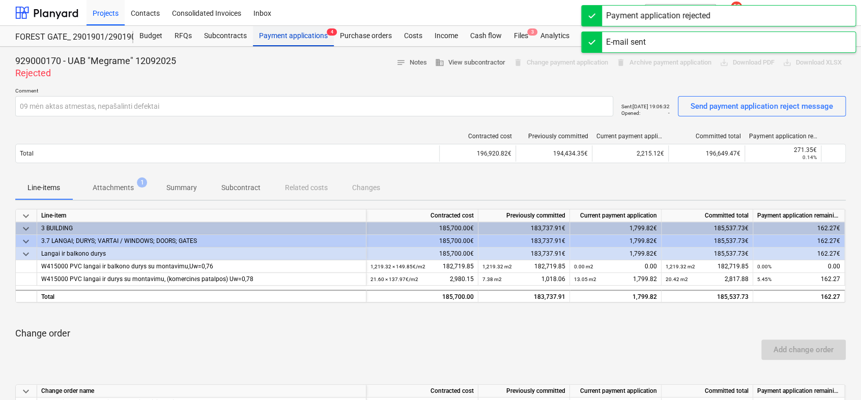
click at [286, 35] on div "Payment applications 4" at bounding box center [293, 36] width 81 height 20
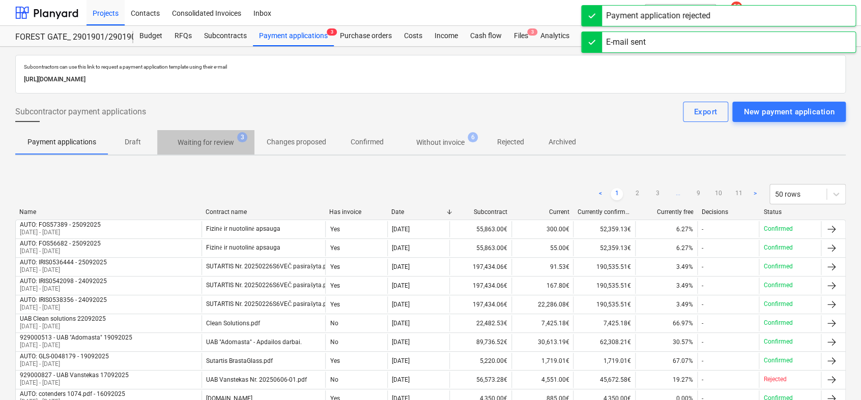
click at [207, 147] on p "Waiting for review" at bounding box center [206, 142] width 56 height 11
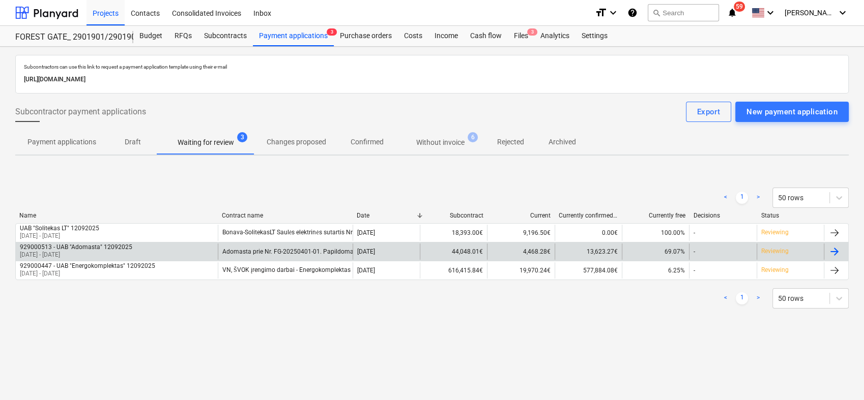
click at [835, 252] on div at bounding box center [834, 252] width 12 height 12
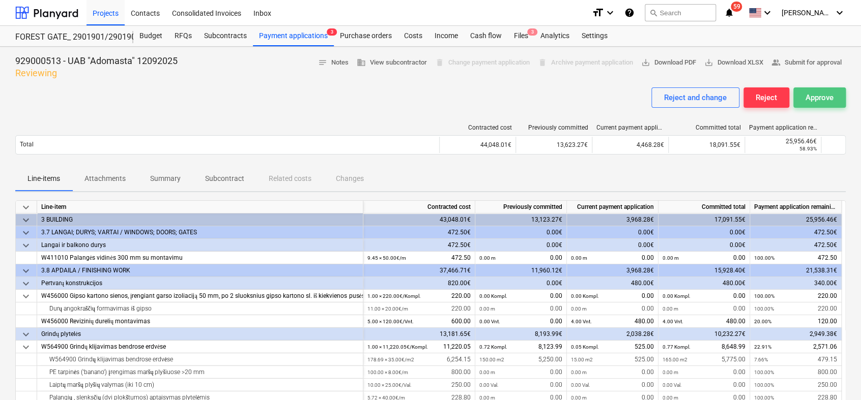
click at [818, 91] on div "Approve" at bounding box center [820, 97] width 28 height 13
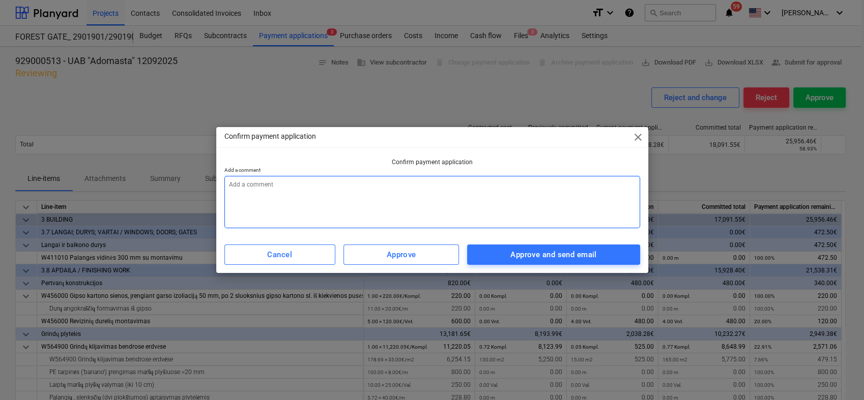
click at [391, 187] on textarea at bounding box center [432, 202] width 416 height 52
paste textarea "09 mėn aktas suderintas, pateikite sąskaitą."
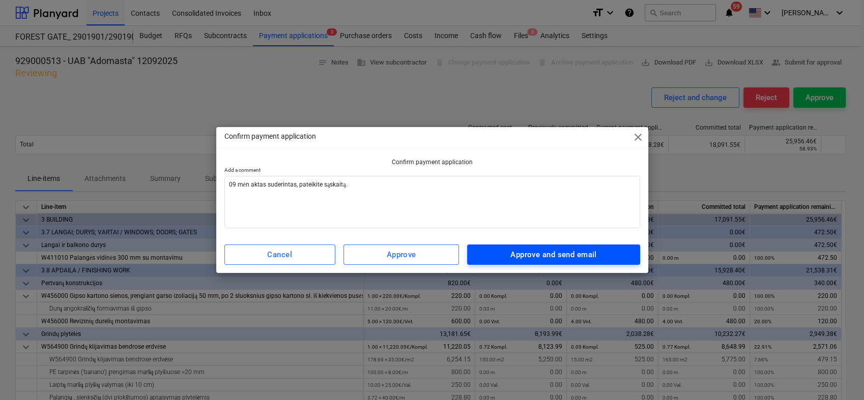
click at [548, 253] on div "Approve and send email" at bounding box center [553, 254] width 86 height 13
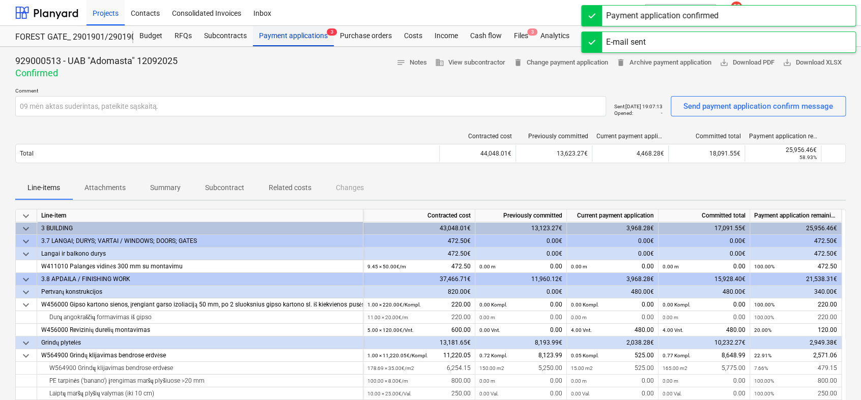
click at [277, 36] on div "Payment applications 3" at bounding box center [293, 36] width 81 height 20
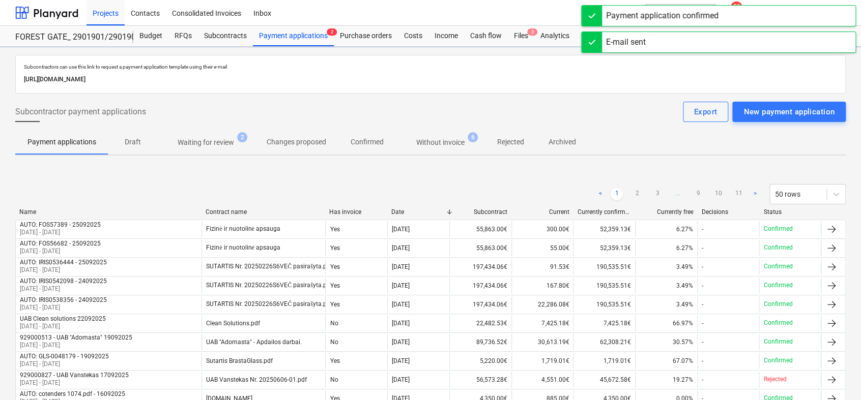
click at [203, 146] on p "Waiting for review" at bounding box center [206, 142] width 56 height 11
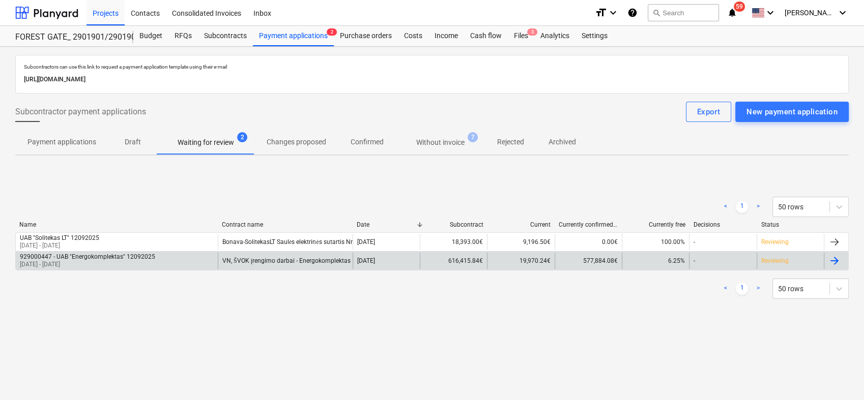
click at [834, 256] on div at bounding box center [834, 261] width 12 height 12
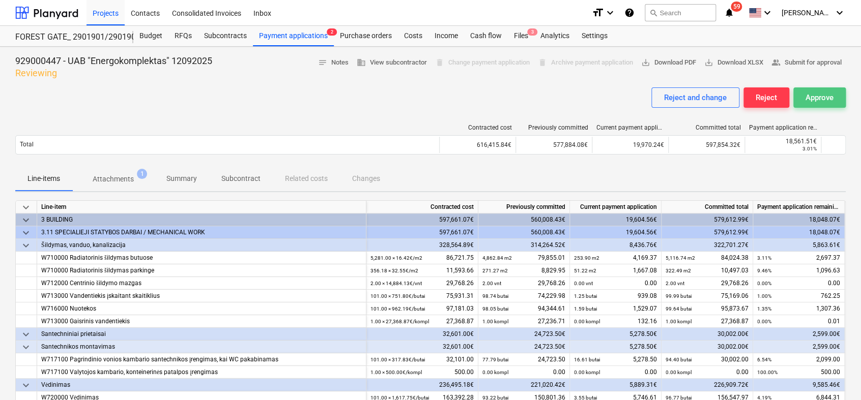
click at [810, 103] on div "Approve" at bounding box center [820, 97] width 28 height 13
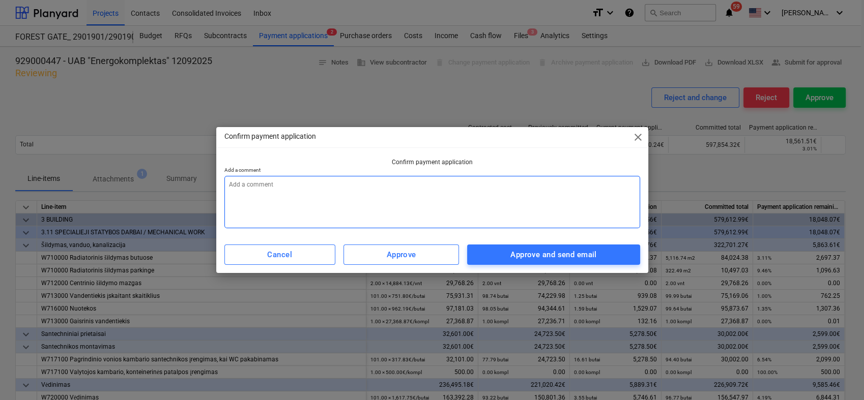
click at [398, 183] on textarea at bounding box center [432, 202] width 416 height 52
paste textarea "09 mėn aktas suderintas, pateikite sąskaitą."
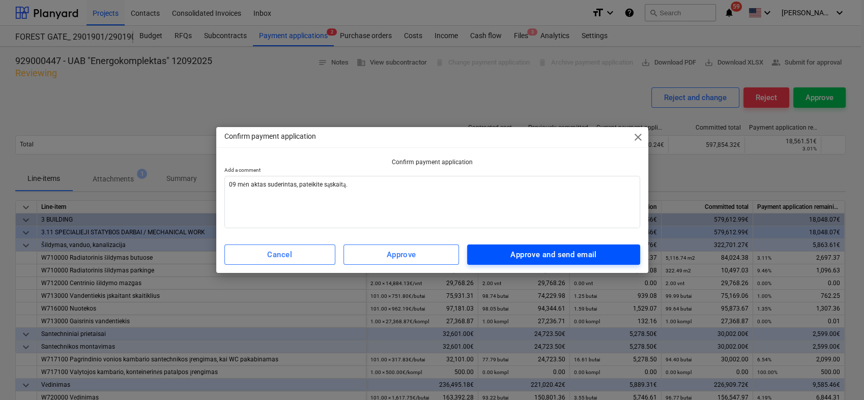
click at [591, 255] on div "Approve and send email" at bounding box center [553, 254] width 86 height 13
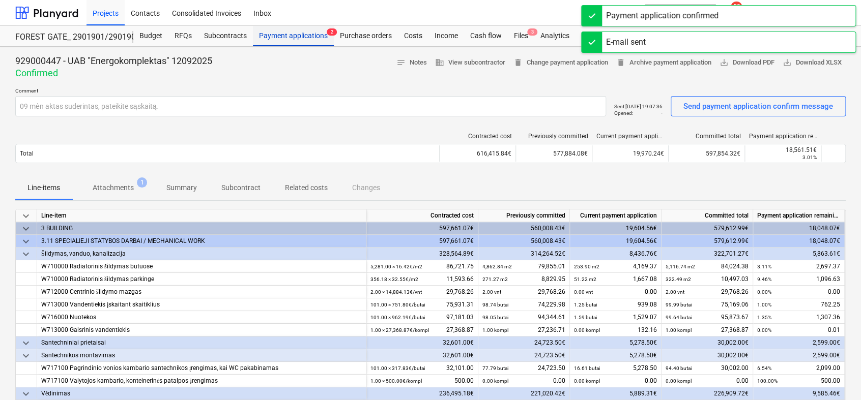
click at [313, 31] on div "Payment applications 2" at bounding box center [293, 36] width 81 height 20
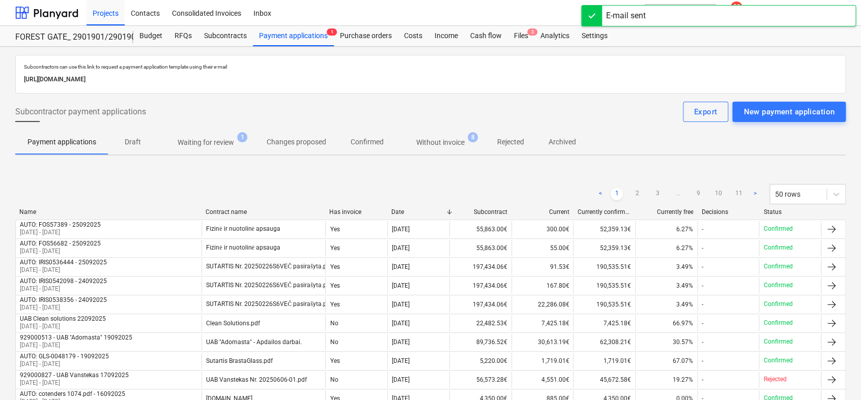
click at [195, 139] on p "Waiting for review" at bounding box center [206, 142] width 56 height 11
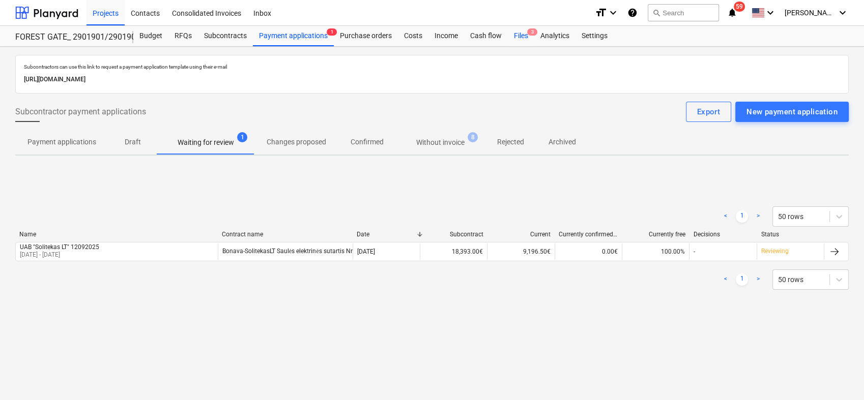
click at [520, 37] on div "Files 3" at bounding box center [521, 36] width 26 height 20
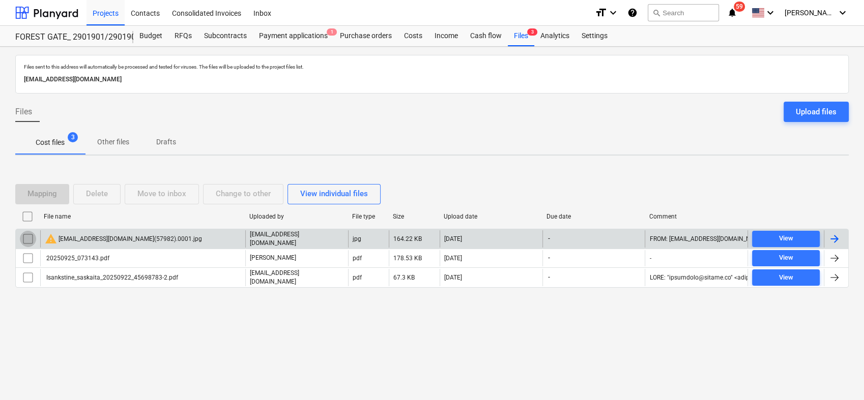
click at [27, 241] on input "checkbox" at bounding box center [28, 239] width 16 height 16
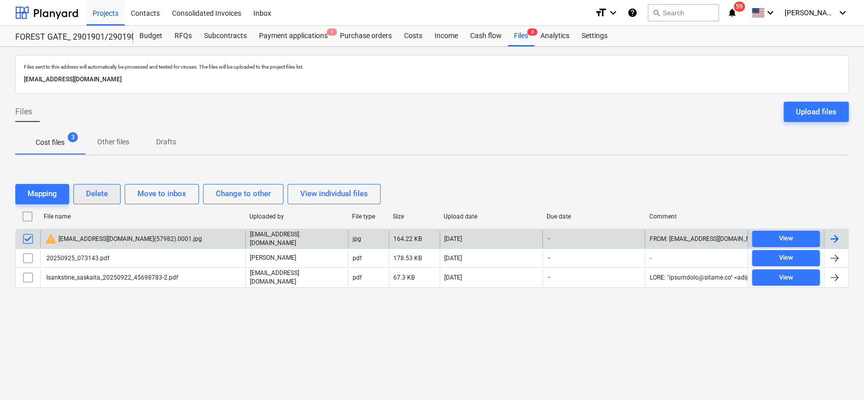
click at [102, 190] on div "Delete" at bounding box center [97, 193] width 22 height 13
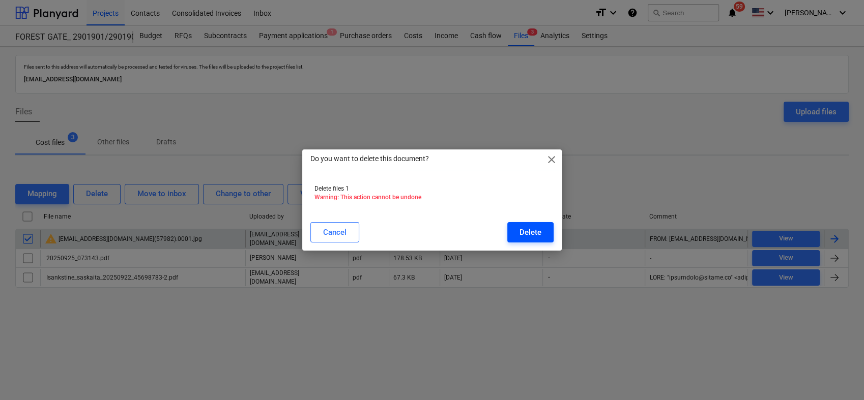
drag, startPoint x: 538, startPoint y: 224, endPoint x: 527, endPoint y: 234, distance: 14.9
click at [527, 234] on button "Delete" at bounding box center [530, 232] width 46 height 20
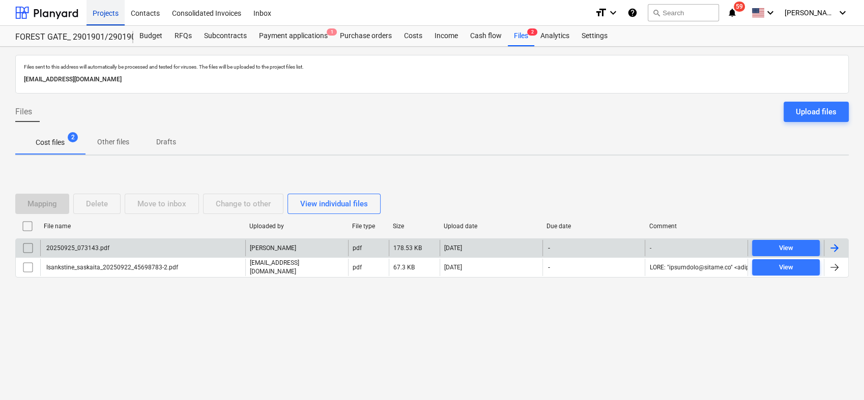
click at [108, 14] on div "Projects" at bounding box center [106, 12] width 38 height 26
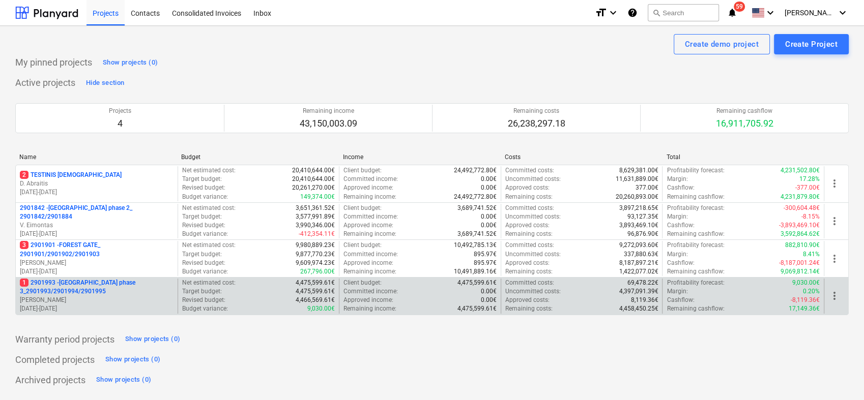
click at [102, 299] on p "[PERSON_NAME]" at bounding box center [97, 300] width 154 height 9
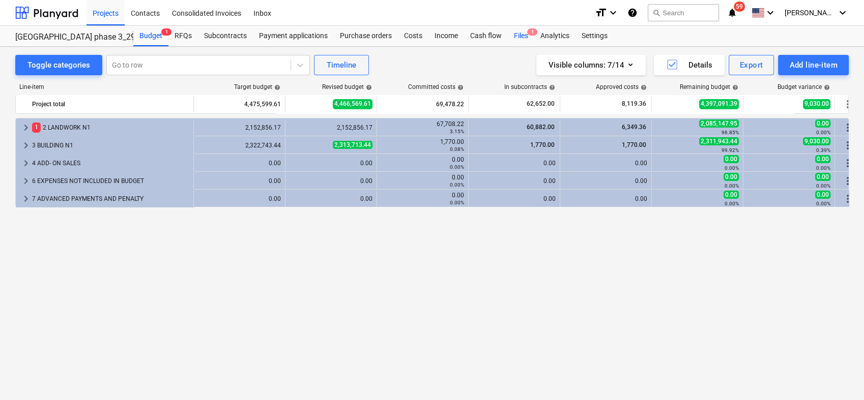
click at [518, 34] on div "Files 1" at bounding box center [521, 36] width 26 height 20
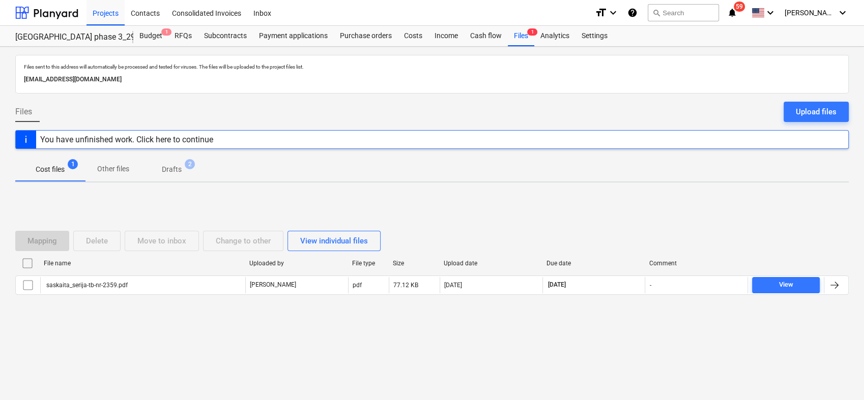
click at [180, 164] on span "Drafts 2" at bounding box center [172, 169] width 36 height 11
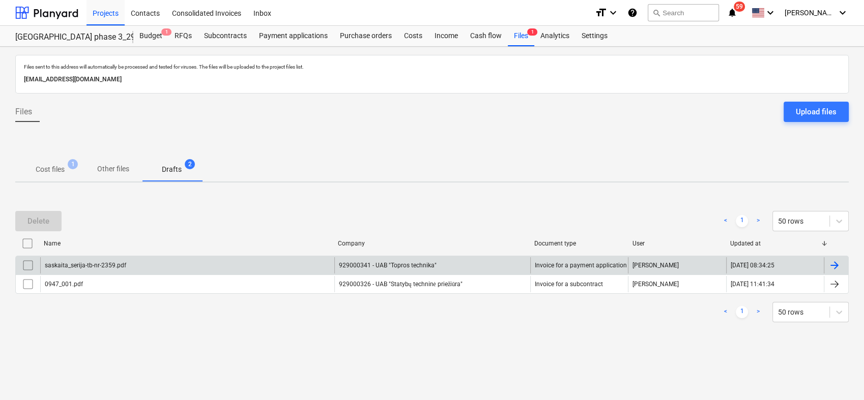
click at [831, 264] on div at bounding box center [834, 266] width 12 height 12
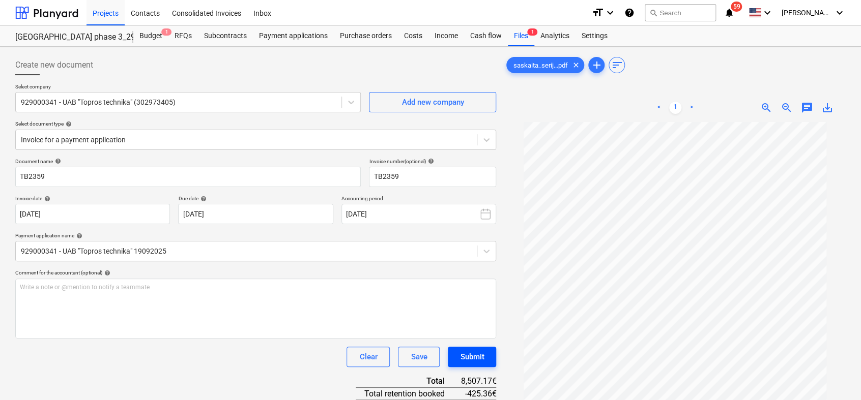
click at [478, 353] on div "Submit" at bounding box center [472, 357] width 24 height 13
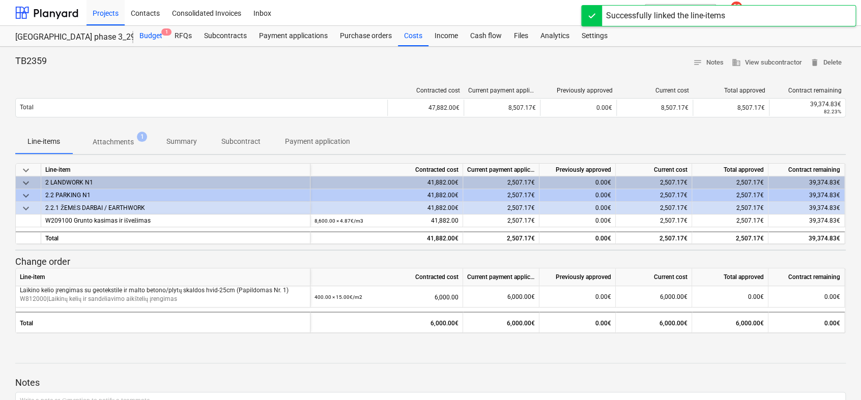
click at [147, 36] on div "Budget 1" at bounding box center [150, 36] width 35 height 20
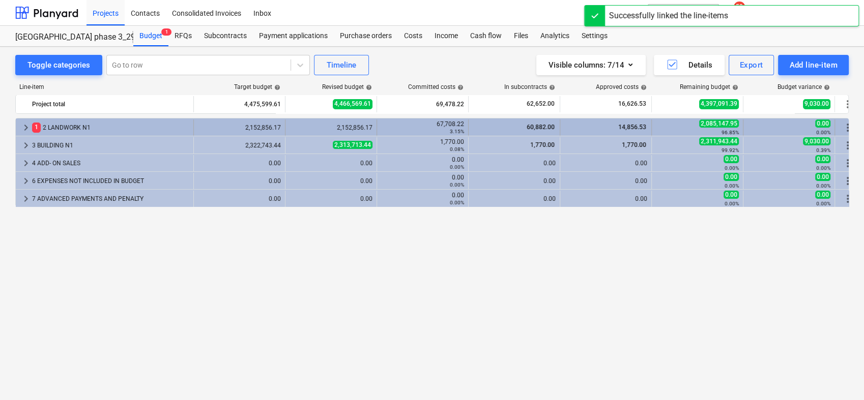
click at [24, 126] on span "keyboard_arrow_right" at bounding box center [26, 128] width 12 height 12
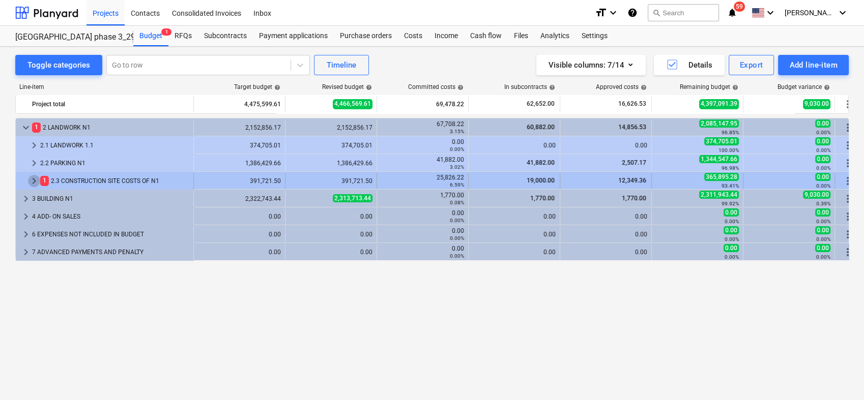
click at [33, 180] on span "keyboard_arrow_right" at bounding box center [34, 181] width 12 height 12
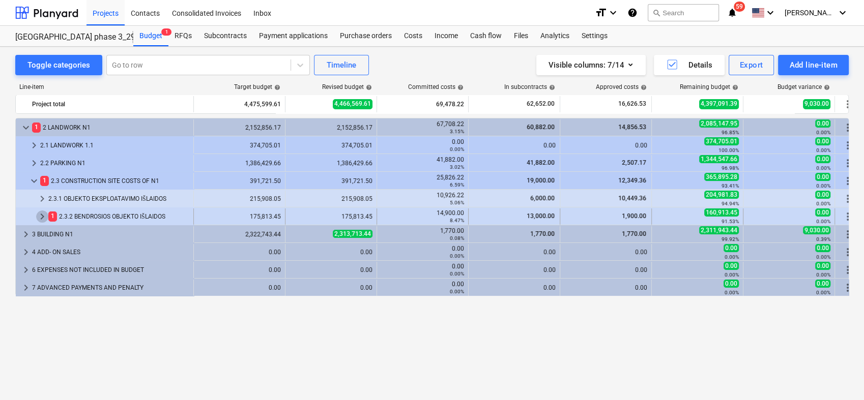
click at [39, 217] on span "keyboard_arrow_right" at bounding box center [42, 217] width 12 height 12
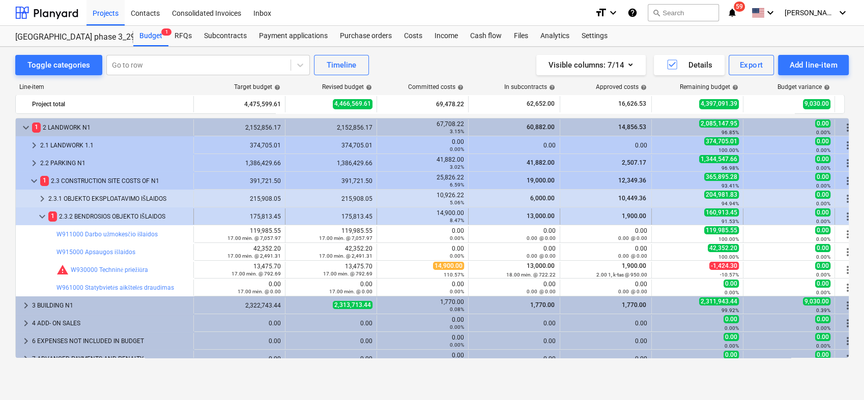
click at [44, 220] on span "keyboard_arrow_down" at bounding box center [42, 217] width 12 height 12
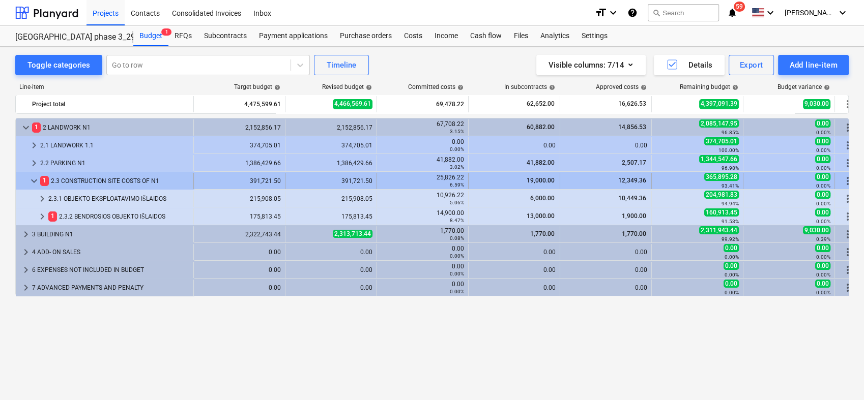
click at [35, 183] on span "keyboard_arrow_down" at bounding box center [34, 181] width 12 height 12
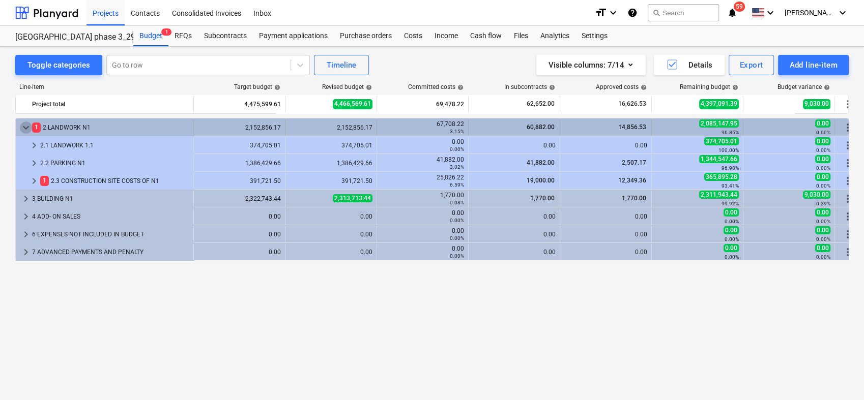
click at [30, 126] on span "keyboard_arrow_down" at bounding box center [26, 128] width 12 height 12
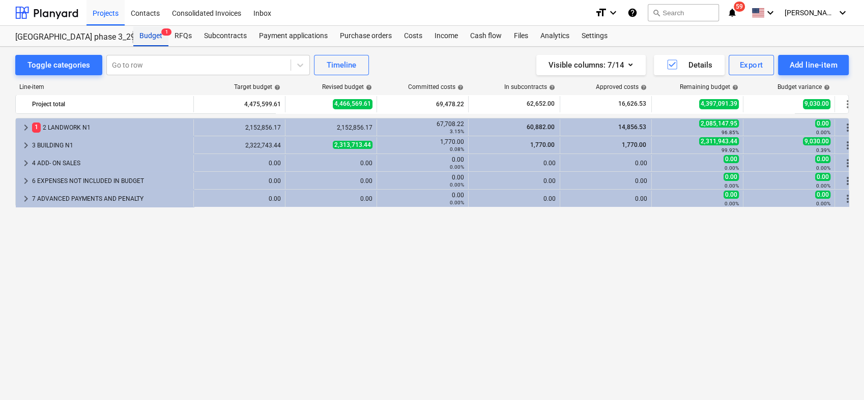
click at [152, 33] on div "Budget 1" at bounding box center [150, 36] width 35 height 20
click at [102, 11] on div "Projects" at bounding box center [106, 12] width 38 height 26
